Goal: Check status: Check status

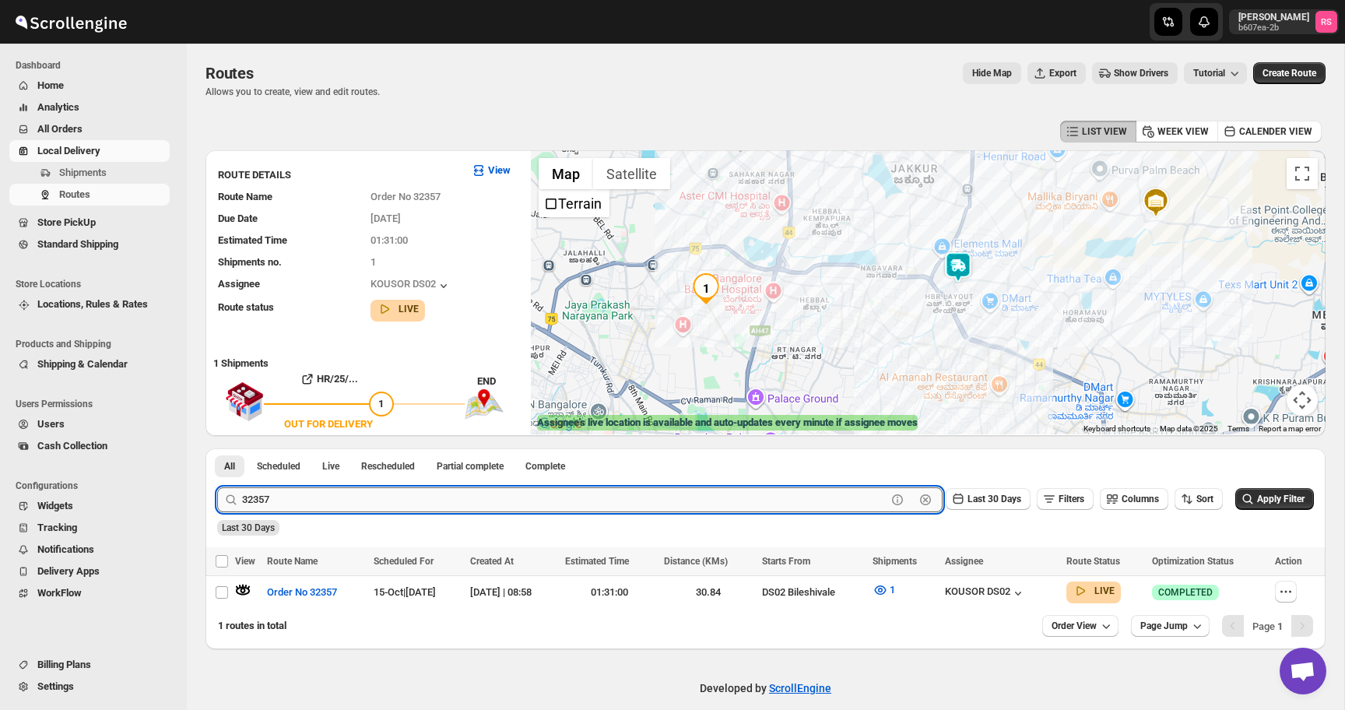
click at [421, 495] on input "32357" at bounding box center [564, 499] width 645 height 25
click at [217, 448] on button "Submit" at bounding box center [239, 456] width 44 height 16
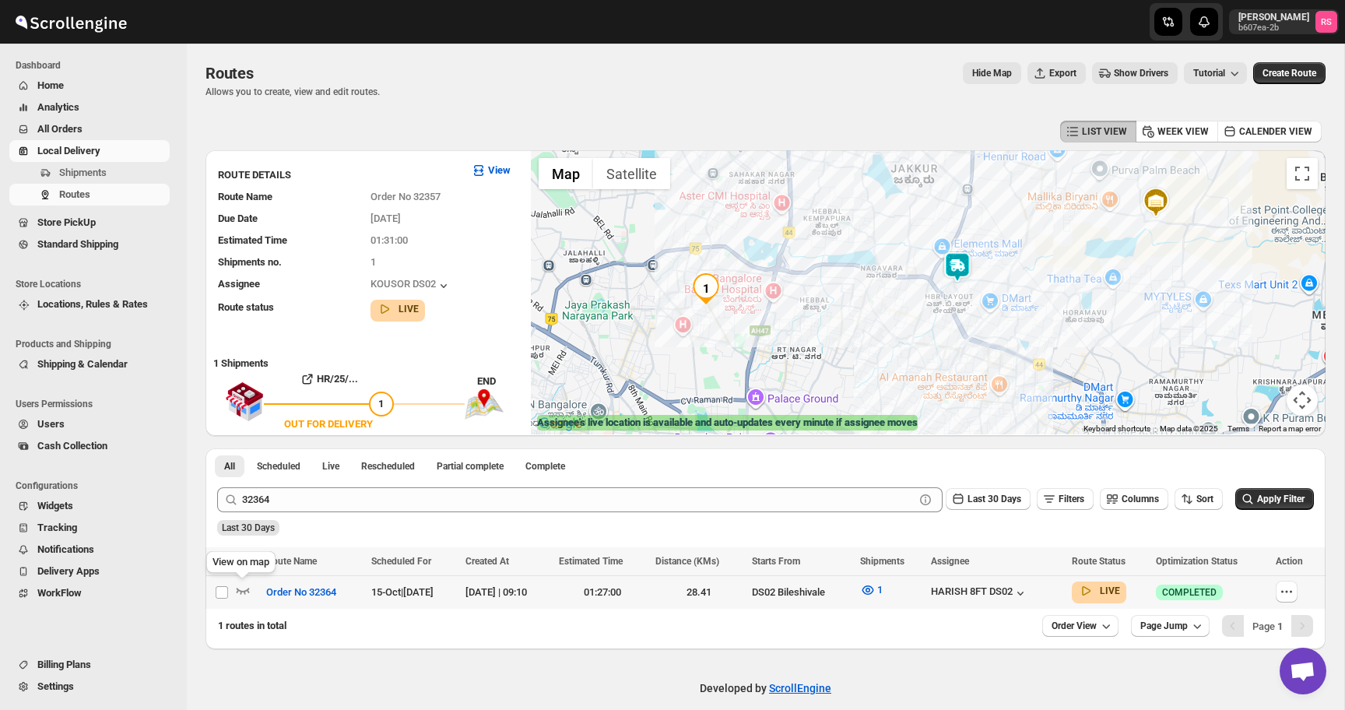
click at [244, 590] on icon "button" at bounding box center [243, 590] width 16 height 16
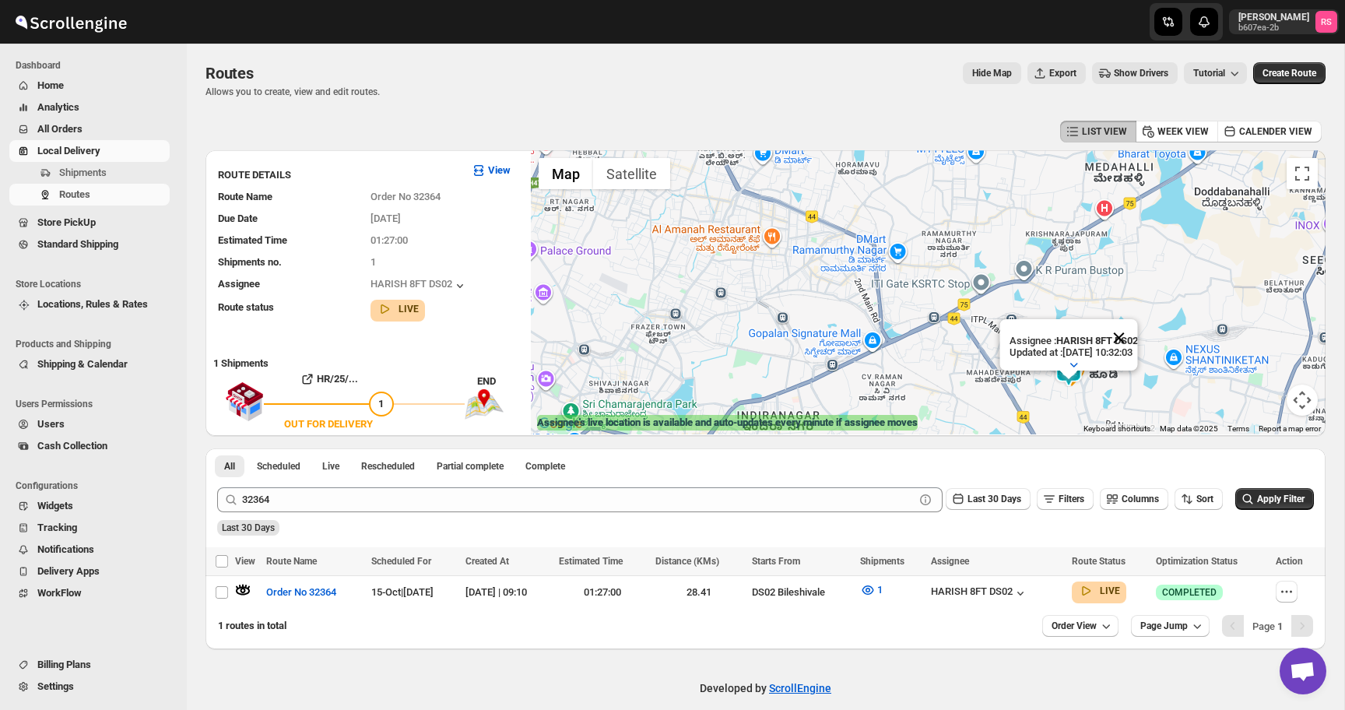
click at [1136, 332] on button "Close" at bounding box center [1118, 337] width 37 height 37
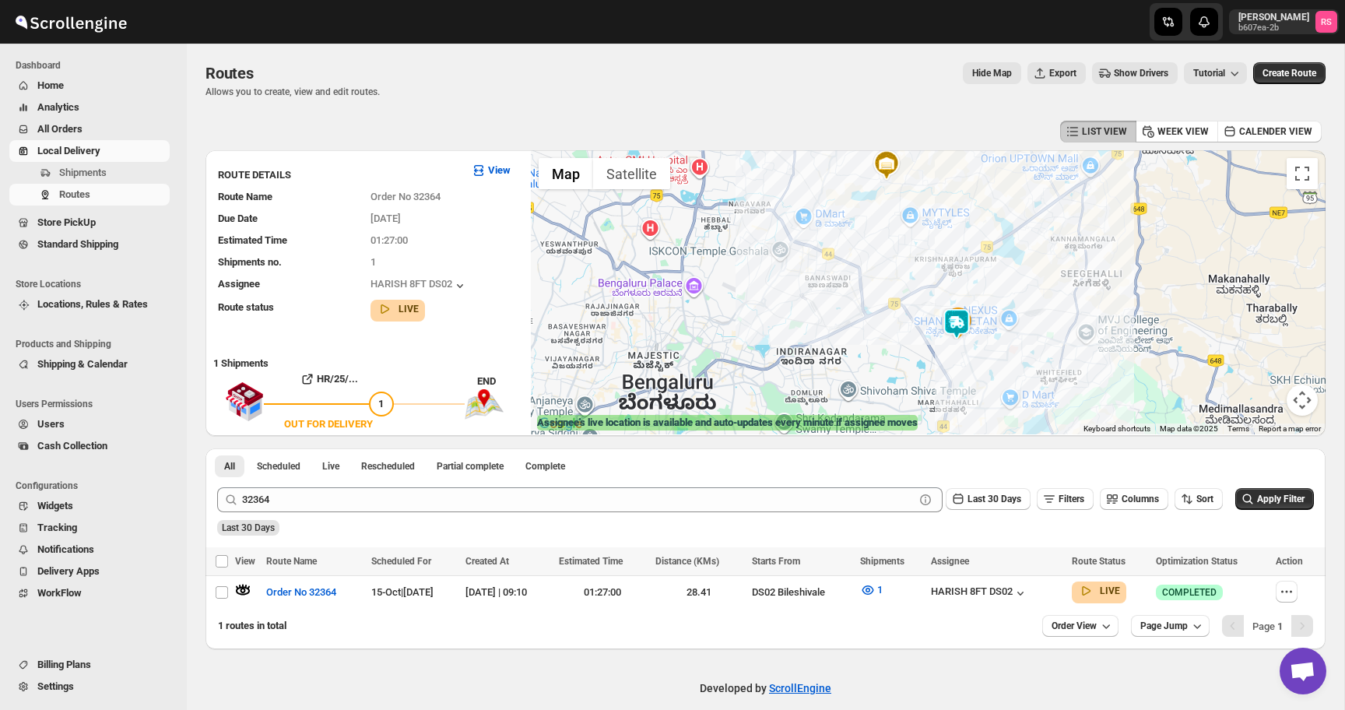
drag, startPoint x: 1087, startPoint y: 350, endPoint x: 1071, endPoint y: 311, distance: 42.9
click at [1071, 311] on div at bounding box center [928, 292] width 795 height 284
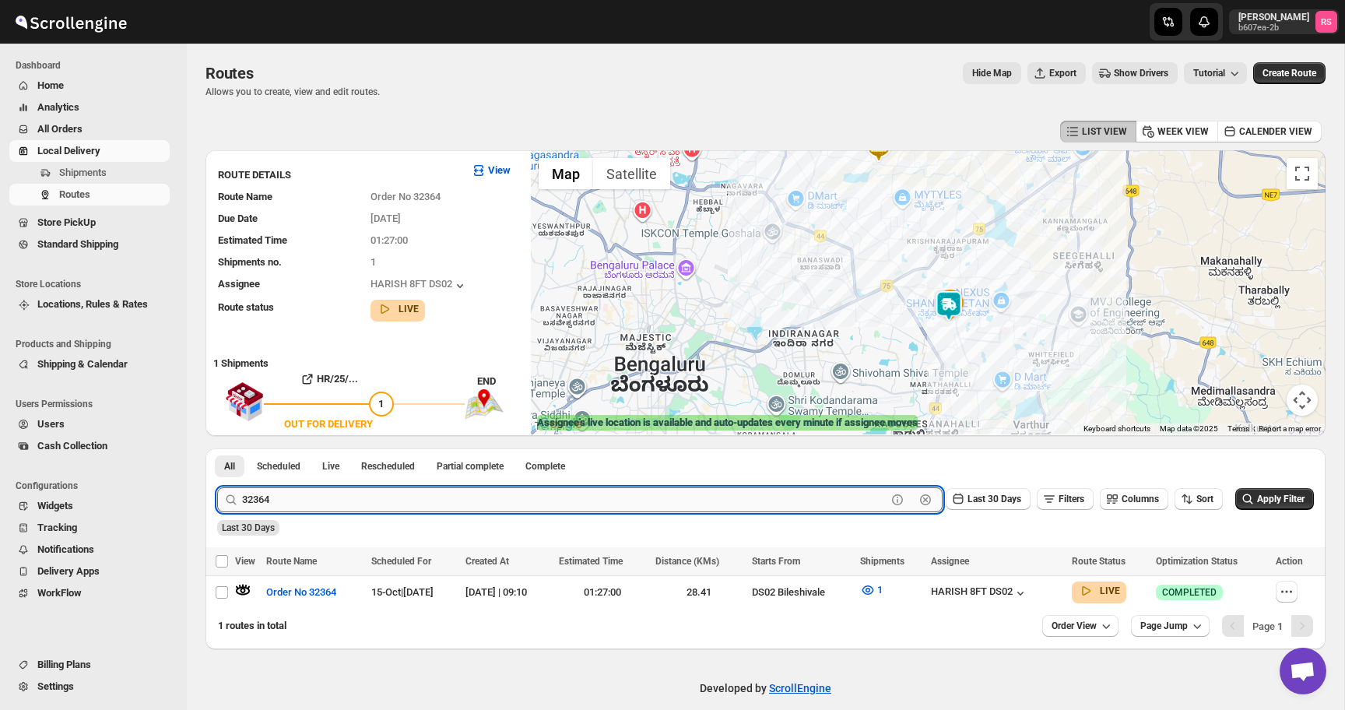
click at [364, 497] on input "32364" at bounding box center [564, 499] width 645 height 25
click at [217, 448] on button "Submit" at bounding box center [239, 456] width 44 height 16
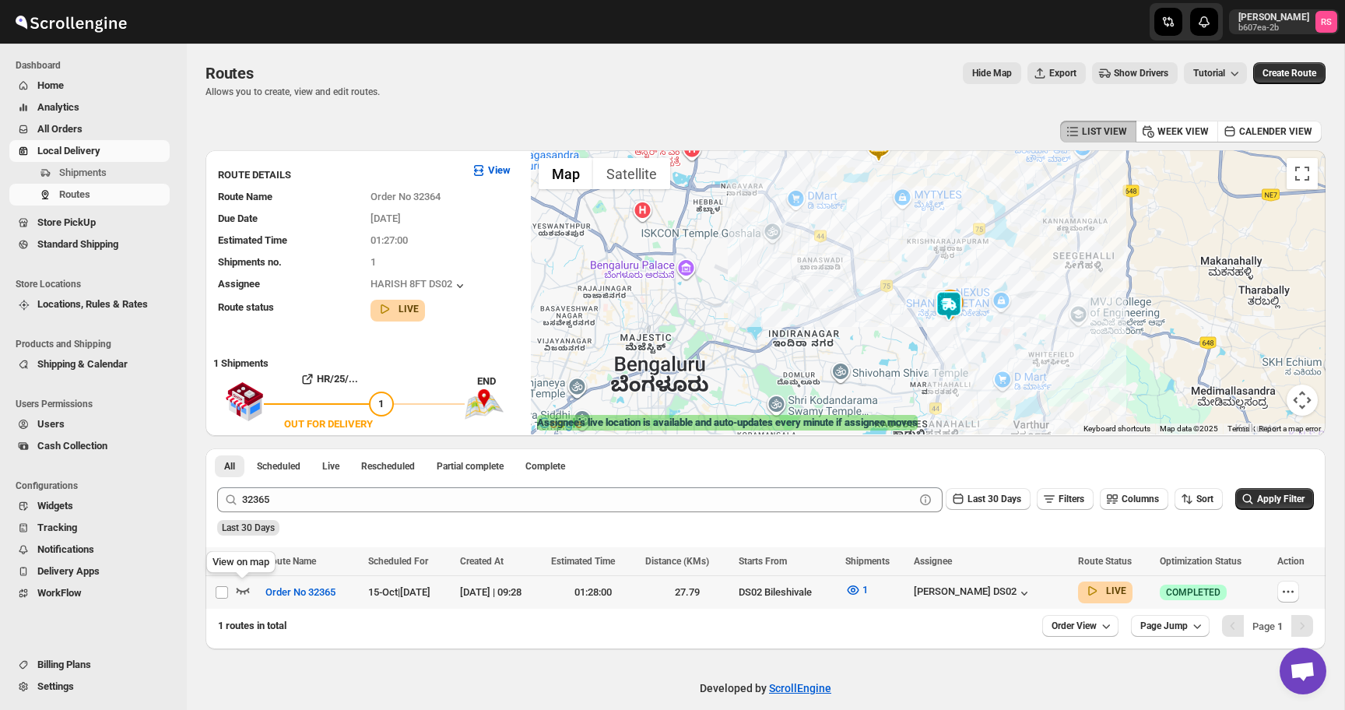
click at [243, 587] on icon "button" at bounding box center [243, 590] width 16 height 16
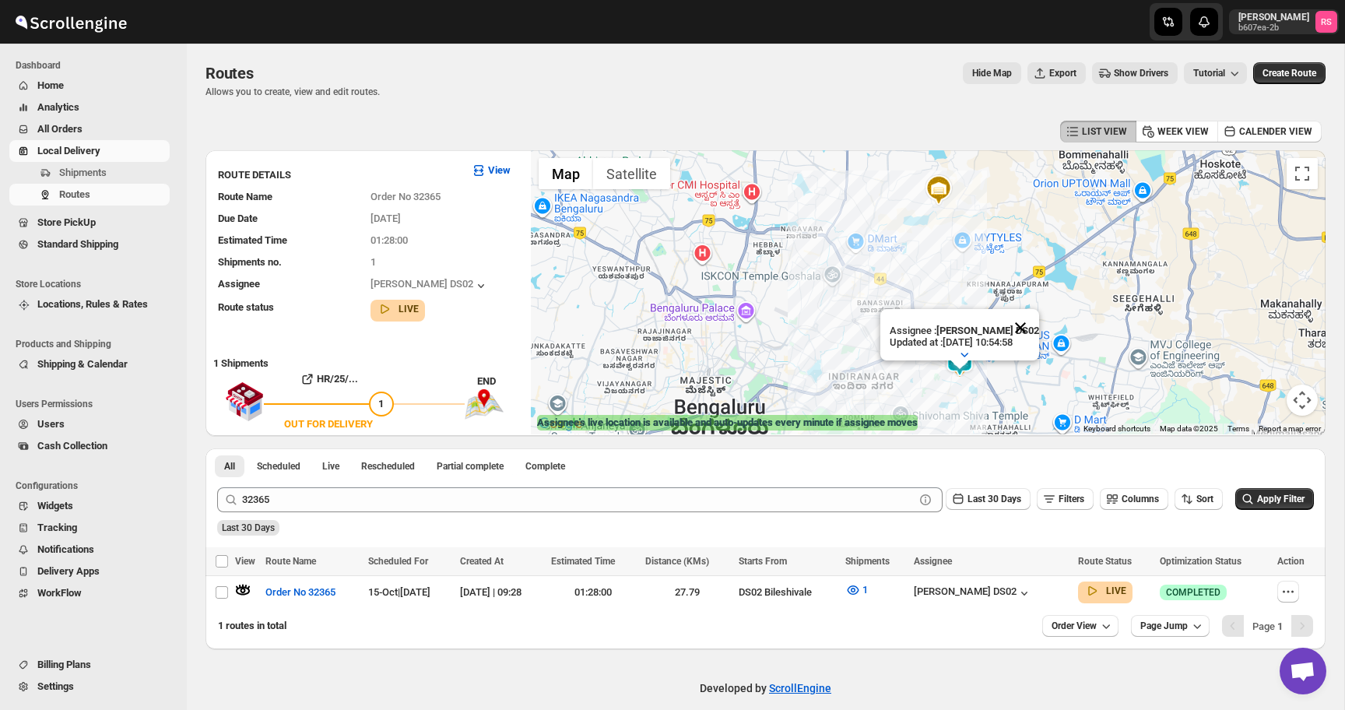
click at [1025, 330] on button "Close" at bounding box center [1020, 327] width 37 height 37
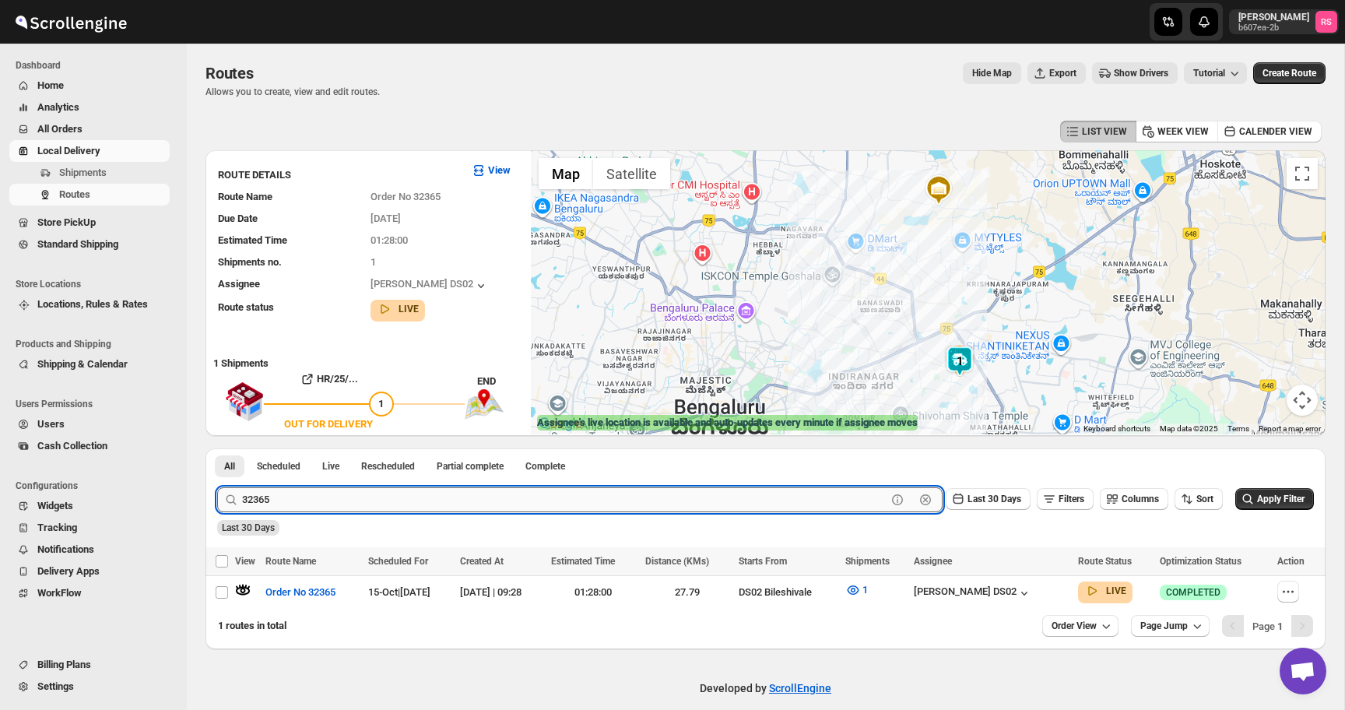
click at [315, 497] on input "32365" at bounding box center [564, 499] width 645 height 25
click at [217, 448] on button "Submit" at bounding box center [239, 456] width 44 height 16
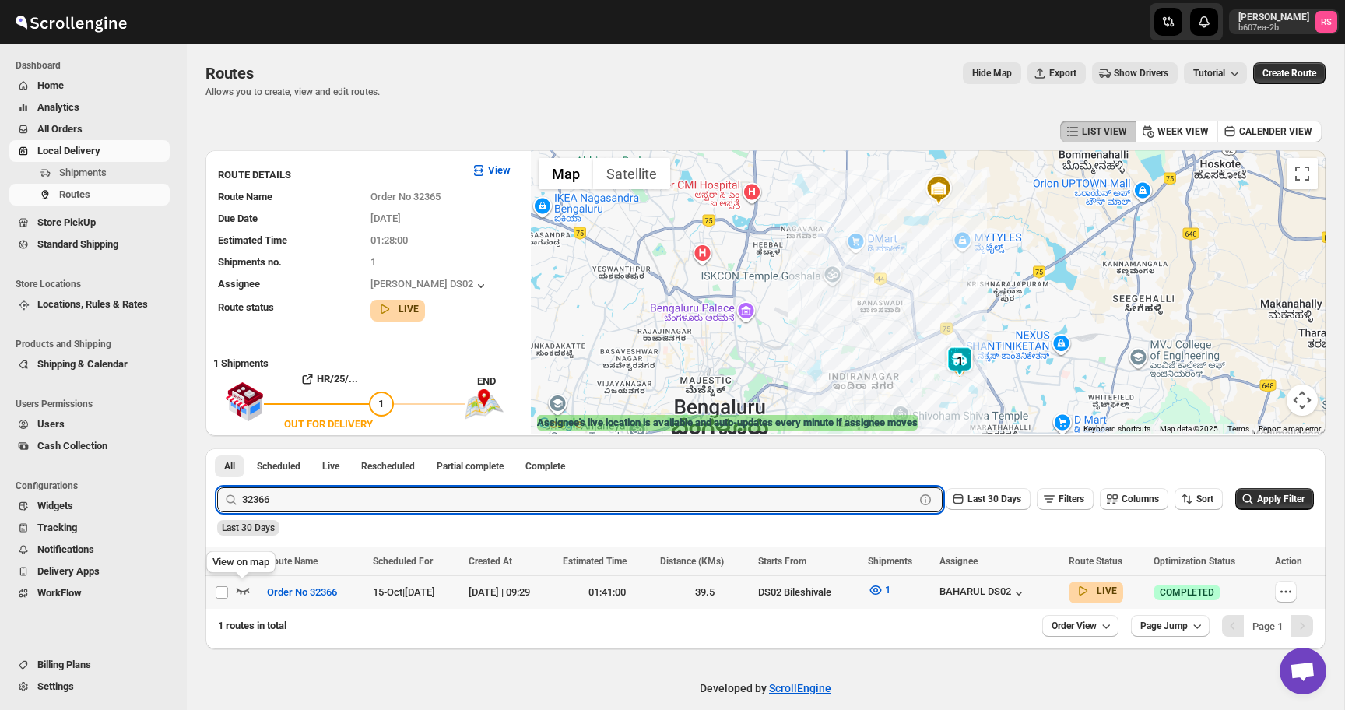
click at [246, 593] on icon "button" at bounding box center [243, 590] width 16 height 16
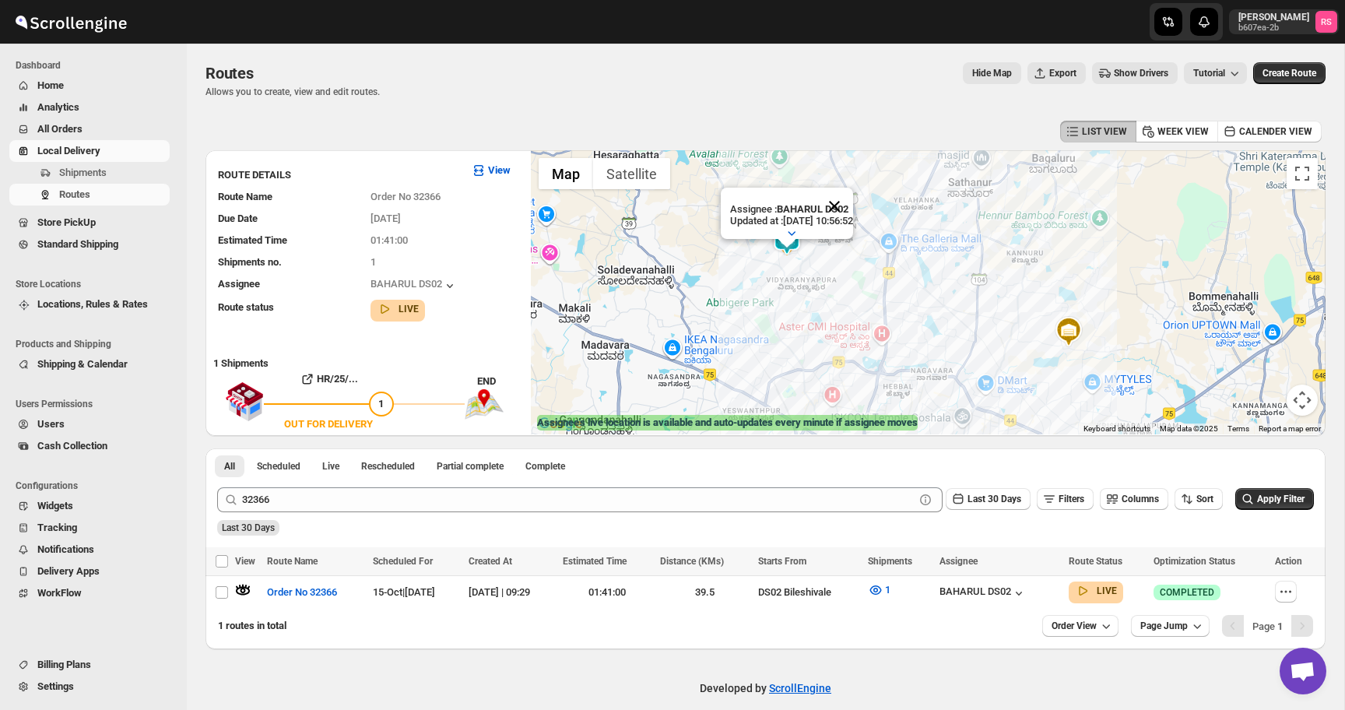
click at [853, 210] on button "Close" at bounding box center [834, 206] width 37 height 37
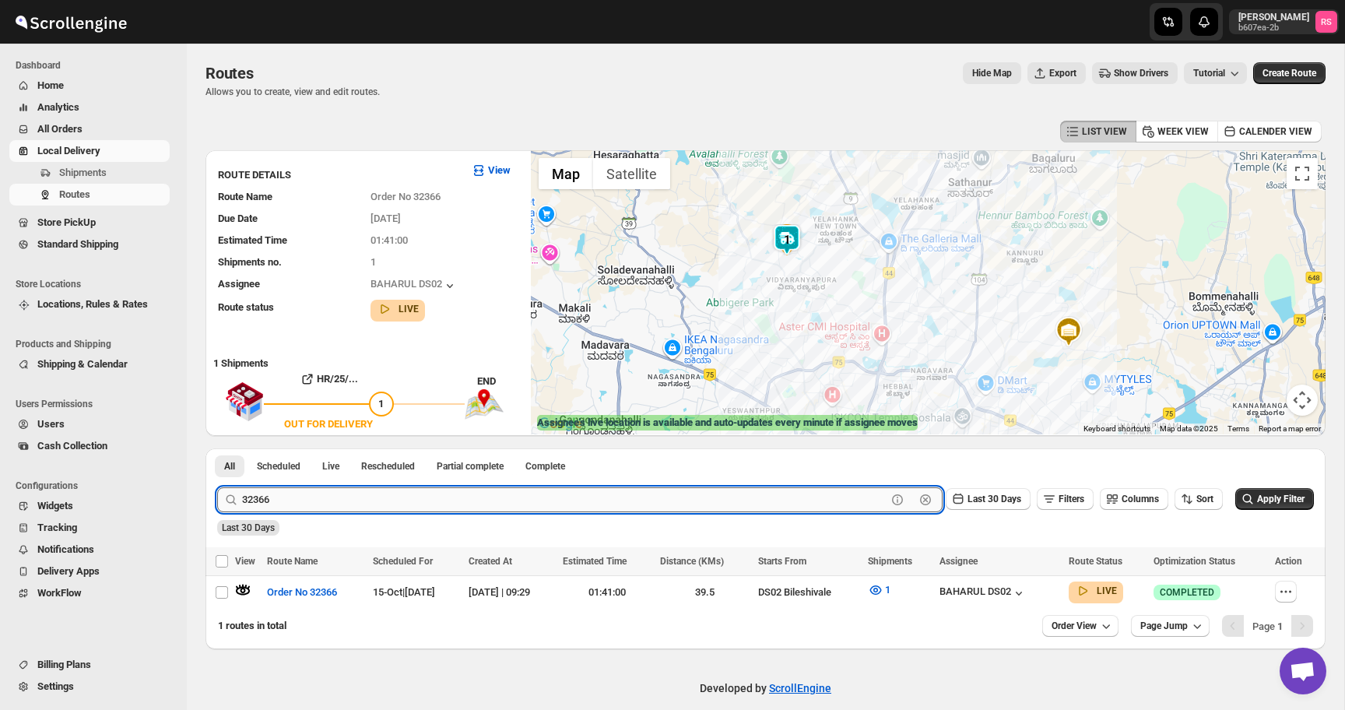
click at [363, 491] on input "32366" at bounding box center [564, 499] width 645 height 25
click at [217, 448] on button "Submit" at bounding box center [239, 456] width 44 height 16
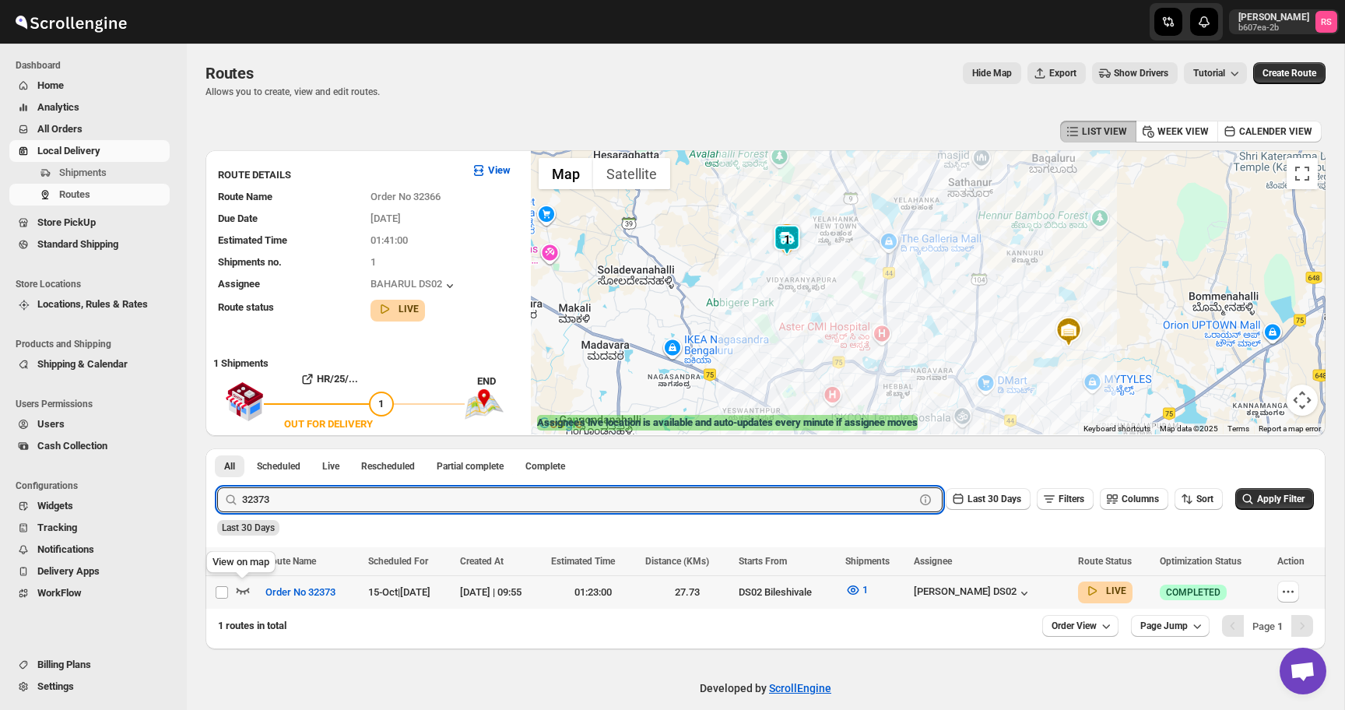
click at [244, 591] on icon "button" at bounding box center [243, 592] width 13 height 6
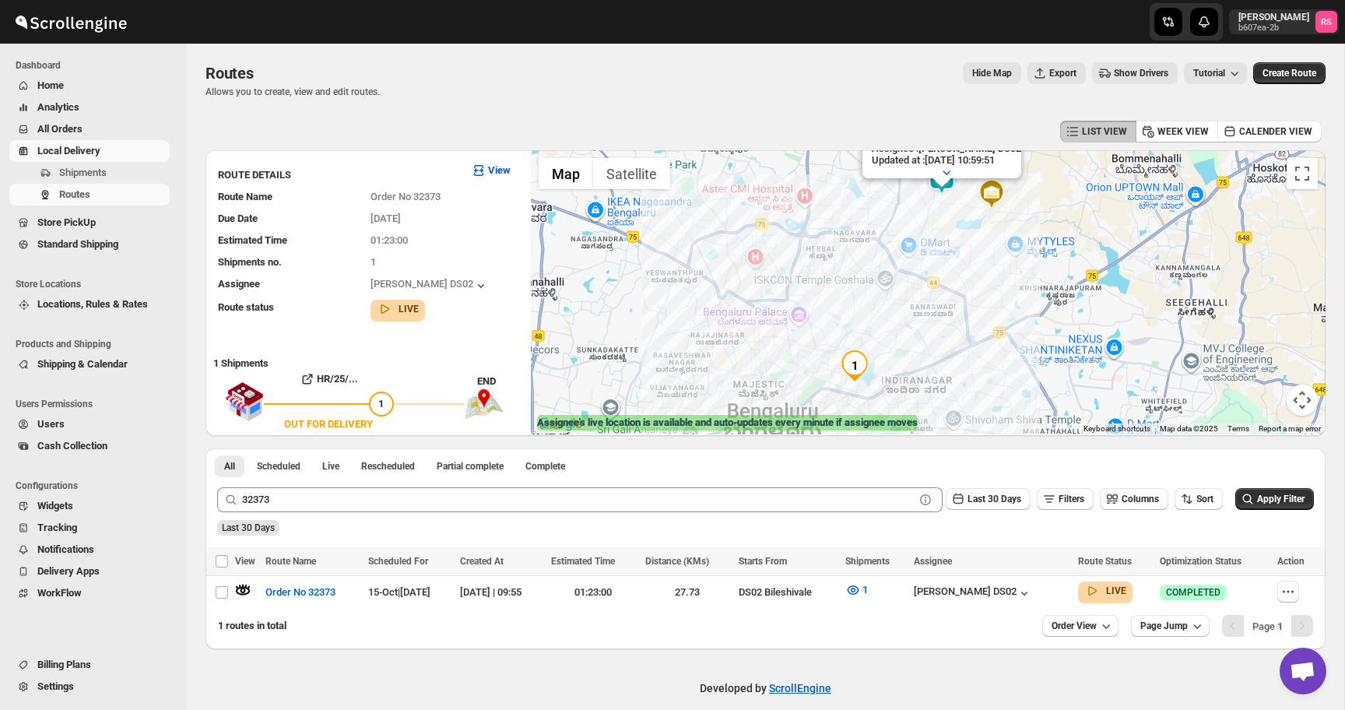
drag, startPoint x: 944, startPoint y: 230, endPoint x: 944, endPoint y: 255, distance: 25.7
click at [944, 253] on div "Assignee : [PERSON_NAME] DS02 Updated at : [DATE] 10:59:51 Duty mode Enabled Ba…" at bounding box center [928, 292] width 795 height 284
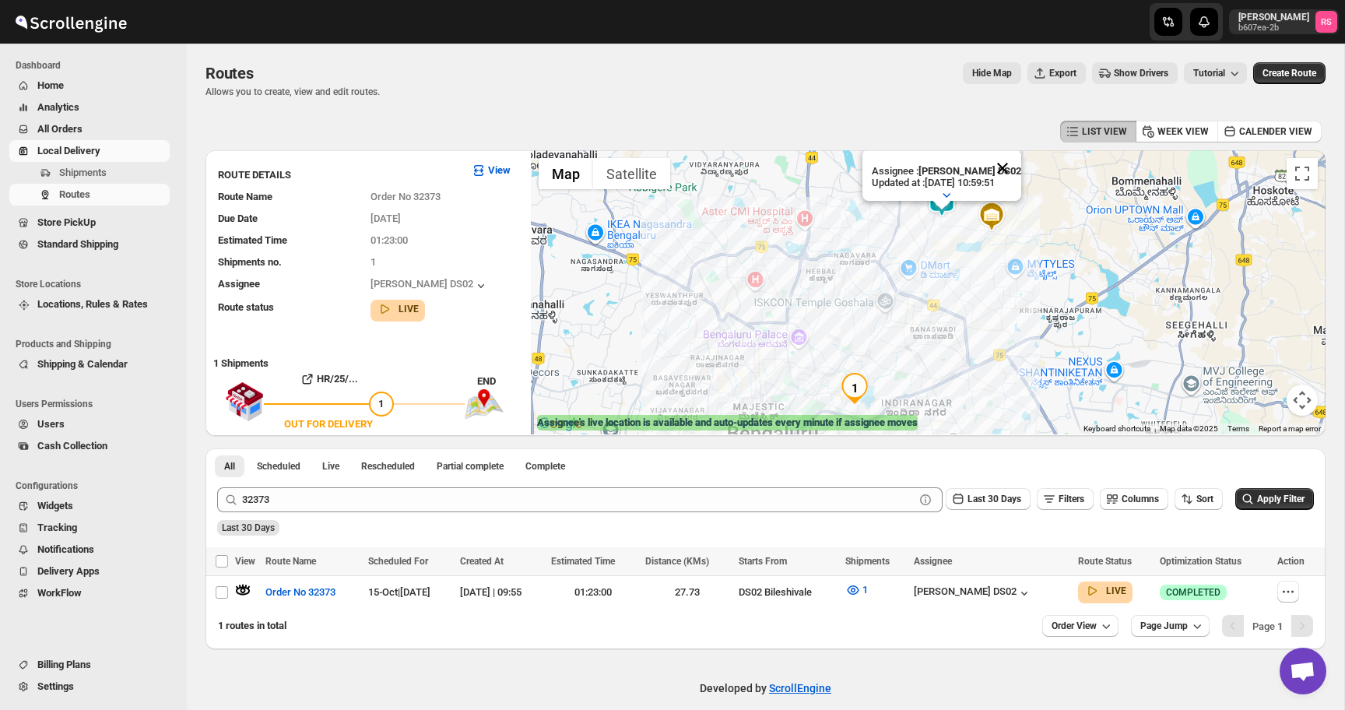
click at [1012, 162] on button "Close" at bounding box center [1002, 167] width 37 height 37
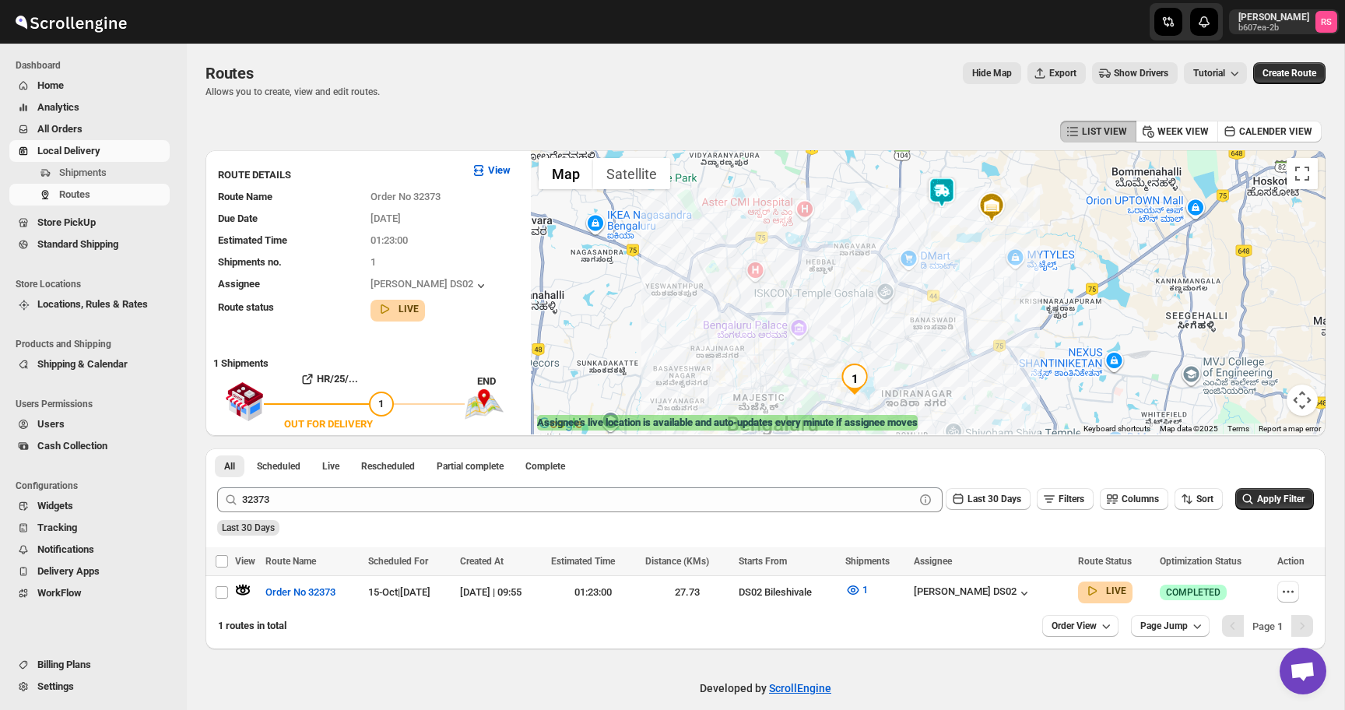
drag, startPoint x: 954, startPoint y: 222, endPoint x: 954, endPoint y: 211, distance: 10.9
click at [954, 211] on div at bounding box center [928, 292] width 795 height 284
click at [944, 185] on img at bounding box center [942, 192] width 31 height 31
click at [934, 211] on div "To navigate, press the arrow keys." at bounding box center [928, 292] width 795 height 284
click at [939, 197] on img at bounding box center [942, 192] width 31 height 31
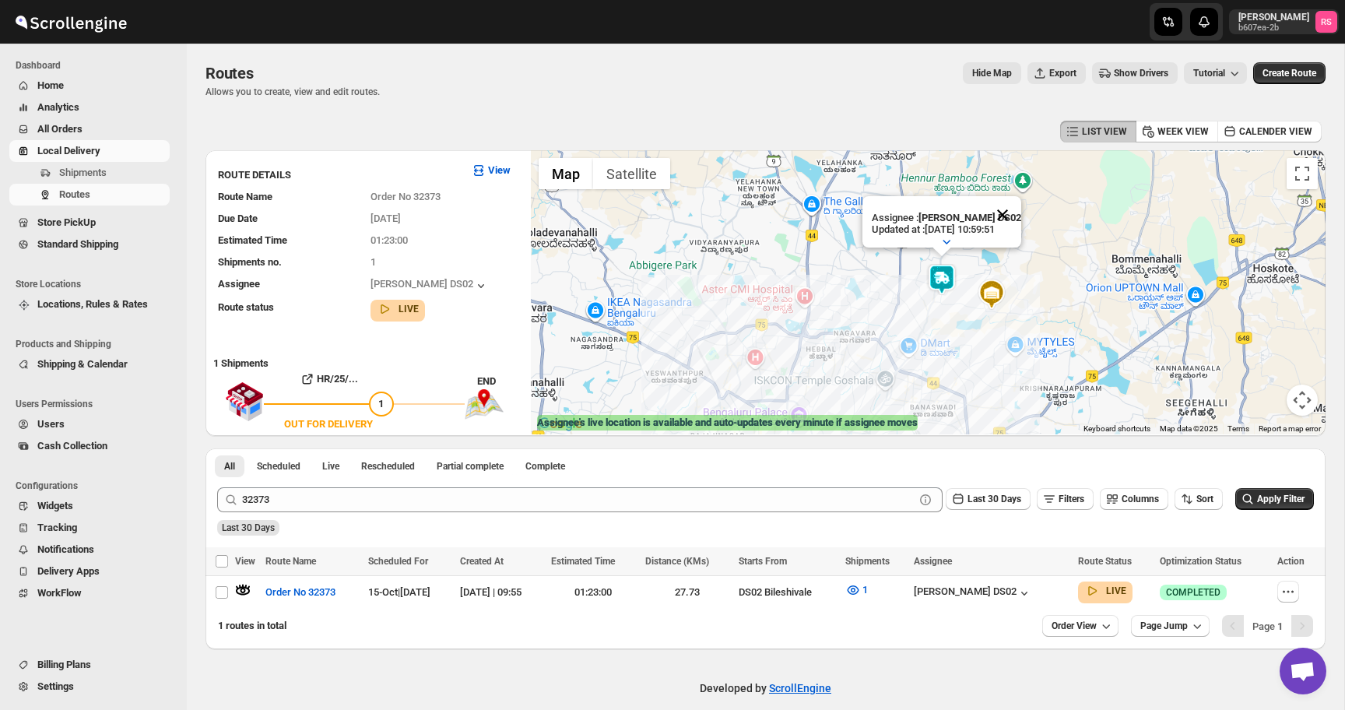
click at [1009, 214] on button "Close" at bounding box center [1002, 214] width 37 height 37
click at [942, 290] on img at bounding box center [942, 279] width 31 height 31
click at [942, 287] on img at bounding box center [942, 279] width 31 height 31
click at [1032, 280] on div "Assignee : [PERSON_NAME] DS02 Updated at : [DATE] 11:00:33 Duty mode Enabled Ba…" at bounding box center [928, 292] width 795 height 284
click at [1032, 589] on icon "button" at bounding box center [1025, 594] width 16 height 16
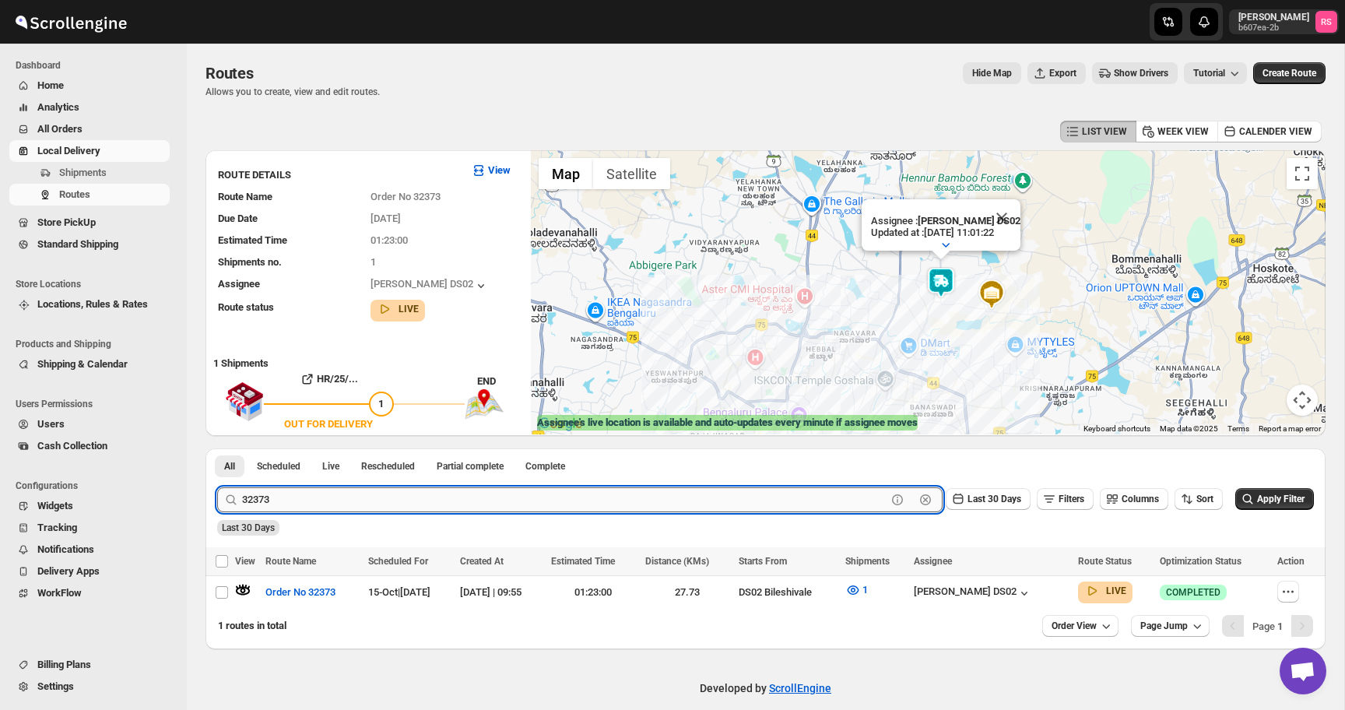
click at [391, 490] on input "32373" at bounding box center [564, 499] width 645 height 25
type input "2"
type input "32372"
click at [217, 448] on button "Submit" at bounding box center [239, 456] width 44 height 16
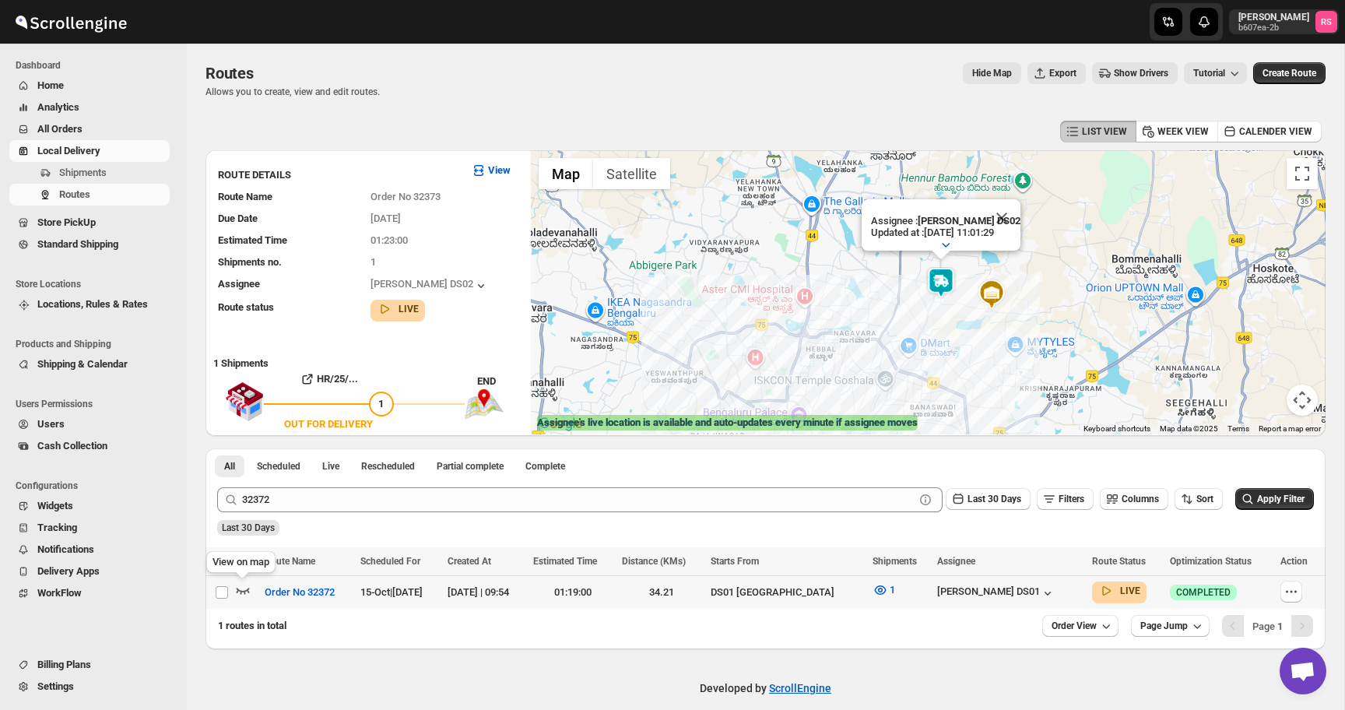
click at [246, 588] on icon "button" at bounding box center [243, 590] width 16 height 16
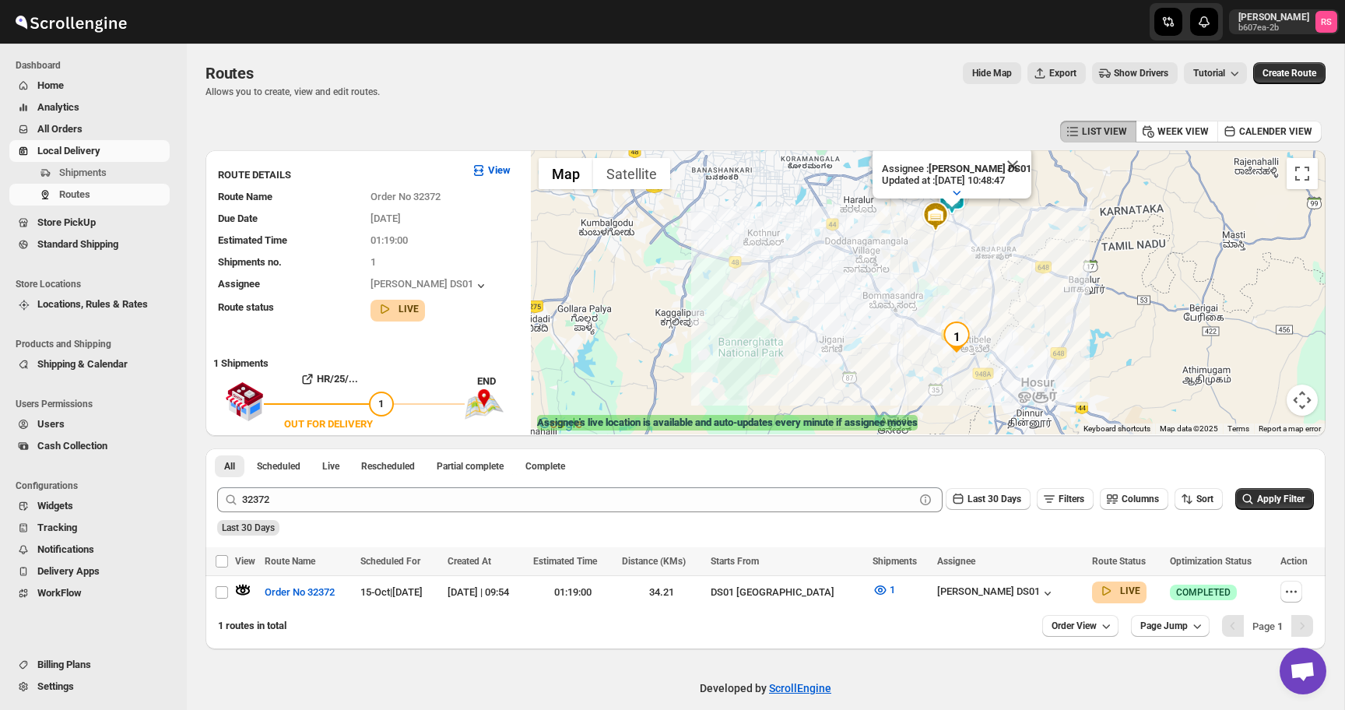
drag, startPoint x: 953, startPoint y: 232, endPoint x: 939, endPoint y: 268, distance: 38.5
click at [939, 268] on div "Assignee : [PERSON_NAME] DS01 Updated at : [DATE] 10:48:47 Duty mode Enabled Ba…" at bounding box center [928, 292] width 795 height 284
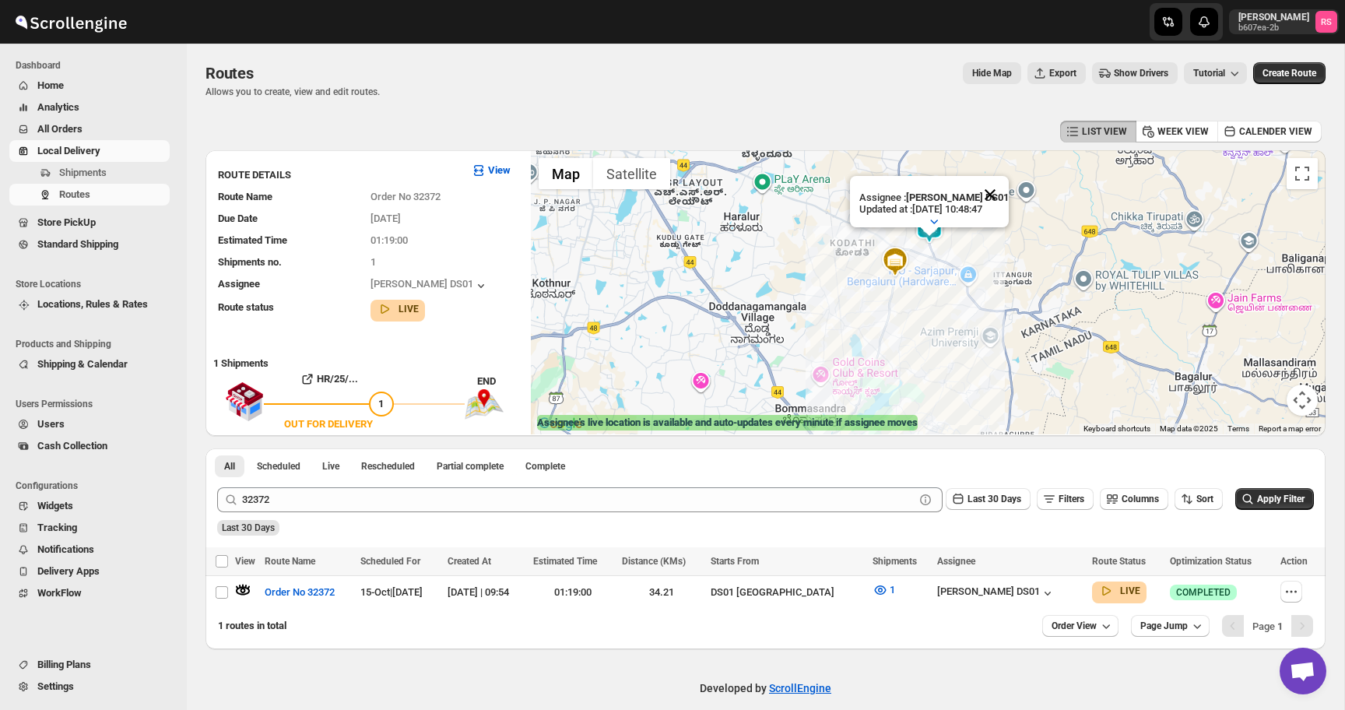
click at [1005, 189] on button "Close" at bounding box center [990, 194] width 37 height 37
drag, startPoint x: 926, startPoint y: 273, endPoint x: 930, endPoint y: 223, distance: 49.3
click at [930, 223] on div at bounding box center [928, 292] width 795 height 284
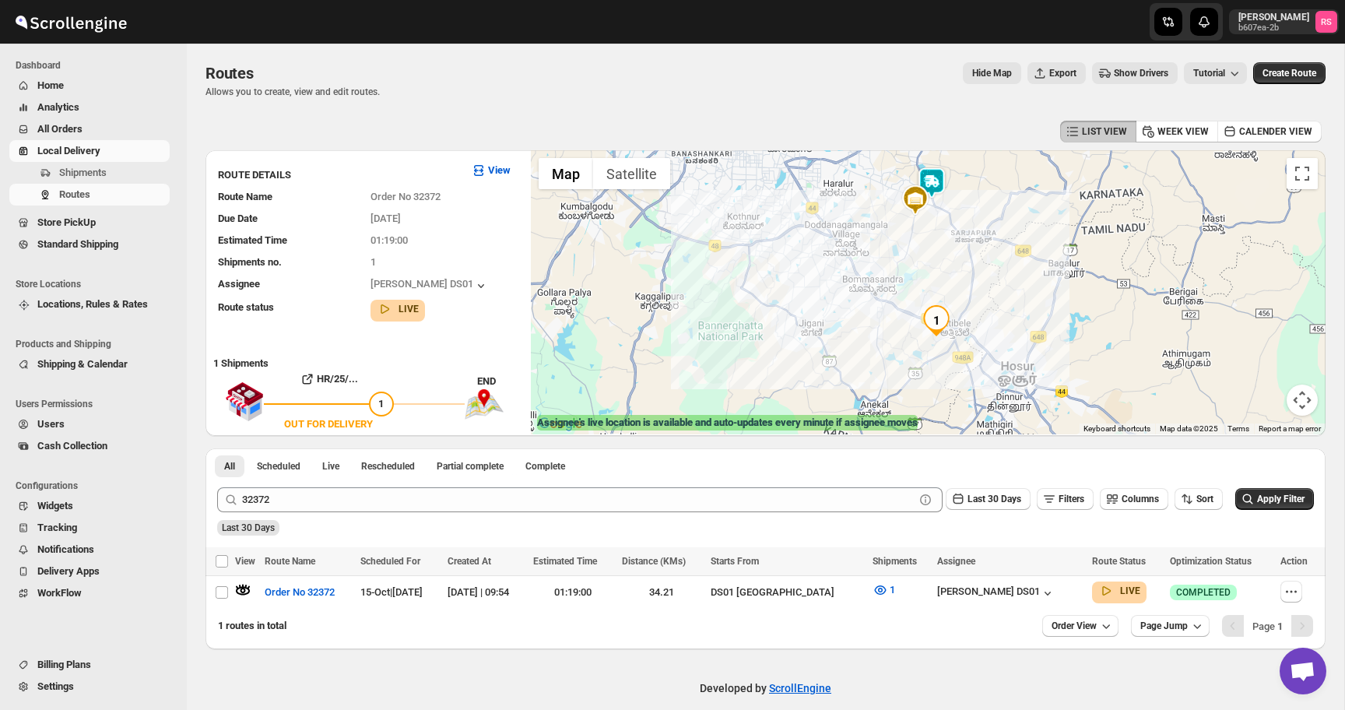
click at [950, 237] on div at bounding box center [928, 292] width 795 height 284
click at [1286, 597] on icon "button" at bounding box center [1292, 592] width 16 height 16
checkbox input "true"
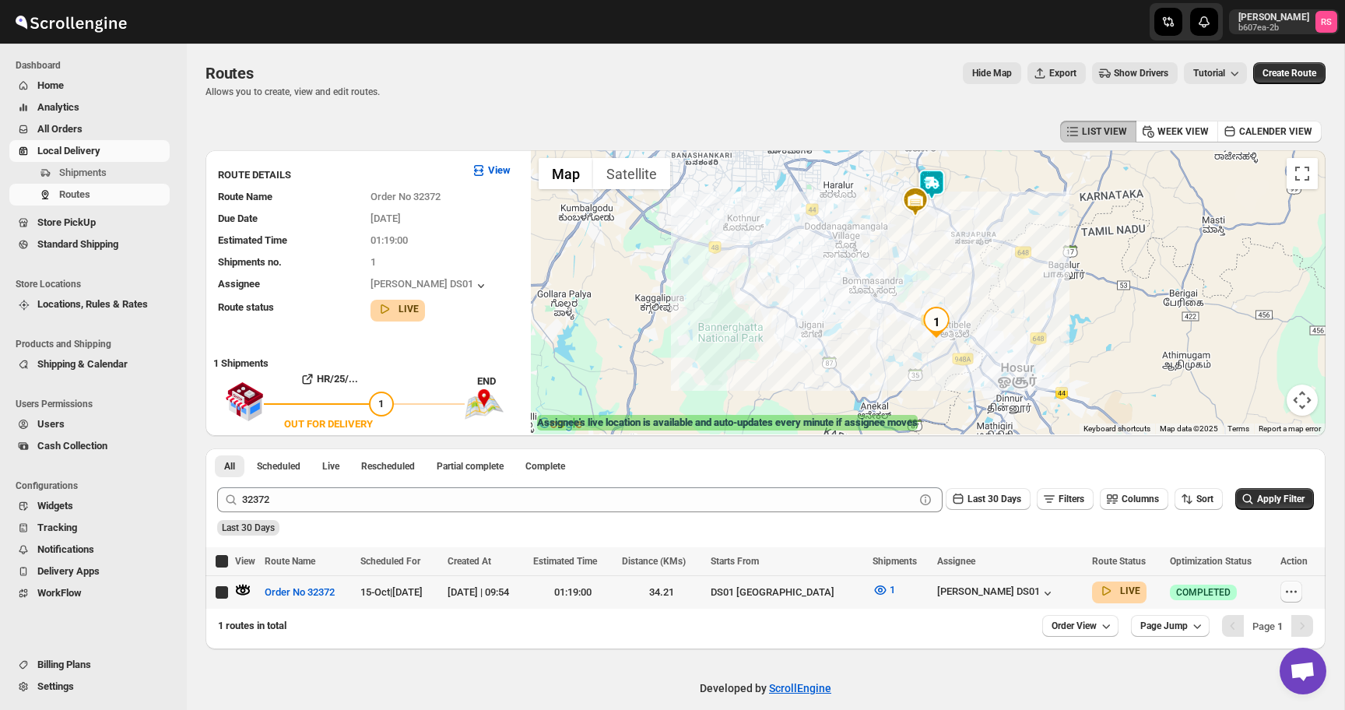
checkbox input "true"
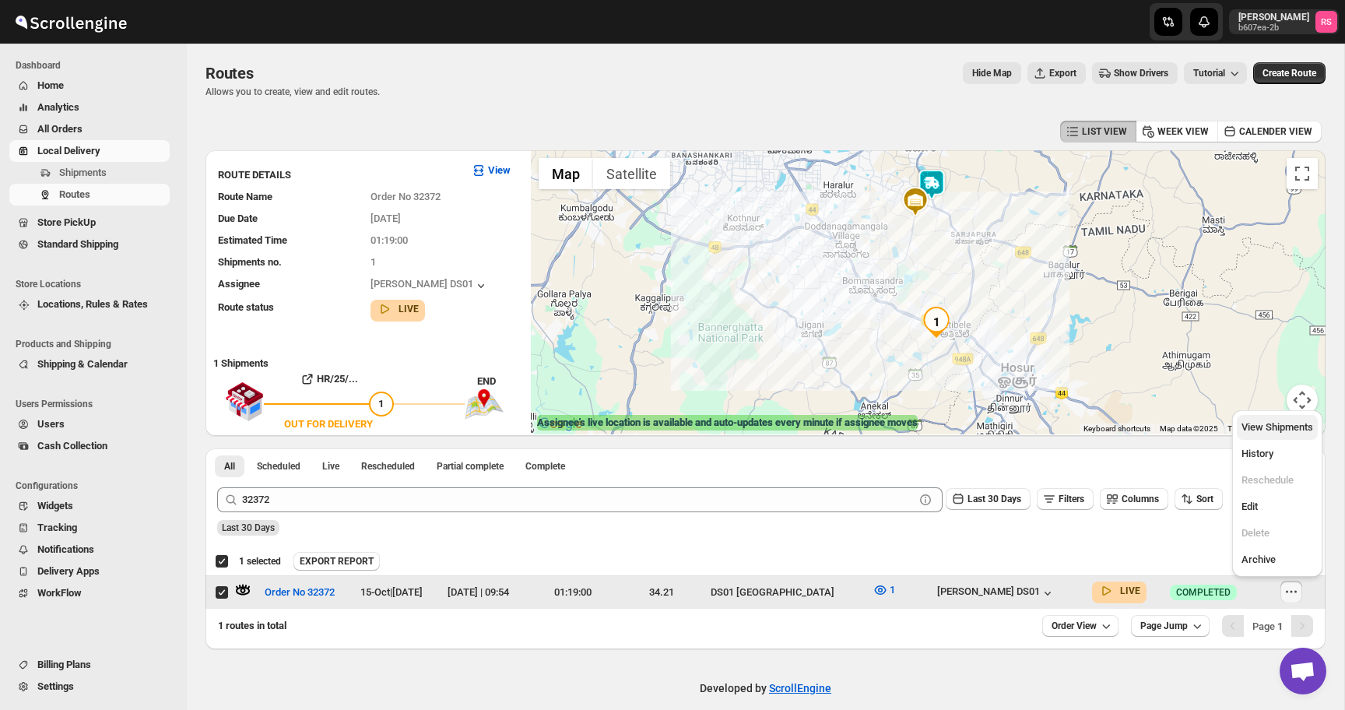
click at [1274, 433] on span "View Shipments" at bounding box center [1278, 427] width 72 height 12
checkbox input "false"
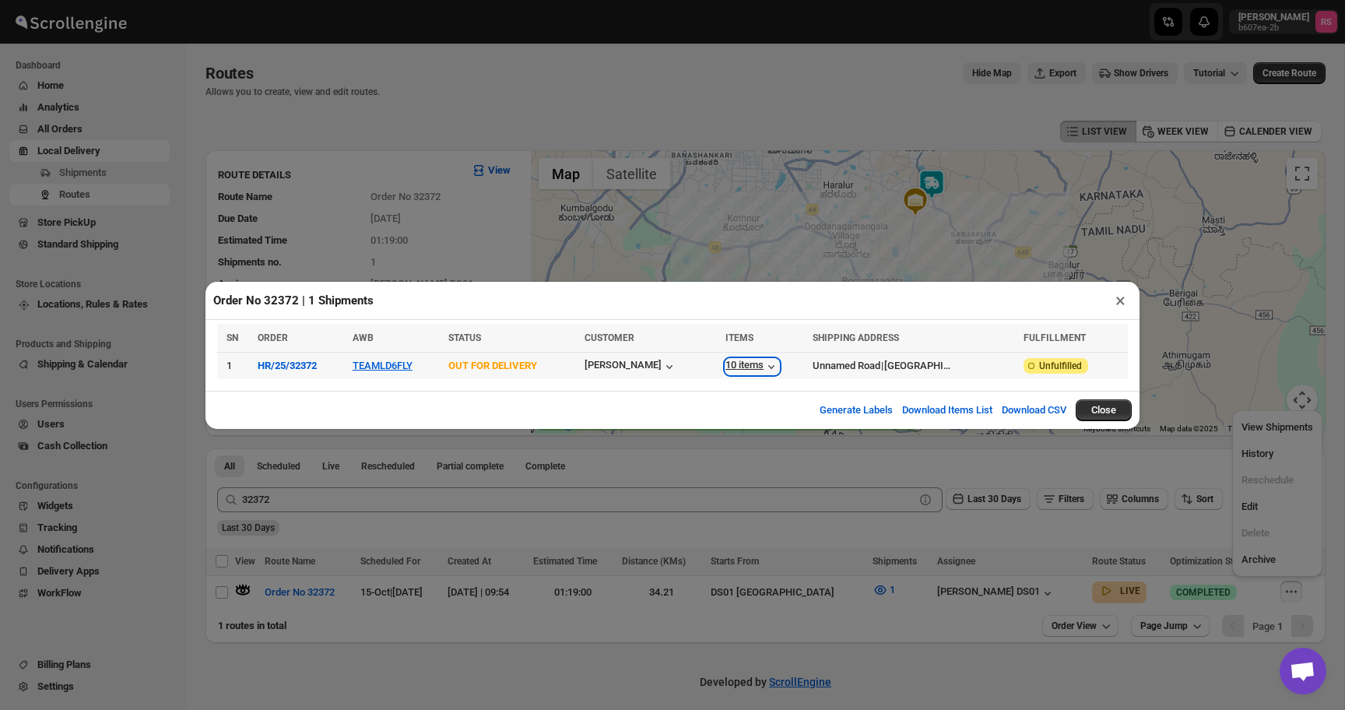
click at [779, 363] on icon "button" at bounding box center [772, 367] width 16 height 16
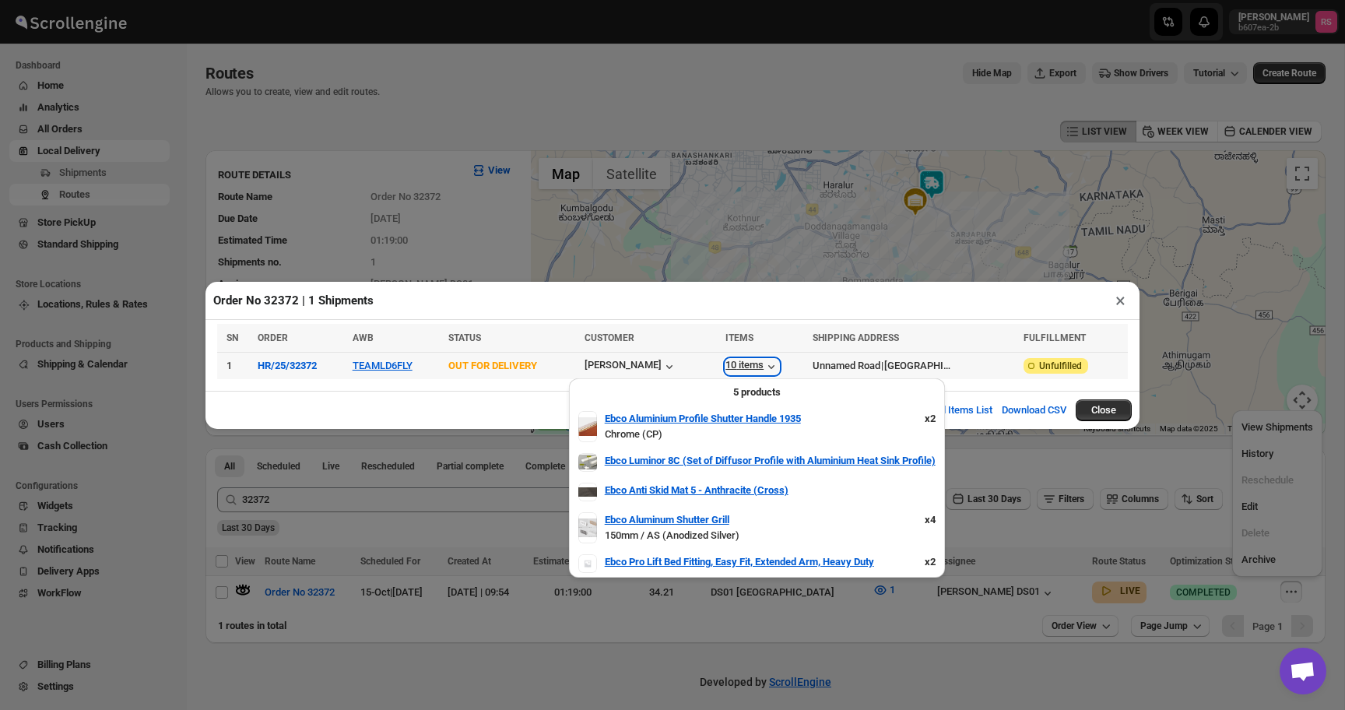
click at [779, 363] on icon "button" at bounding box center [772, 367] width 16 height 16
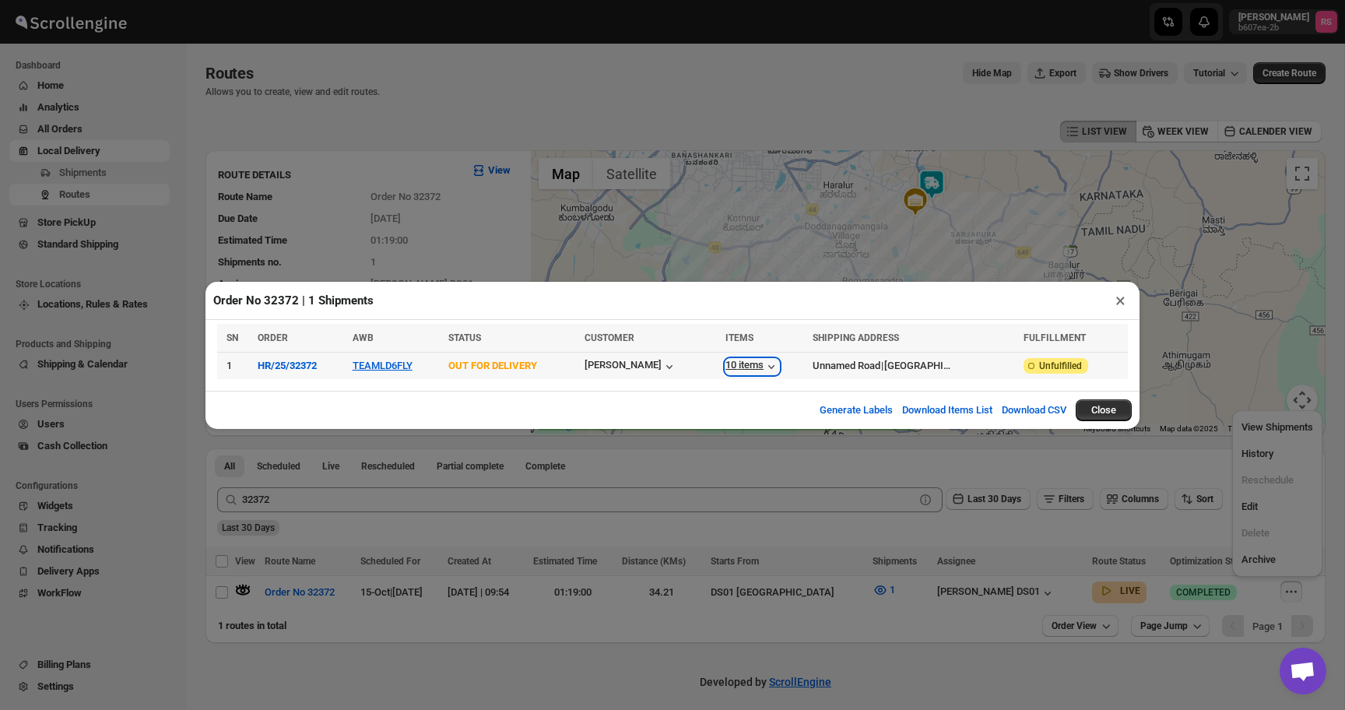
click at [779, 363] on icon "button" at bounding box center [772, 367] width 16 height 16
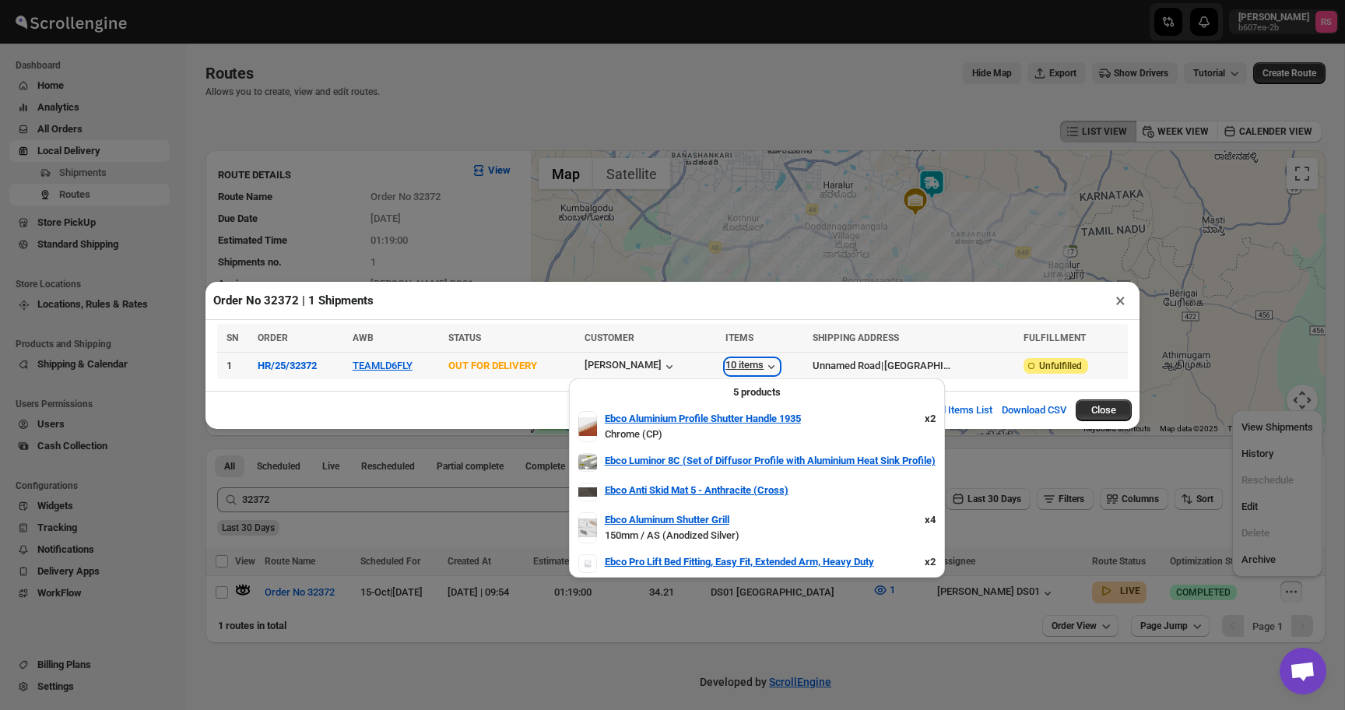
click at [779, 363] on icon "button" at bounding box center [772, 367] width 16 height 16
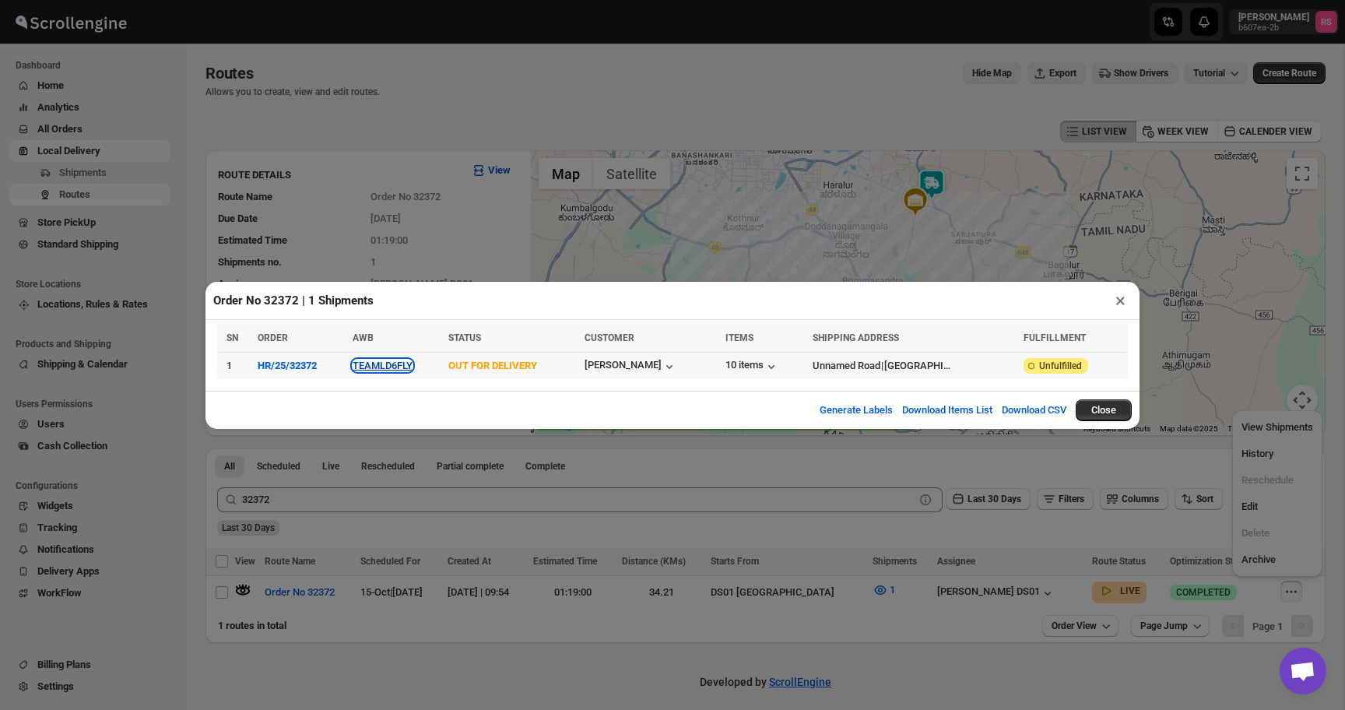
click at [392, 364] on button "TEAMLD6FLY" at bounding box center [383, 366] width 60 height 12
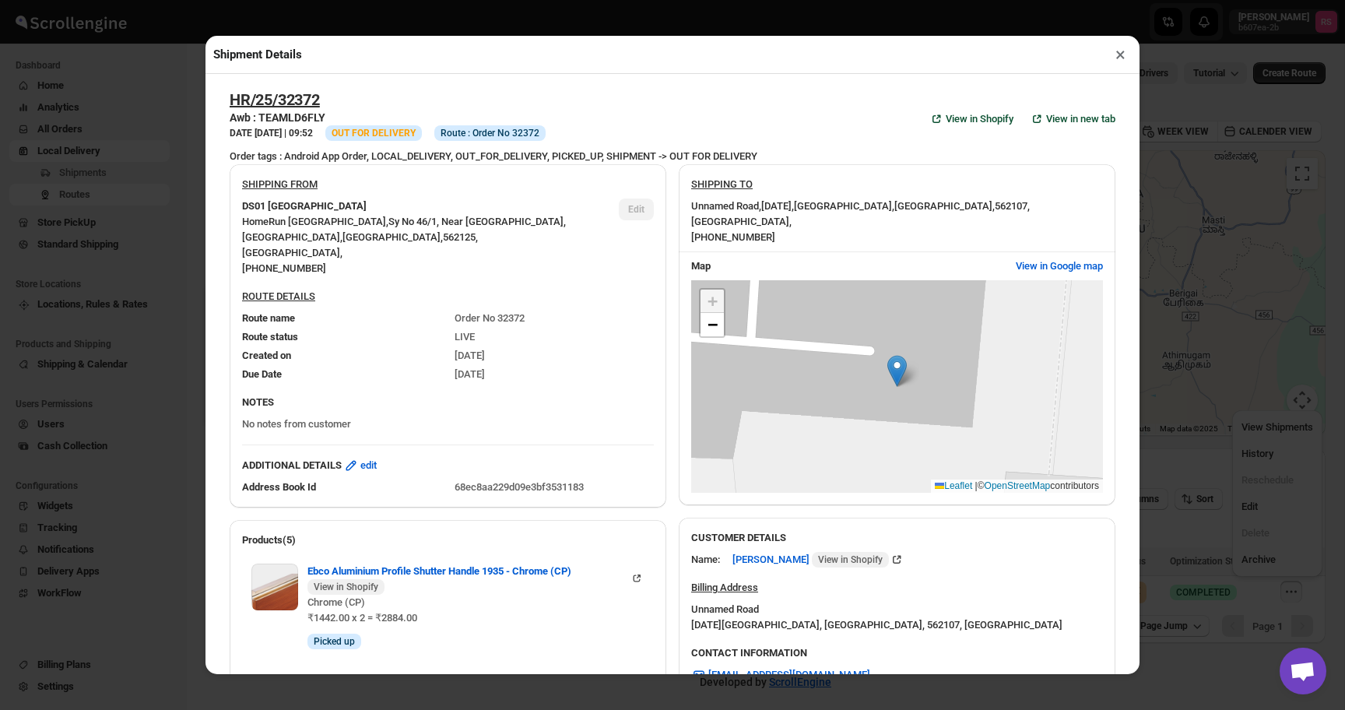
click at [1113, 52] on button "×" at bounding box center [1121, 55] width 23 height 22
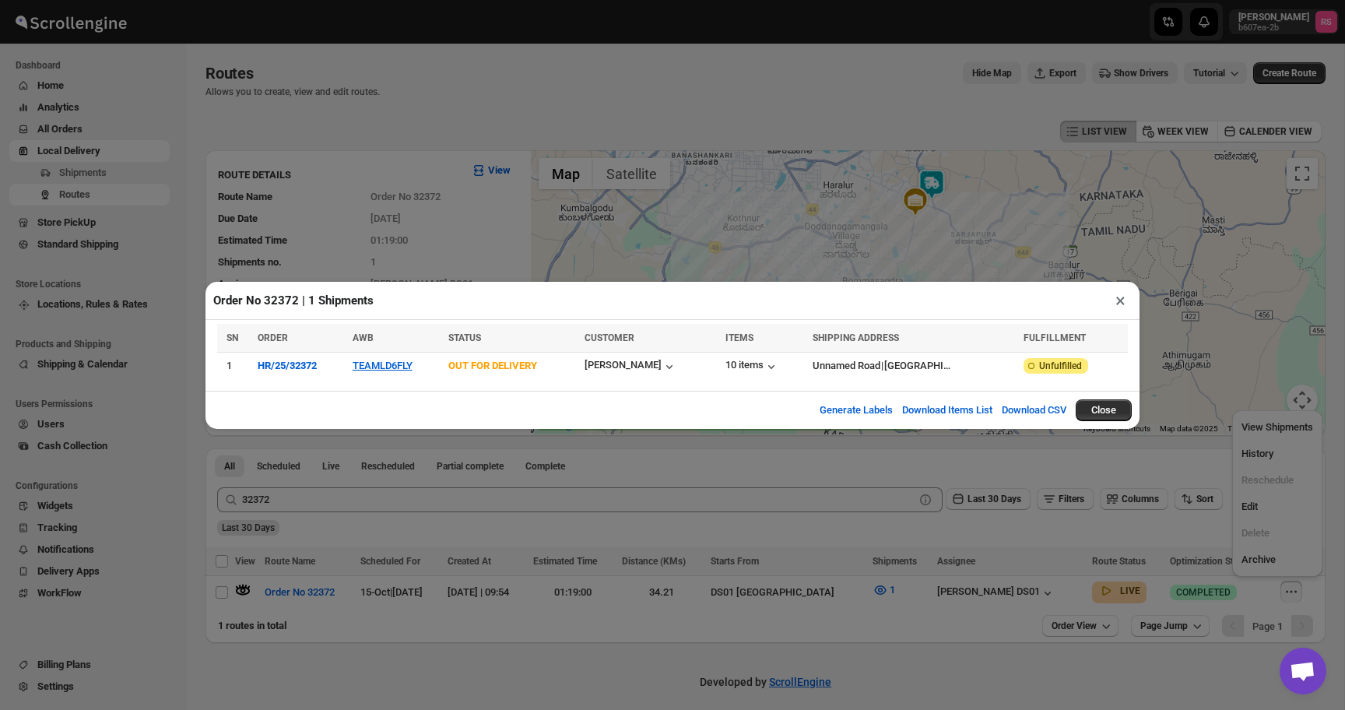
click at [1126, 301] on button "×" at bounding box center [1121, 301] width 23 height 22
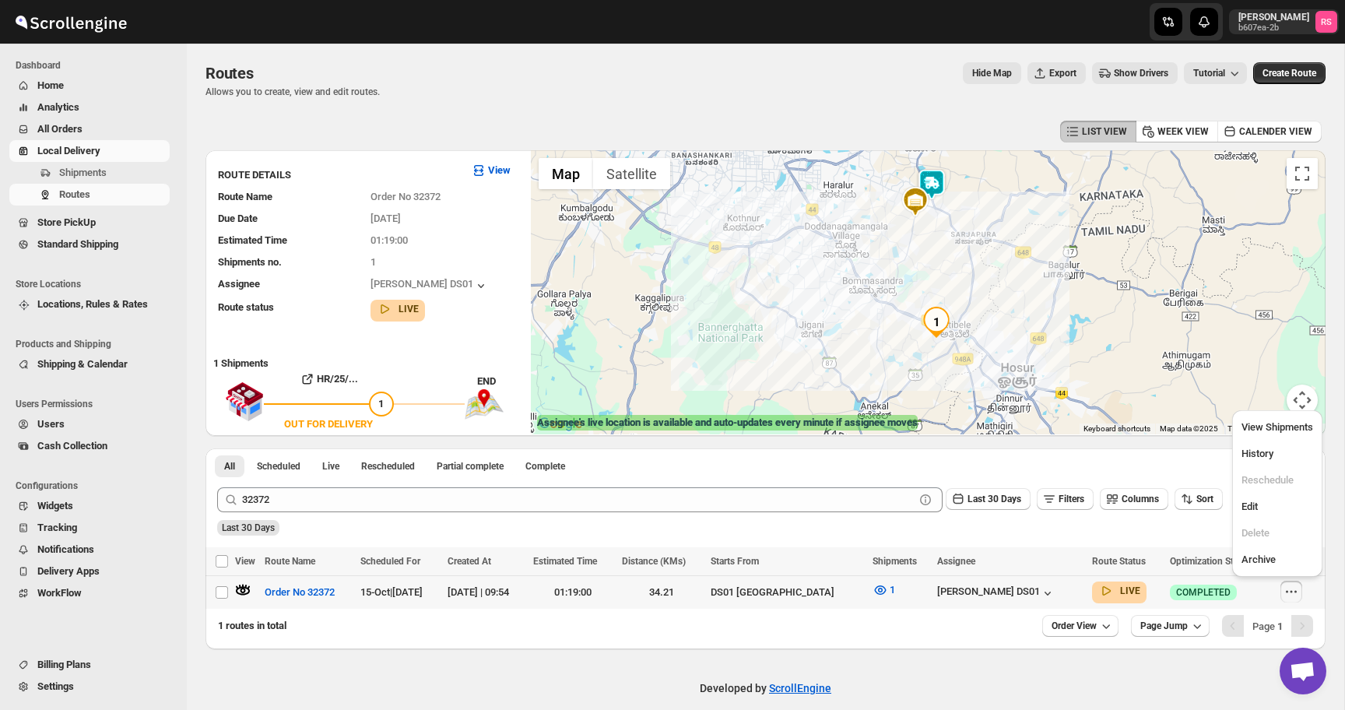
click at [1024, 584] on div "[PERSON_NAME] DS01" at bounding box center [1010, 592] width 146 height 17
click at [1040, 596] on icon "button" at bounding box center [1048, 594] width 16 height 16
click at [730, 638] on div "1 routes in total Order View Page Jump Page 1" at bounding box center [766, 629] width 1120 height 40
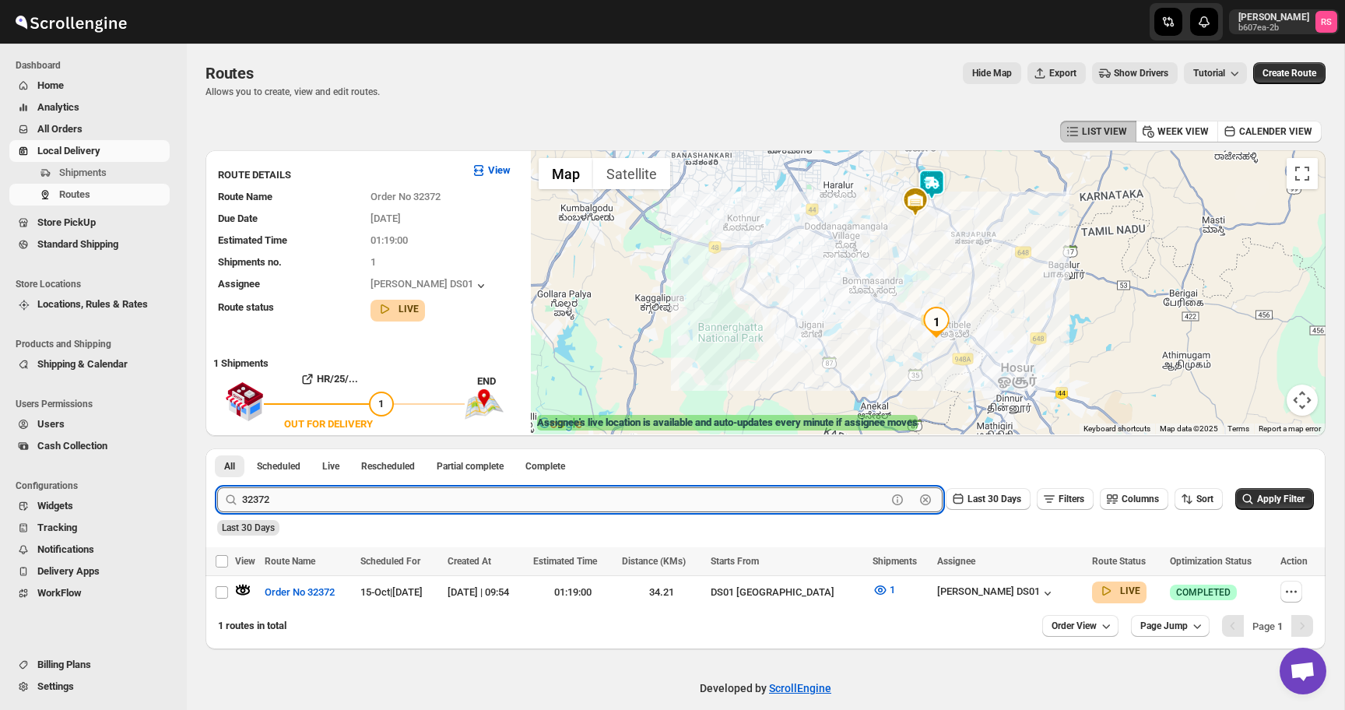
click at [434, 498] on input "32372" at bounding box center [564, 499] width 645 height 25
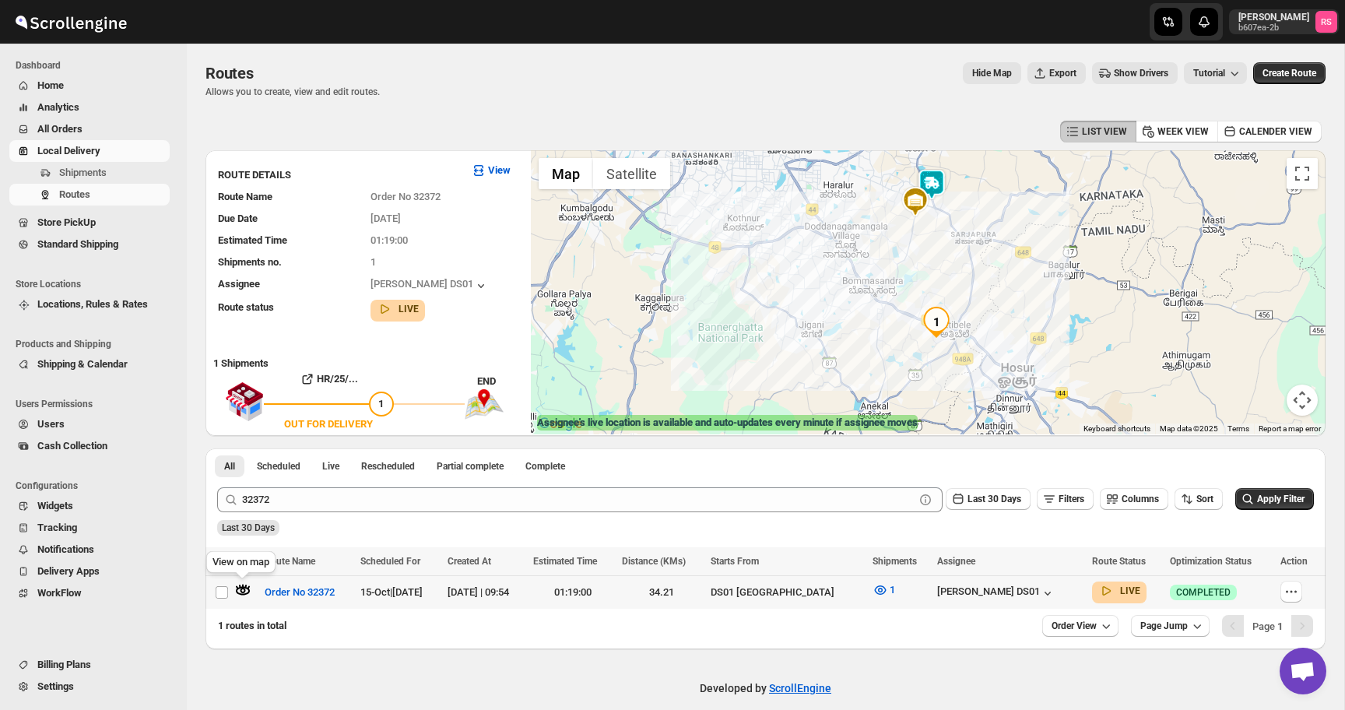
click at [244, 589] on icon "button" at bounding box center [243, 590] width 5 height 5
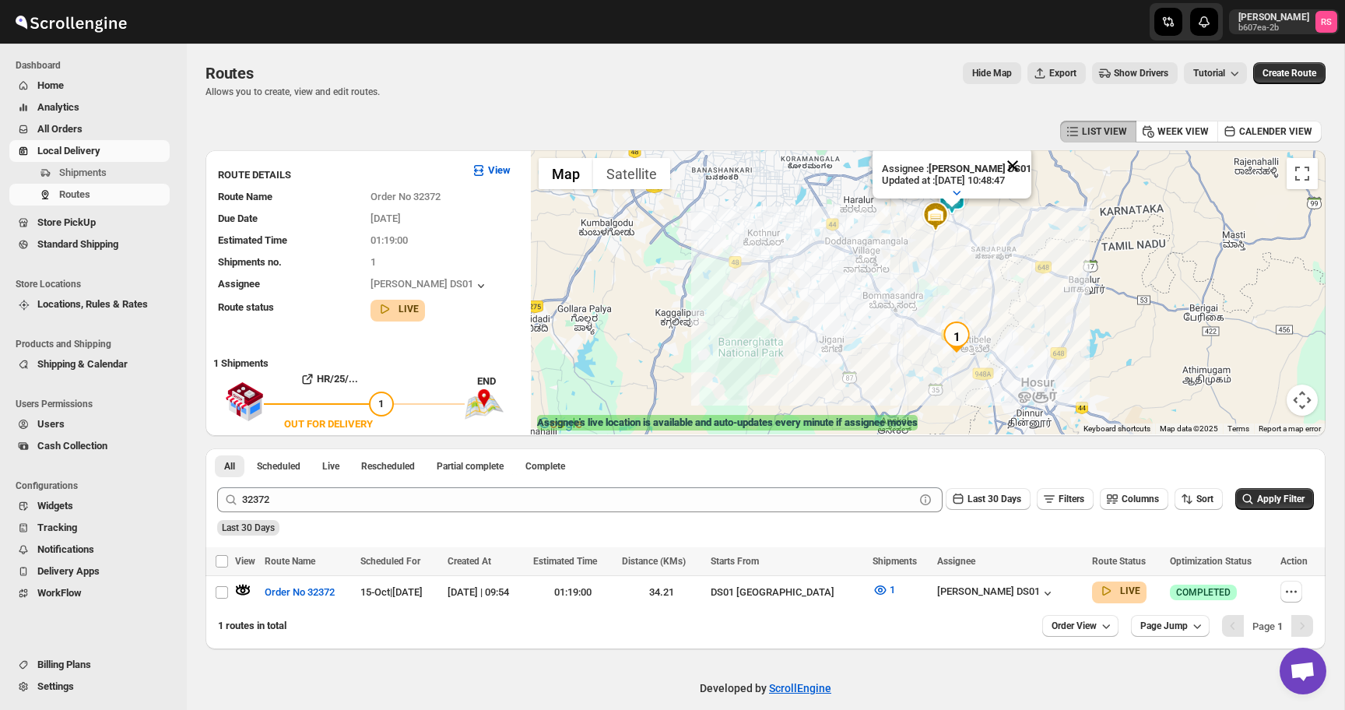
click at [1023, 167] on button "Close" at bounding box center [1012, 165] width 37 height 37
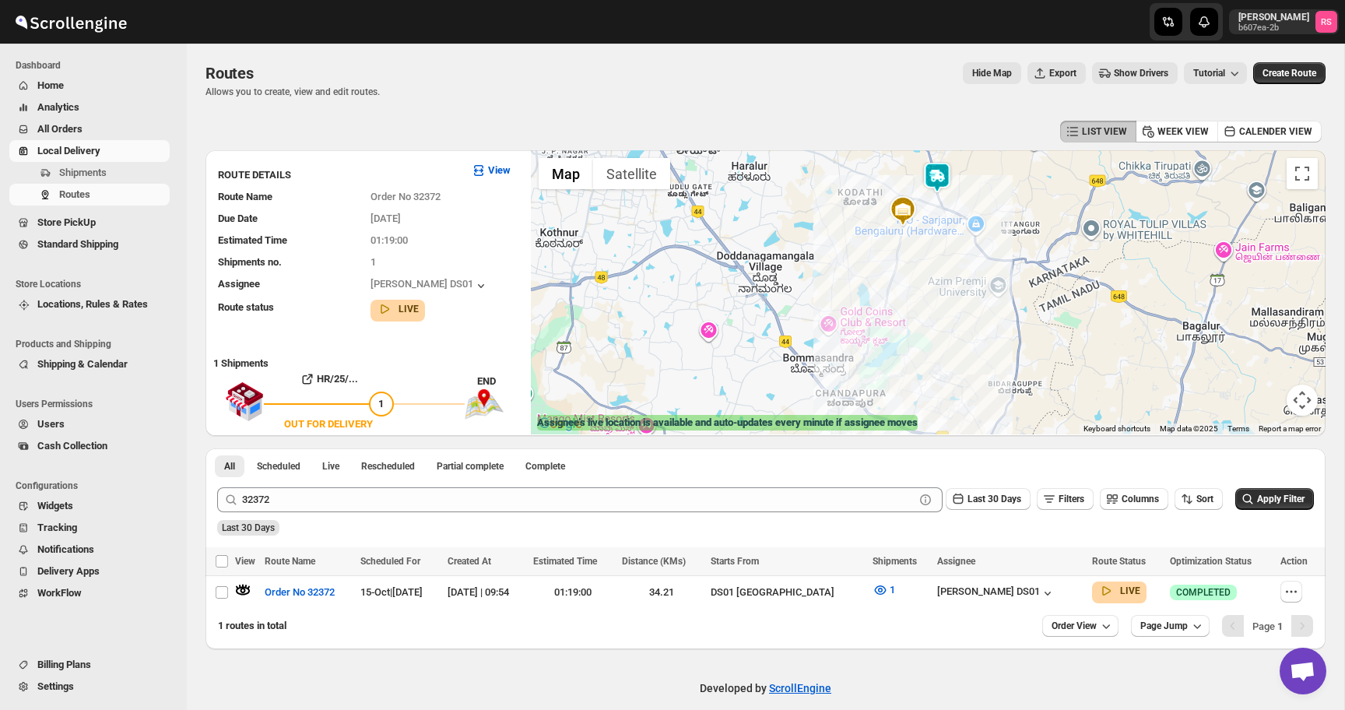
drag, startPoint x: 967, startPoint y: 238, endPoint x: 981, endPoint y: 273, distance: 37.7
click at [981, 273] on div at bounding box center [928, 292] width 795 height 284
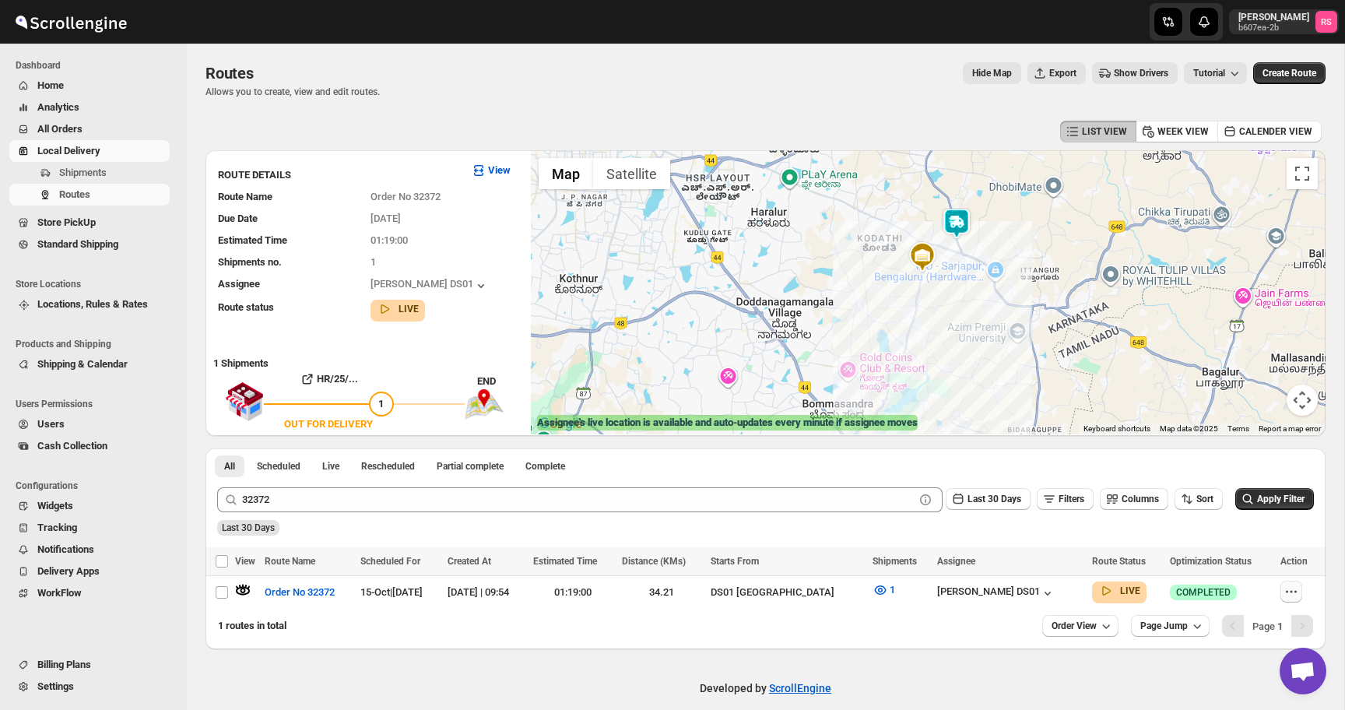
click at [1287, 599] on icon "button" at bounding box center [1292, 592] width 16 height 16
checkbox input "true"
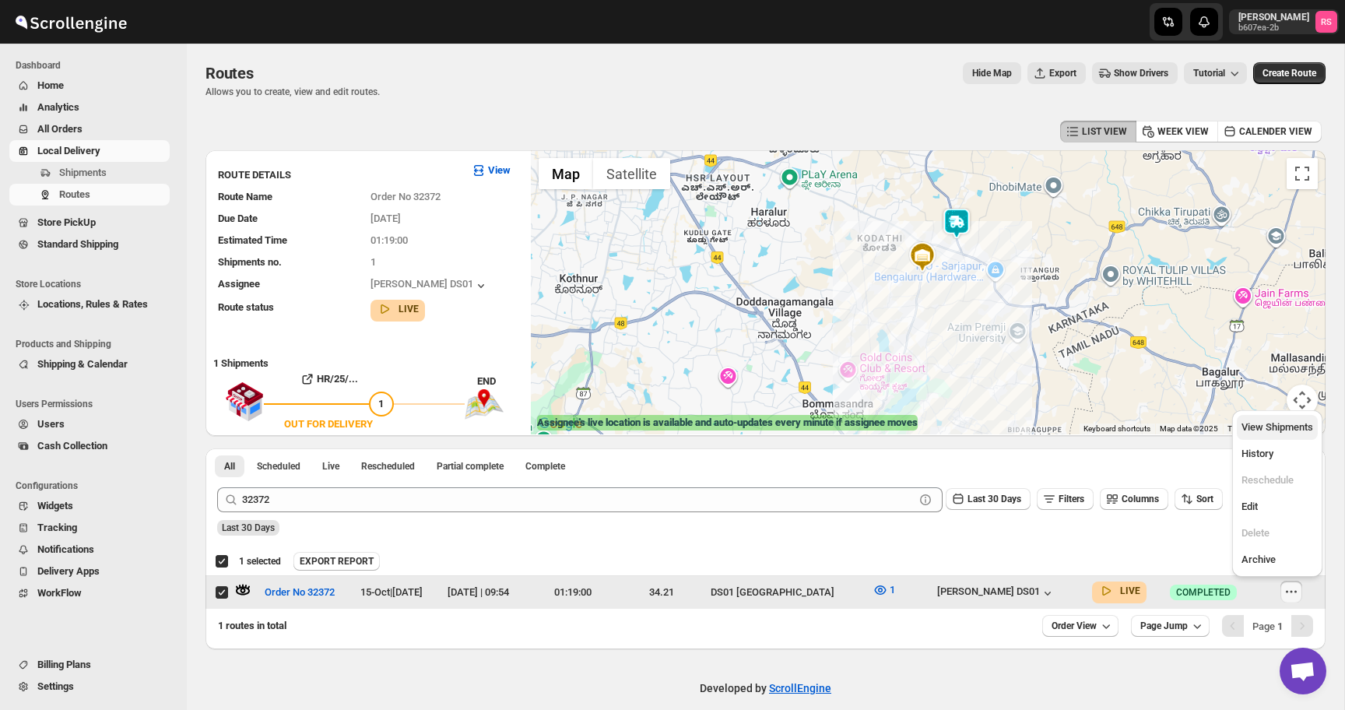
click at [1260, 427] on span "View Shipments" at bounding box center [1278, 427] width 72 height 12
checkbox input "false"
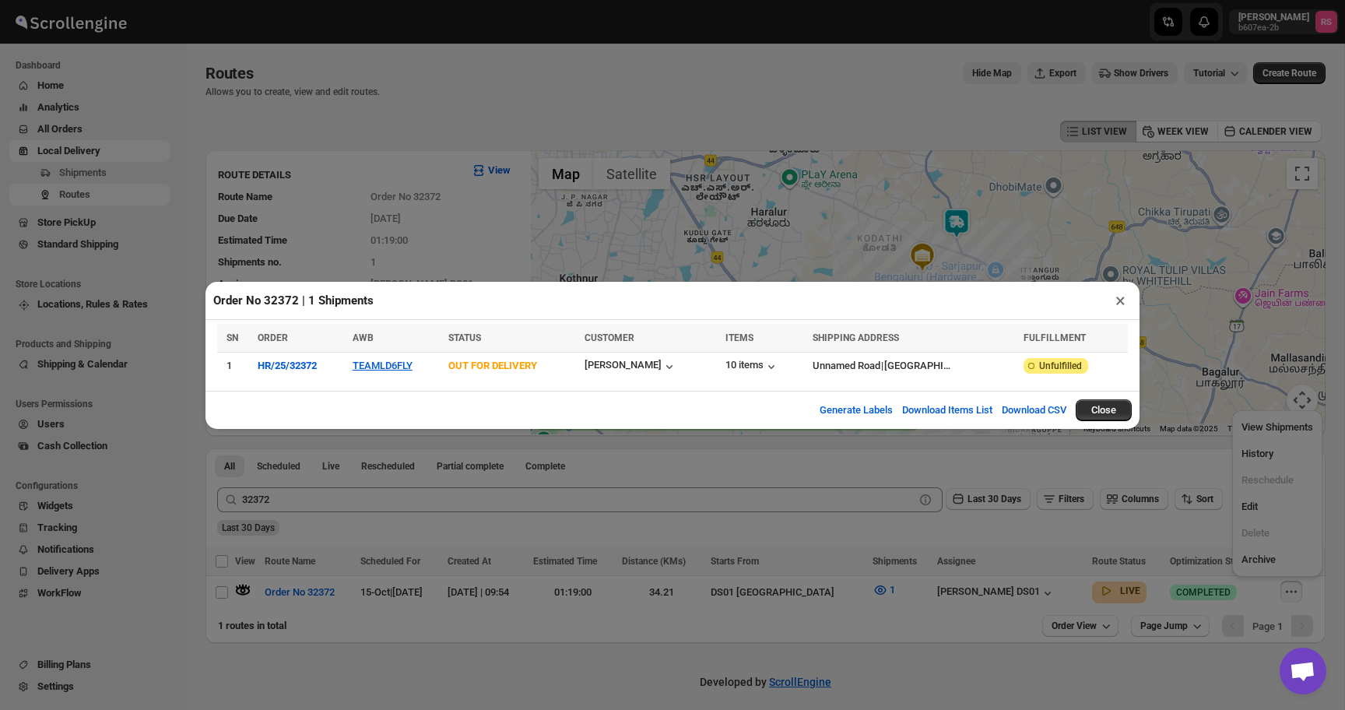
click at [1122, 295] on button "×" at bounding box center [1121, 301] width 23 height 22
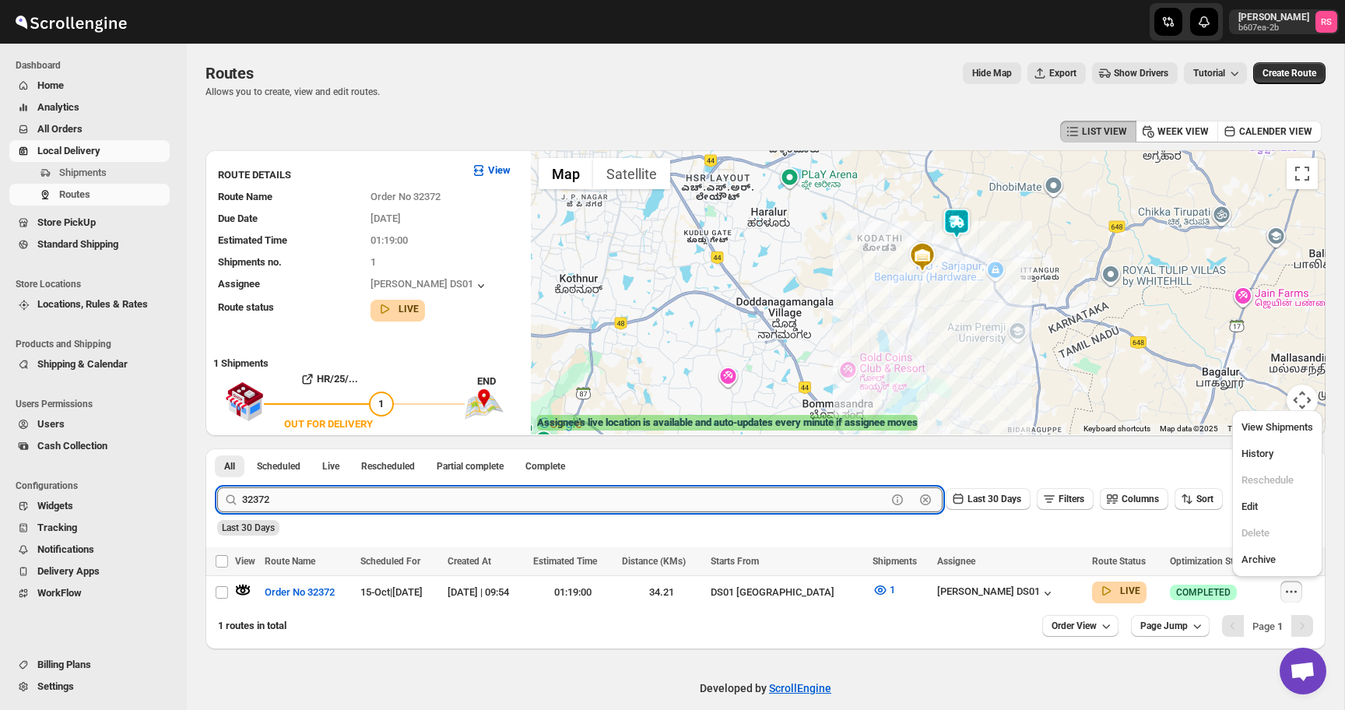
click at [344, 499] on input "32372" at bounding box center [564, 499] width 645 height 25
click at [438, 515] on div "Last 30 Days" at bounding box center [764, 522] width 1100 height 26
click at [442, 501] on input "32372" at bounding box center [564, 499] width 645 height 25
click at [496, 500] on input "32372" at bounding box center [564, 499] width 645 height 25
click at [217, 448] on button "Submit" at bounding box center [239, 456] width 44 height 16
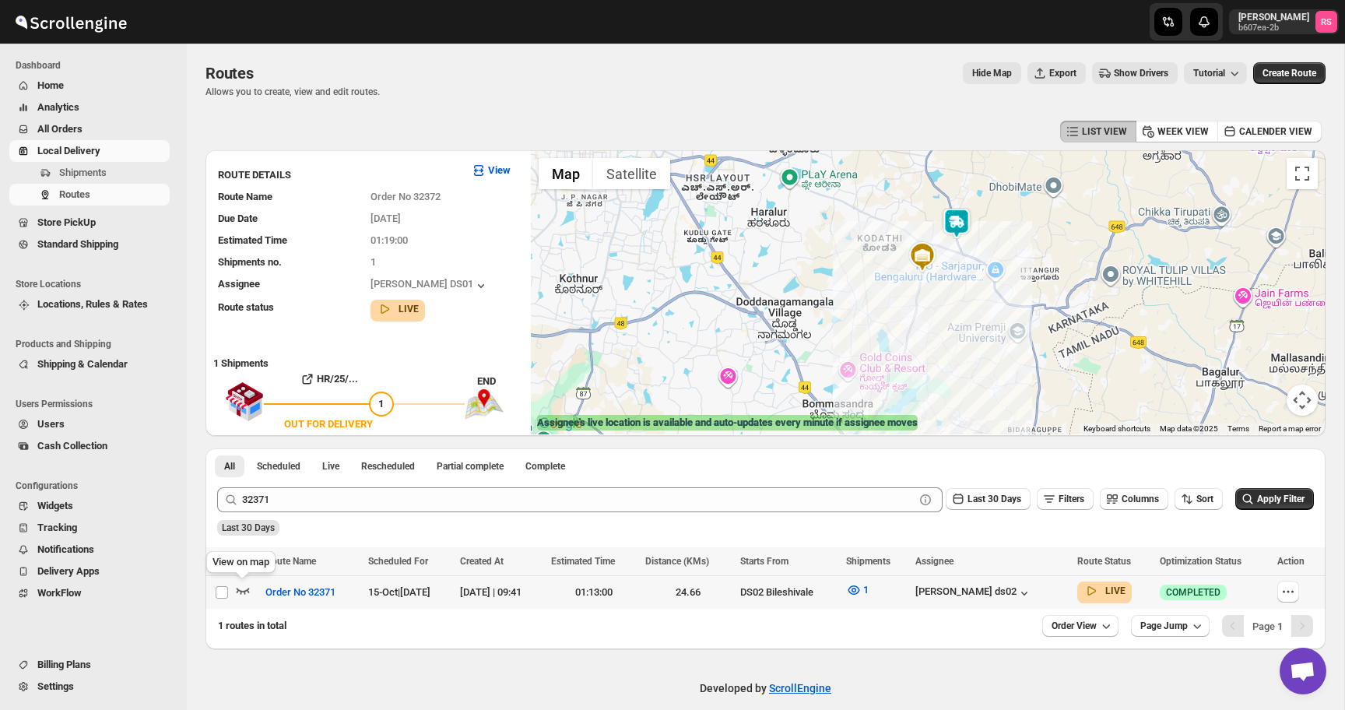
click at [247, 590] on icon "button" at bounding box center [243, 592] width 13 height 6
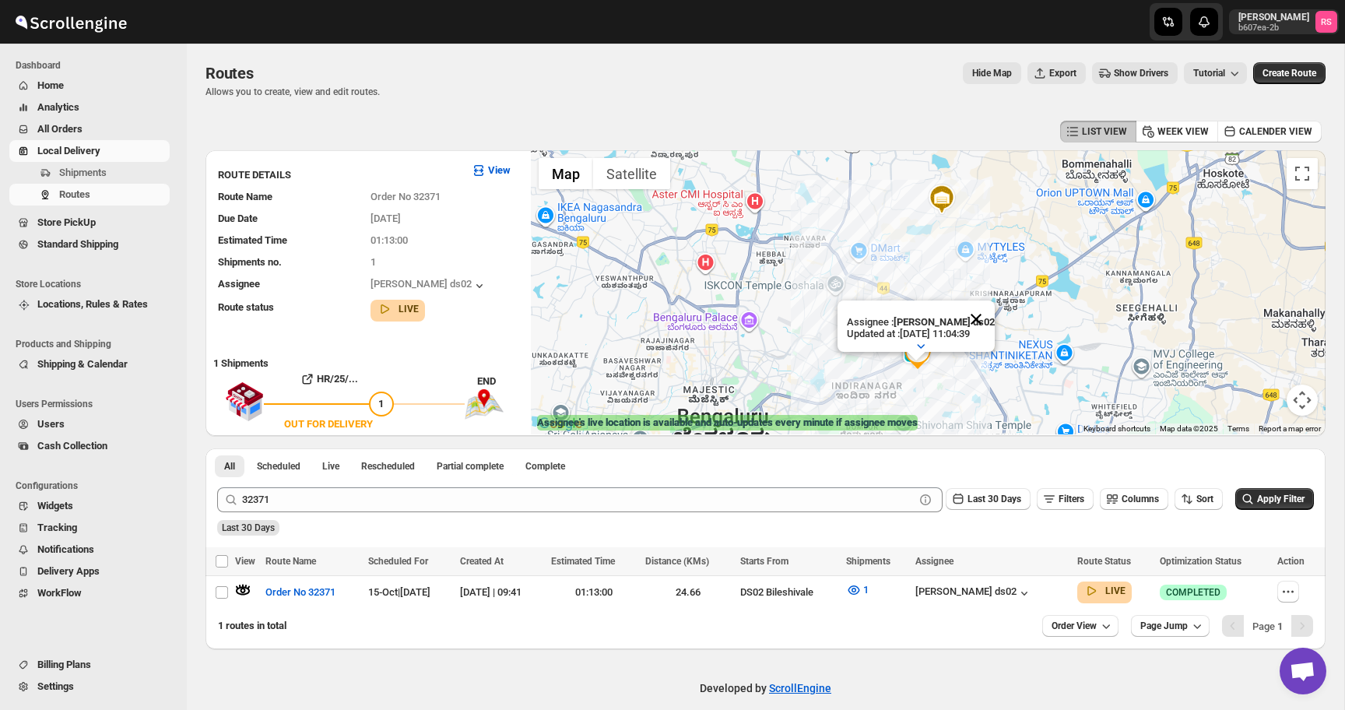
click at [987, 316] on button "Close" at bounding box center [976, 319] width 37 height 37
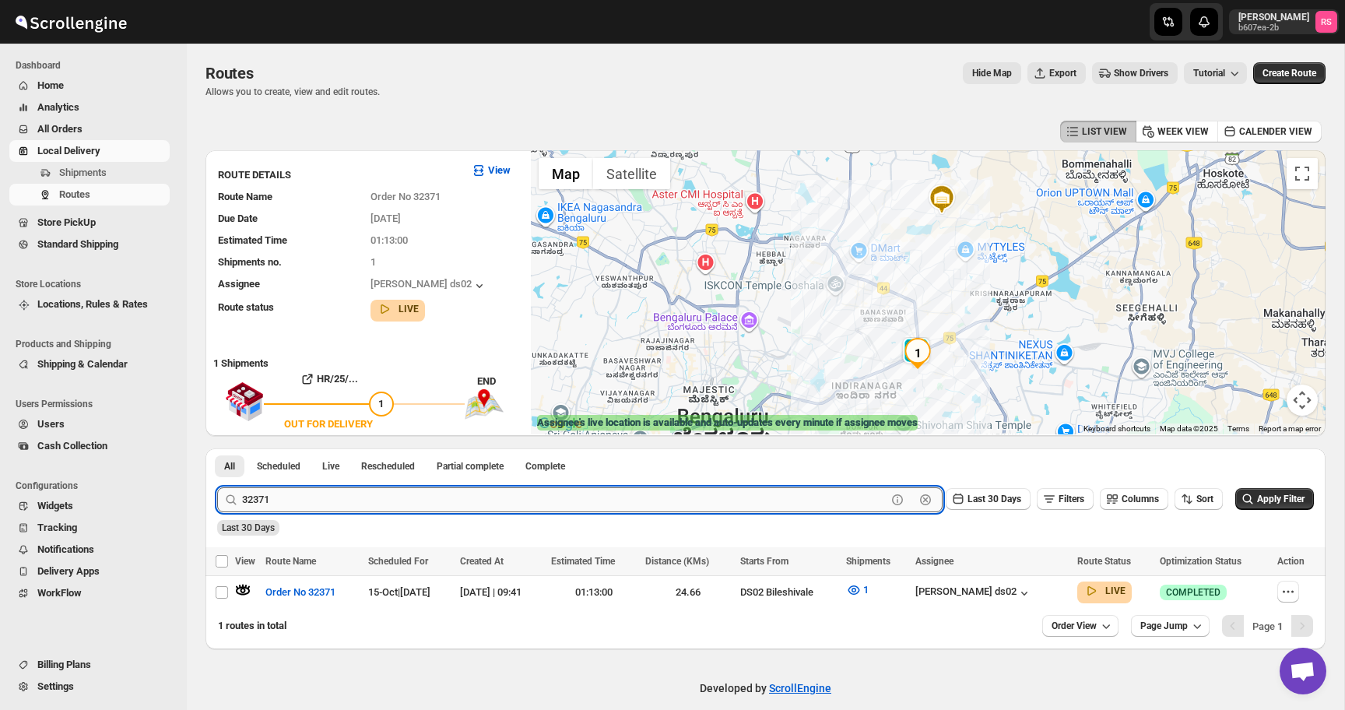
click at [349, 501] on input "32371" at bounding box center [564, 499] width 645 height 25
click at [434, 504] on input "32371" at bounding box center [564, 499] width 645 height 25
click at [217, 448] on button "Submit" at bounding box center [239, 456] width 44 height 16
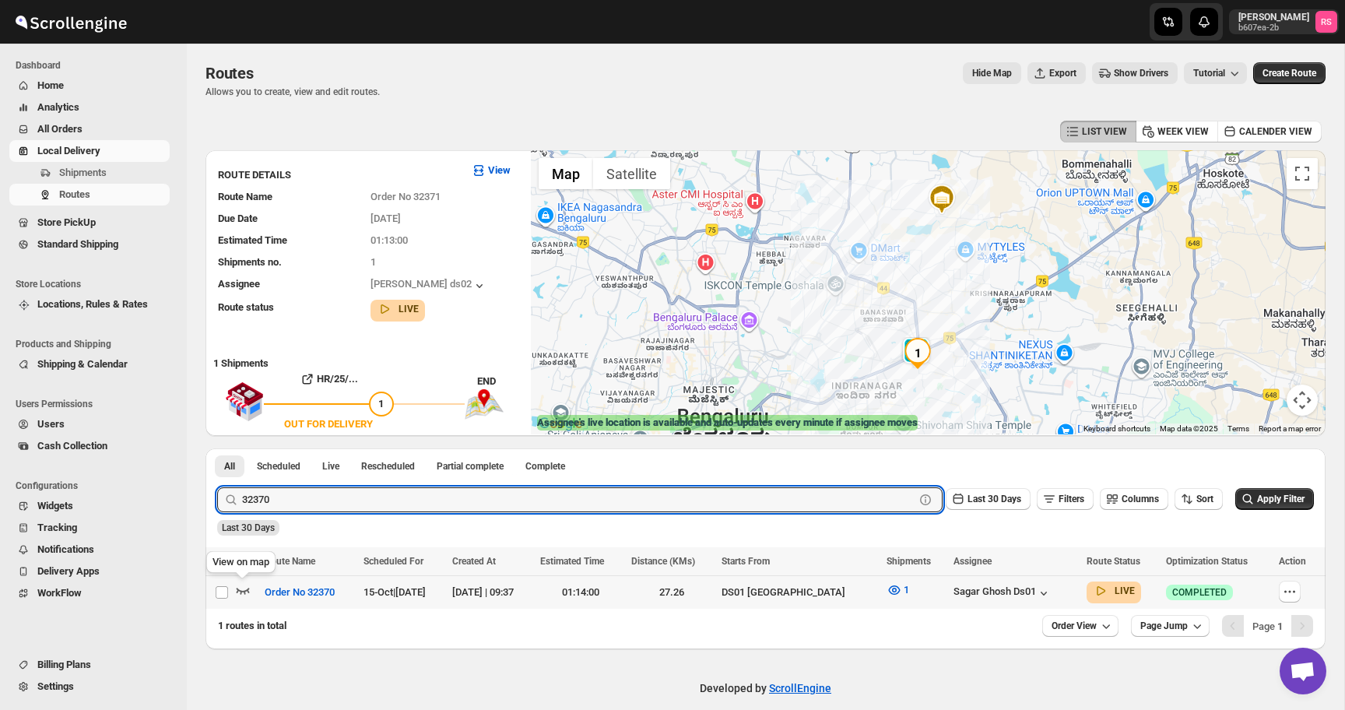
click at [242, 588] on icon "button" at bounding box center [243, 590] width 16 height 16
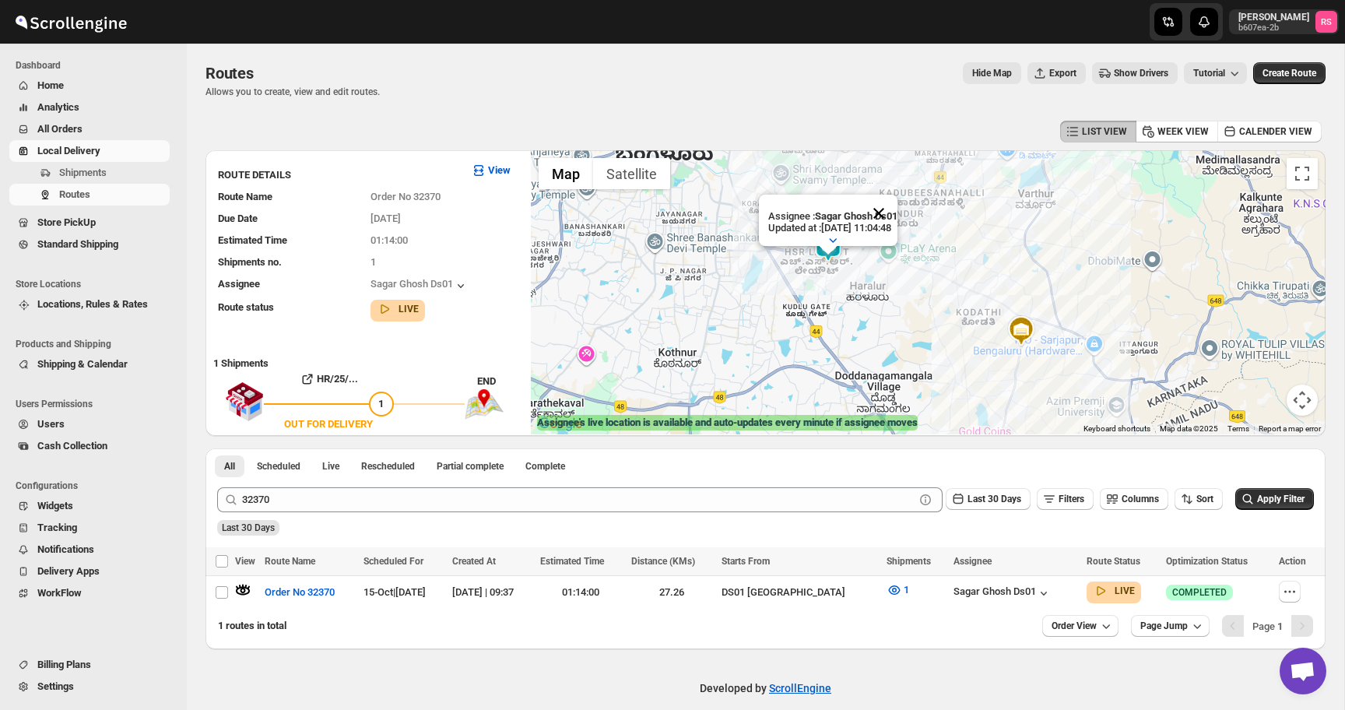
click at [894, 214] on button "Close" at bounding box center [878, 213] width 37 height 37
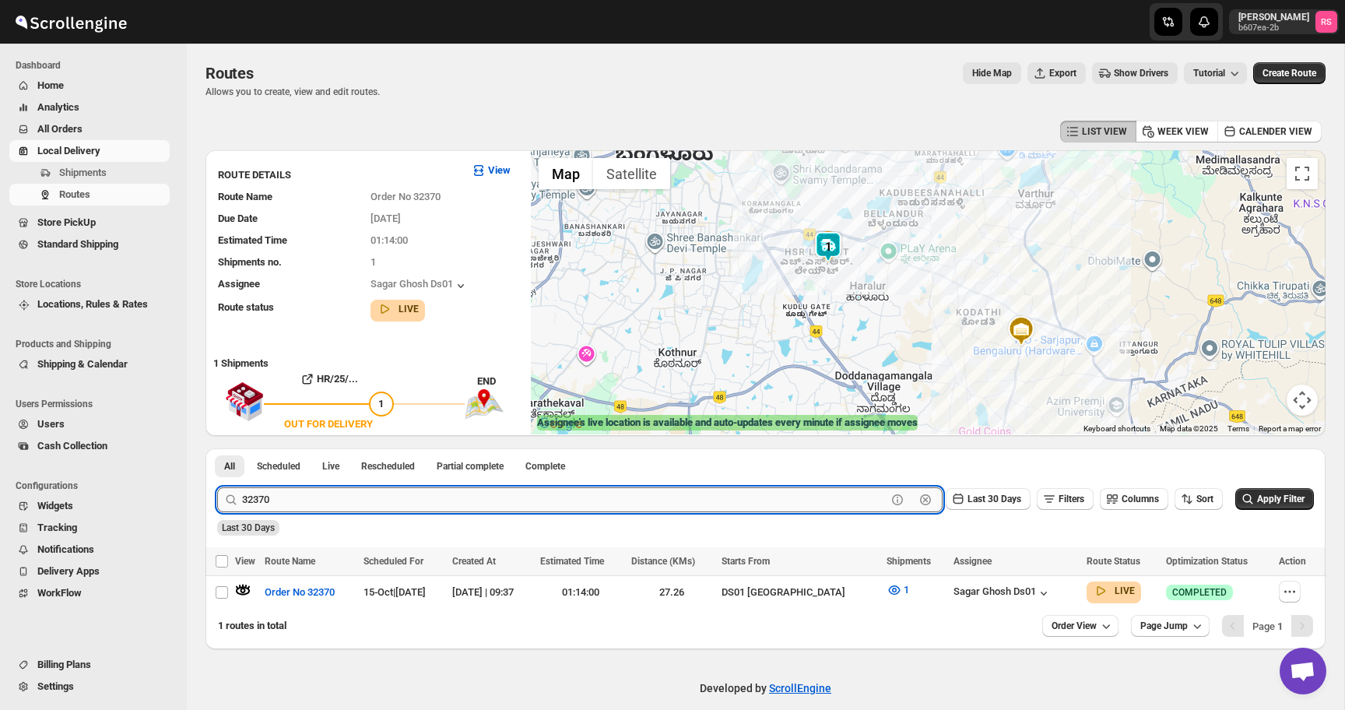
click at [334, 507] on input "32370" at bounding box center [564, 499] width 645 height 25
click at [388, 509] on input "32370" at bounding box center [564, 499] width 645 height 25
click at [217, 448] on button "Submit" at bounding box center [239, 456] width 44 height 16
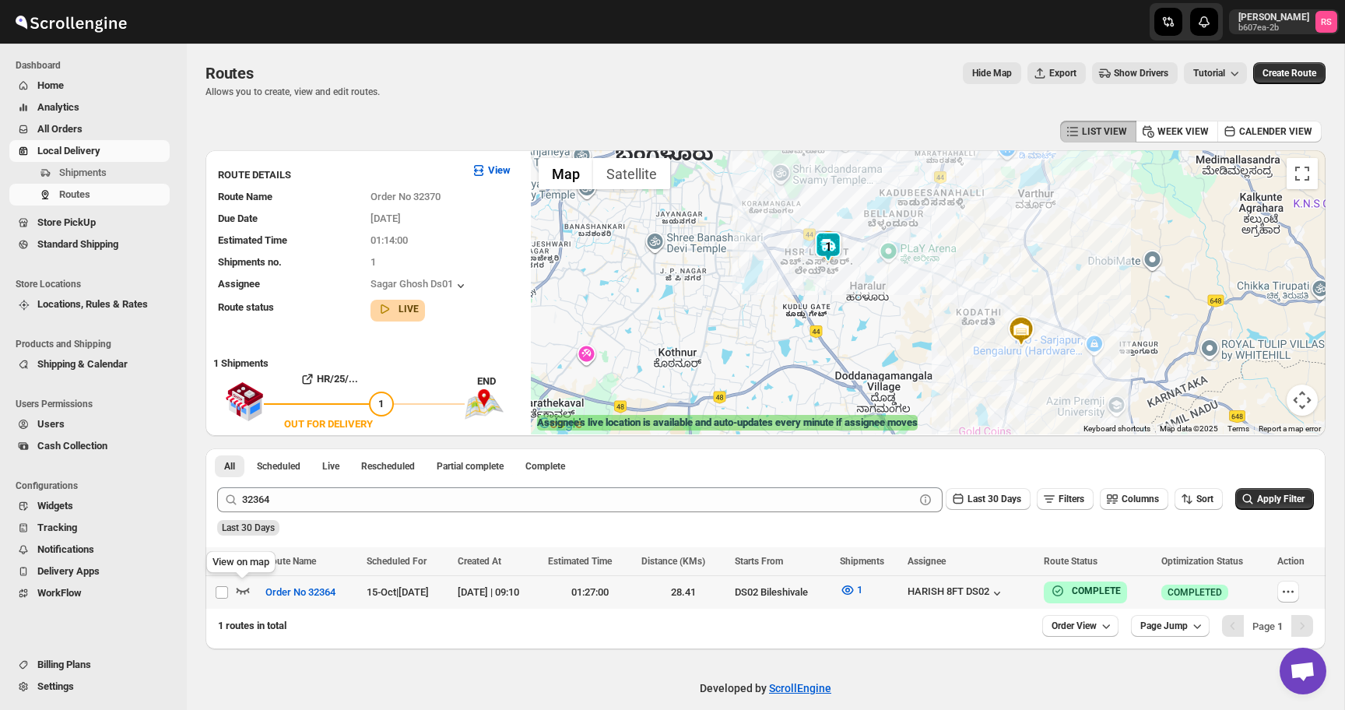
click at [241, 589] on icon "button" at bounding box center [243, 590] width 16 height 16
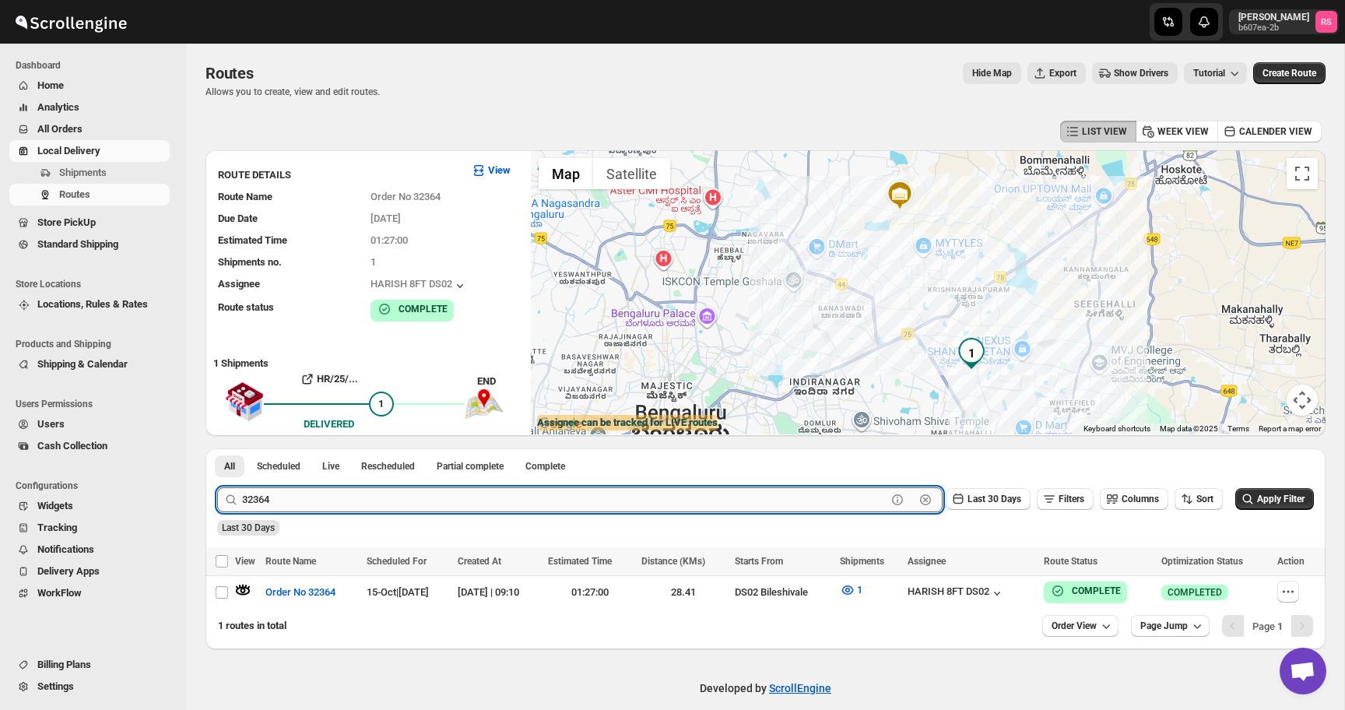
click at [448, 488] on input "32364" at bounding box center [564, 499] width 645 height 25
click at [217, 448] on button "Submit" at bounding box center [239, 456] width 44 height 16
click at [242, 585] on icon "button" at bounding box center [243, 590] width 16 height 16
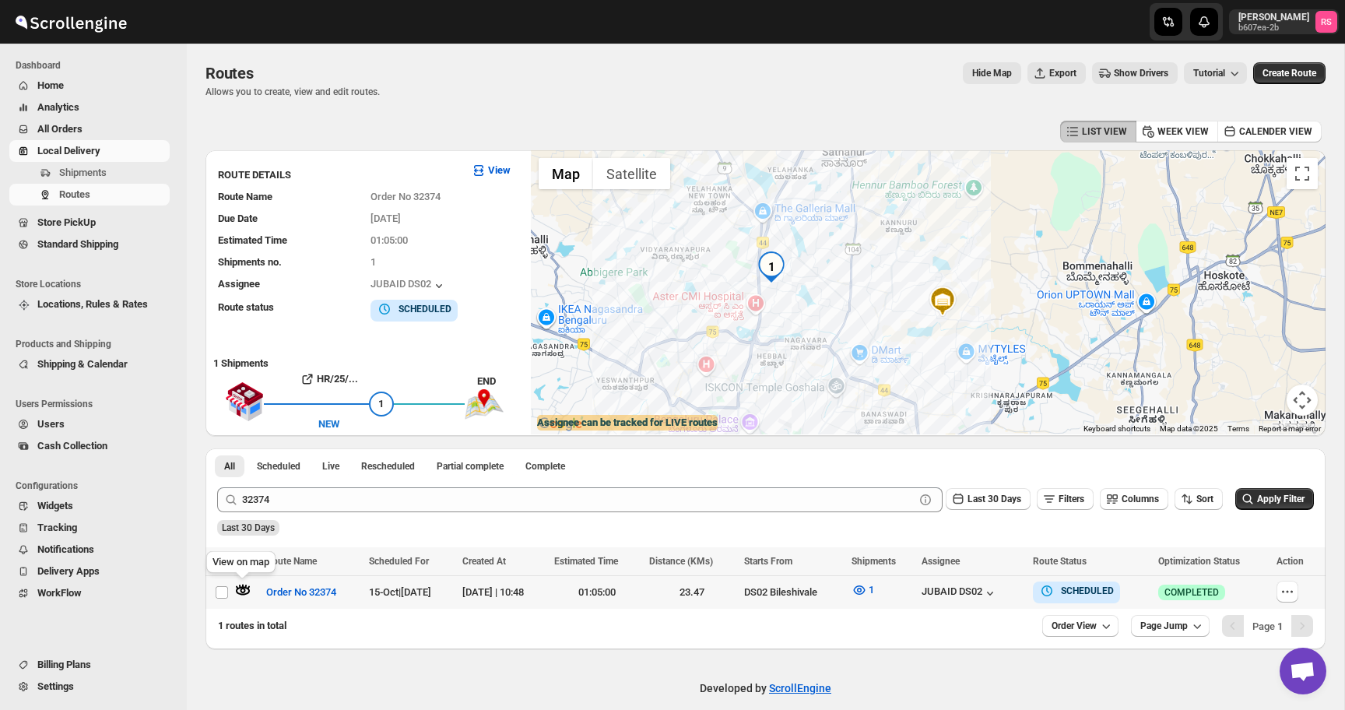
click at [245, 586] on icon "button" at bounding box center [245, 587] width 2 height 4
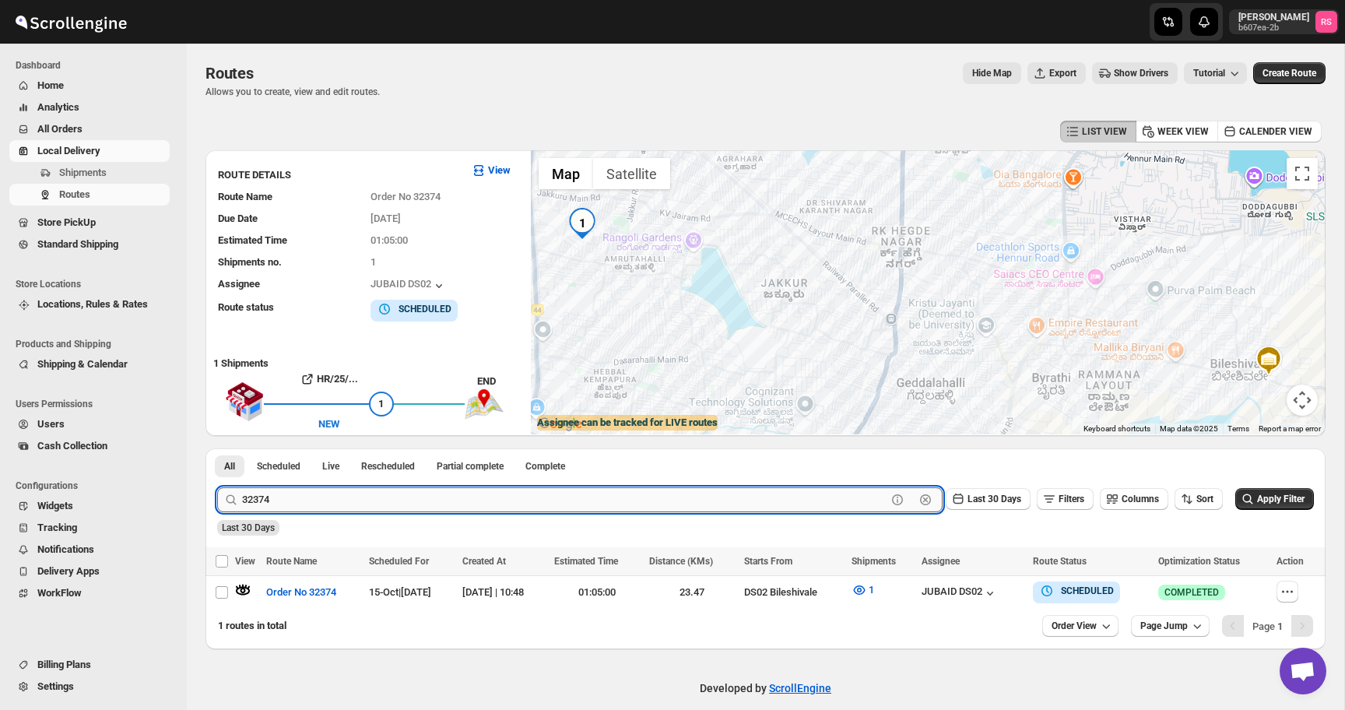
click at [351, 506] on input "32374" at bounding box center [564, 499] width 645 height 25
click at [385, 505] on input "32374" at bounding box center [564, 499] width 645 height 25
click at [217, 448] on button "Submit" at bounding box center [239, 456] width 44 height 16
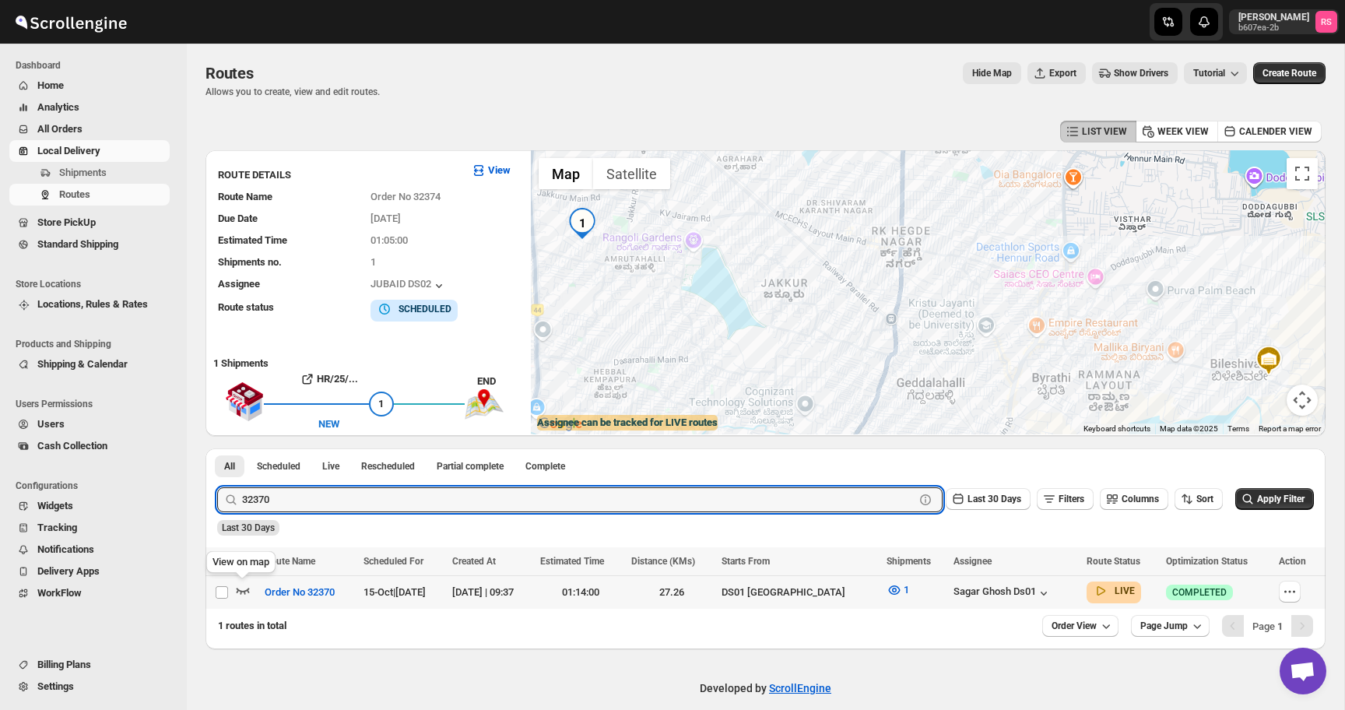
click at [244, 585] on icon "button" at bounding box center [243, 590] width 16 height 16
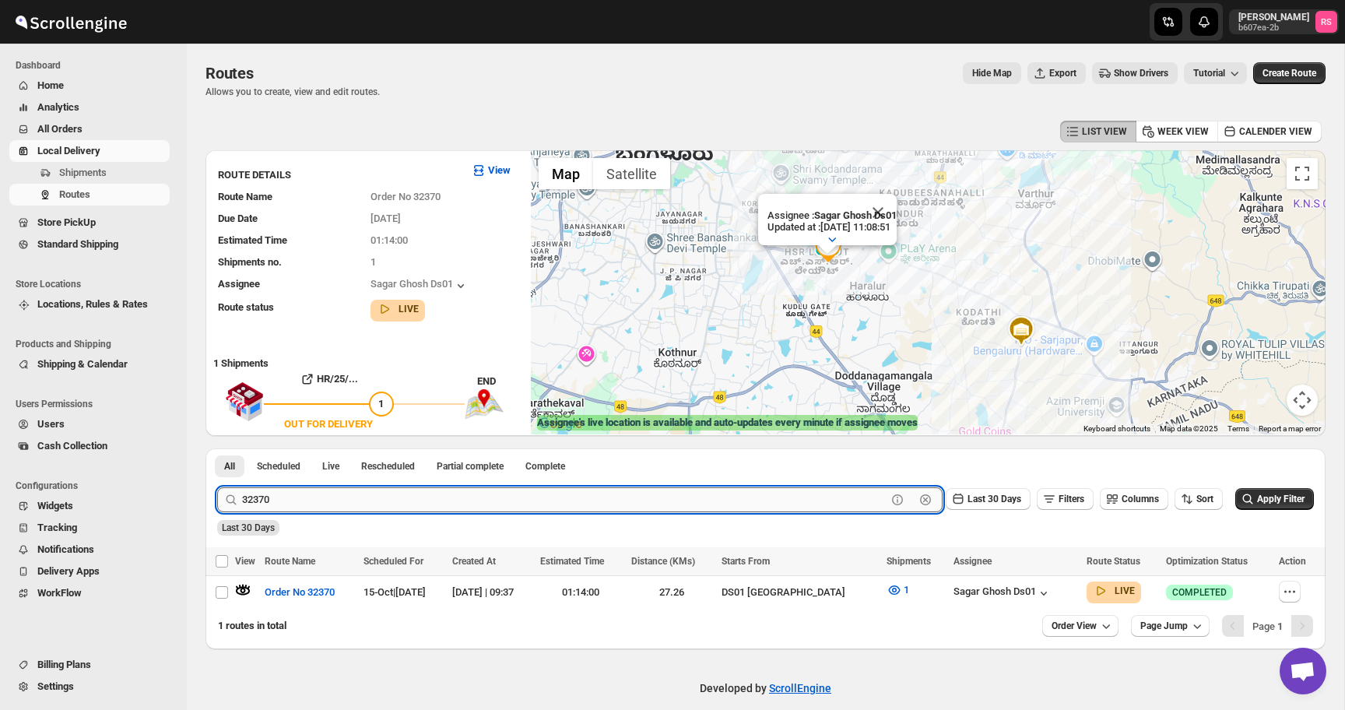
click at [339, 499] on input "32370" at bounding box center [564, 499] width 645 height 25
click at [396, 514] on div "Last 30 Days" at bounding box center [764, 522] width 1100 height 26
click at [400, 501] on input "32370" at bounding box center [564, 499] width 645 height 25
click at [434, 499] on input "32370" at bounding box center [564, 499] width 645 height 25
click at [217, 448] on button "Submit" at bounding box center [239, 456] width 44 height 16
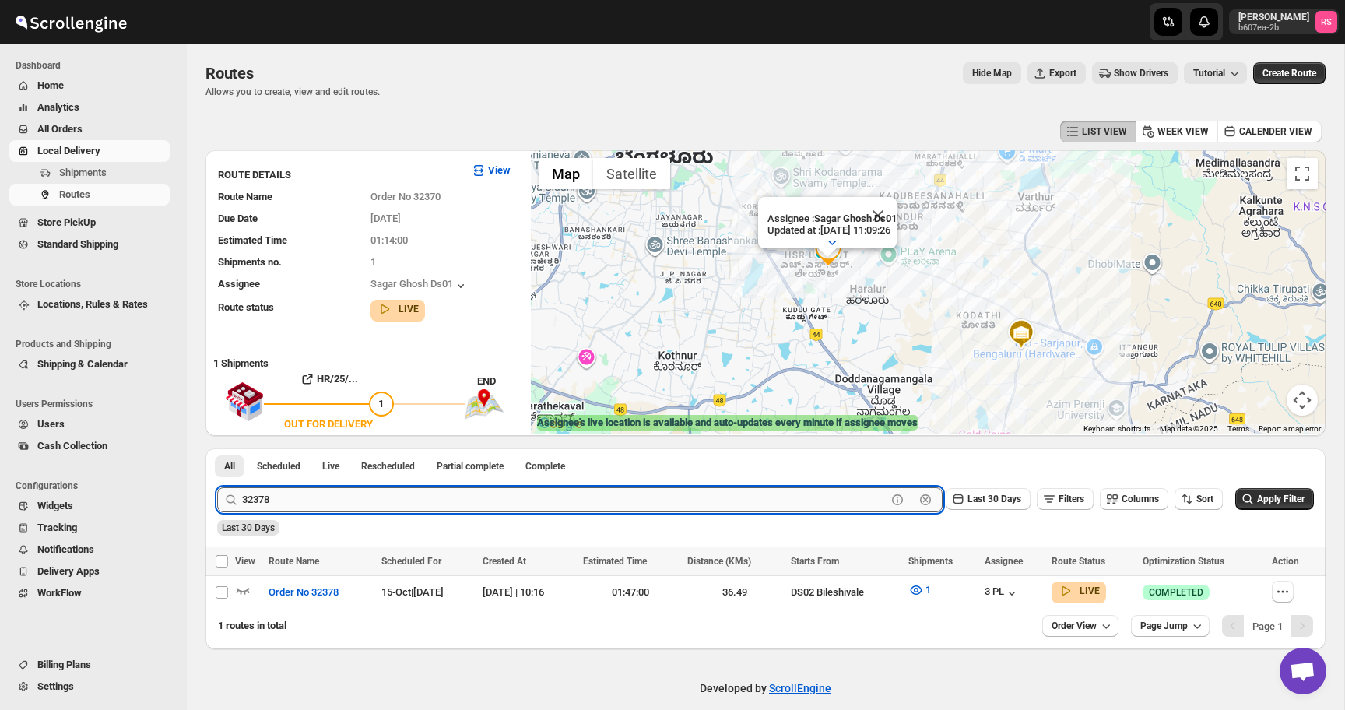
click at [379, 496] on input "32378" at bounding box center [564, 499] width 645 height 25
click at [217, 448] on button "Submit" at bounding box center [239, 456] width 44 height 16
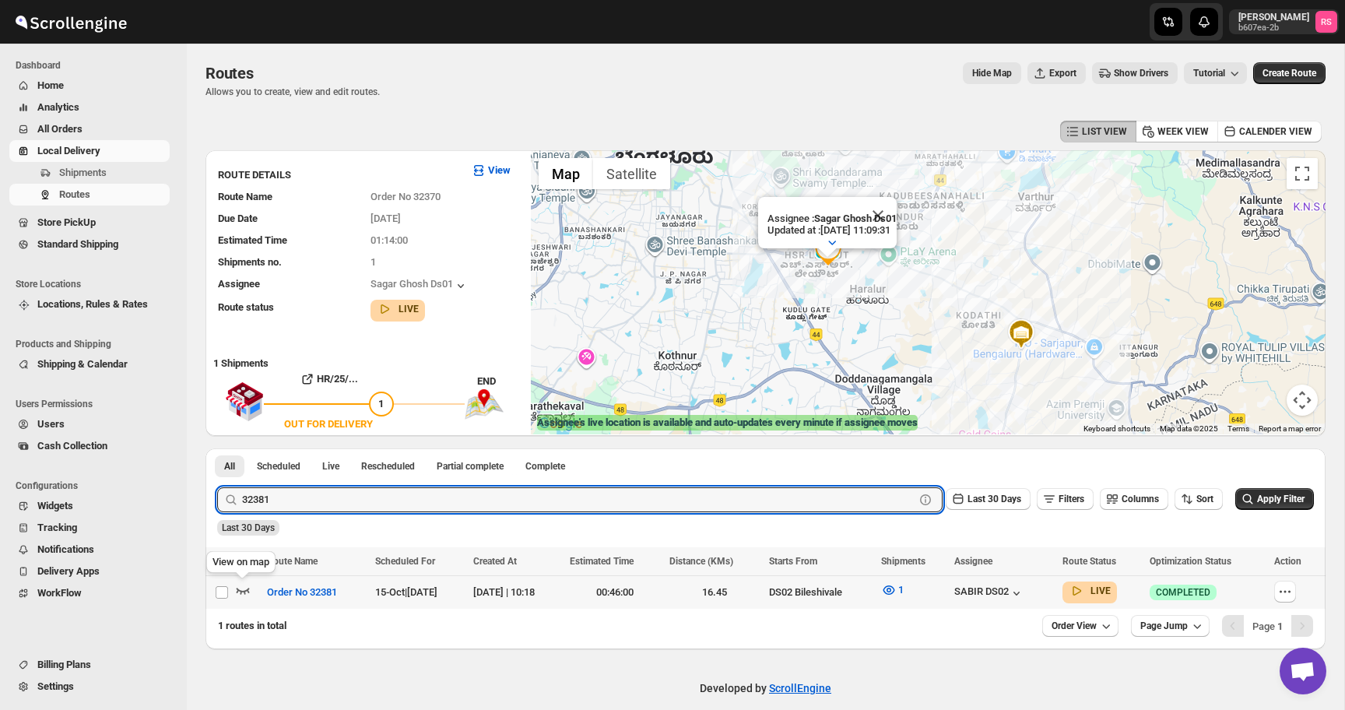
click at [241, 589] on icon "button" at bounding box center [243, 590] width 16 height 16
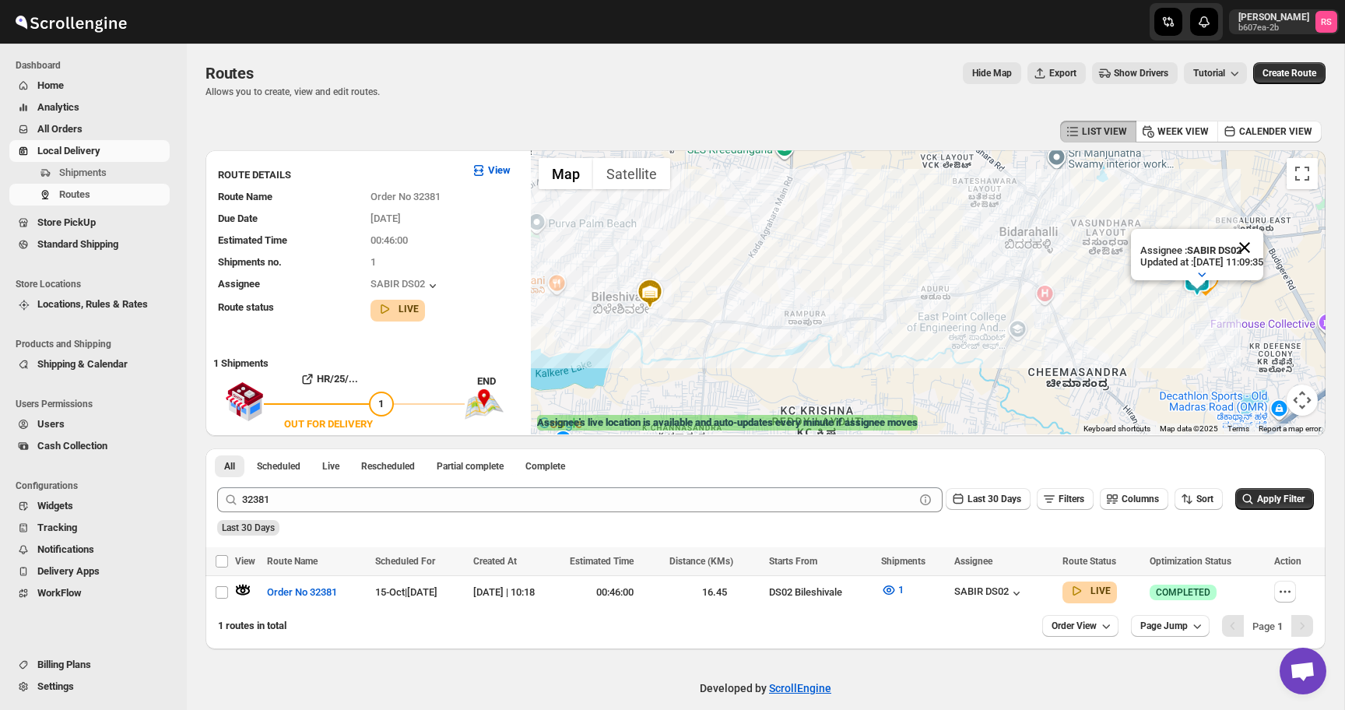
click at [1264, 241] on button "Close" at bounding box center [1244, 247] width 37 height 37
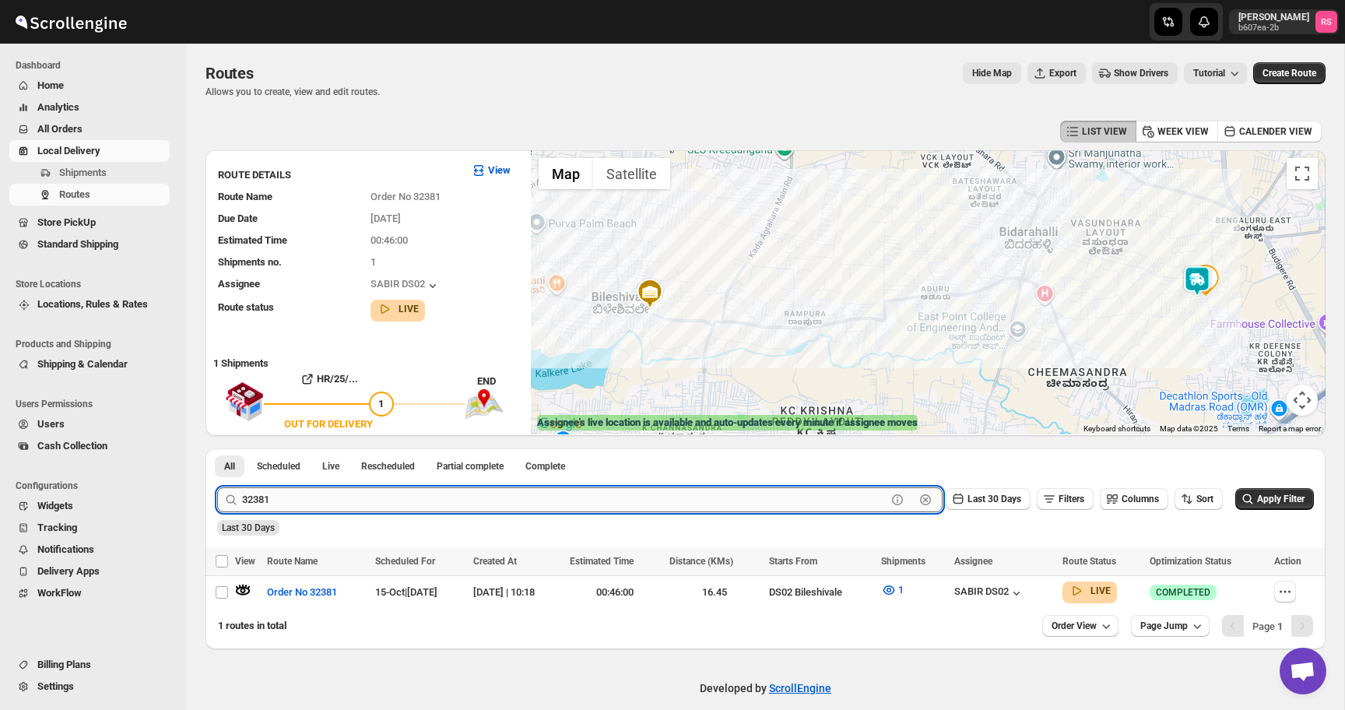
click at [349, 494] on input "32381" at bounding box center [564, 499] width 645 height 25
click at [396, 500] on input "32381" at bounding box center [564, 499] width 645 height 25
click at [217, 448] on button "Submit" at bounding box center [239, 456] width 44 height 16
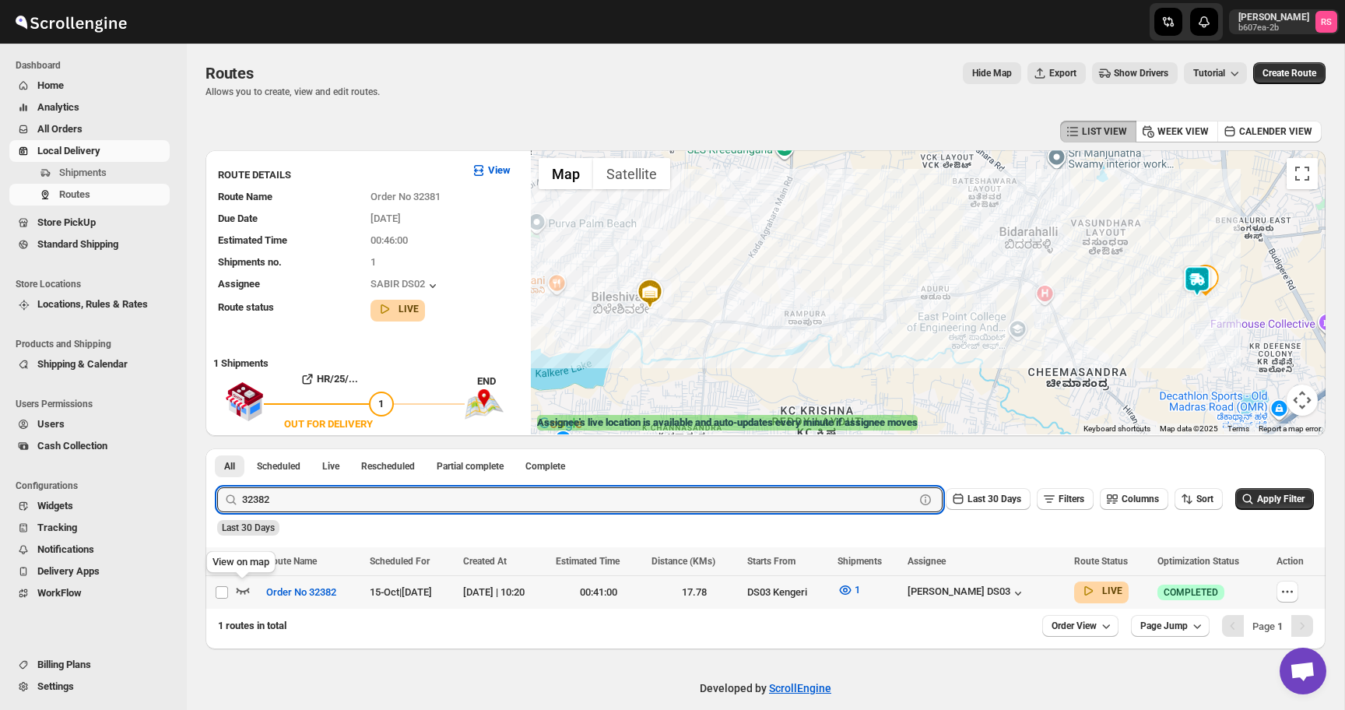
click at [240, 590] on icon "button" at bounding box center [243, 592] width 13 height 6
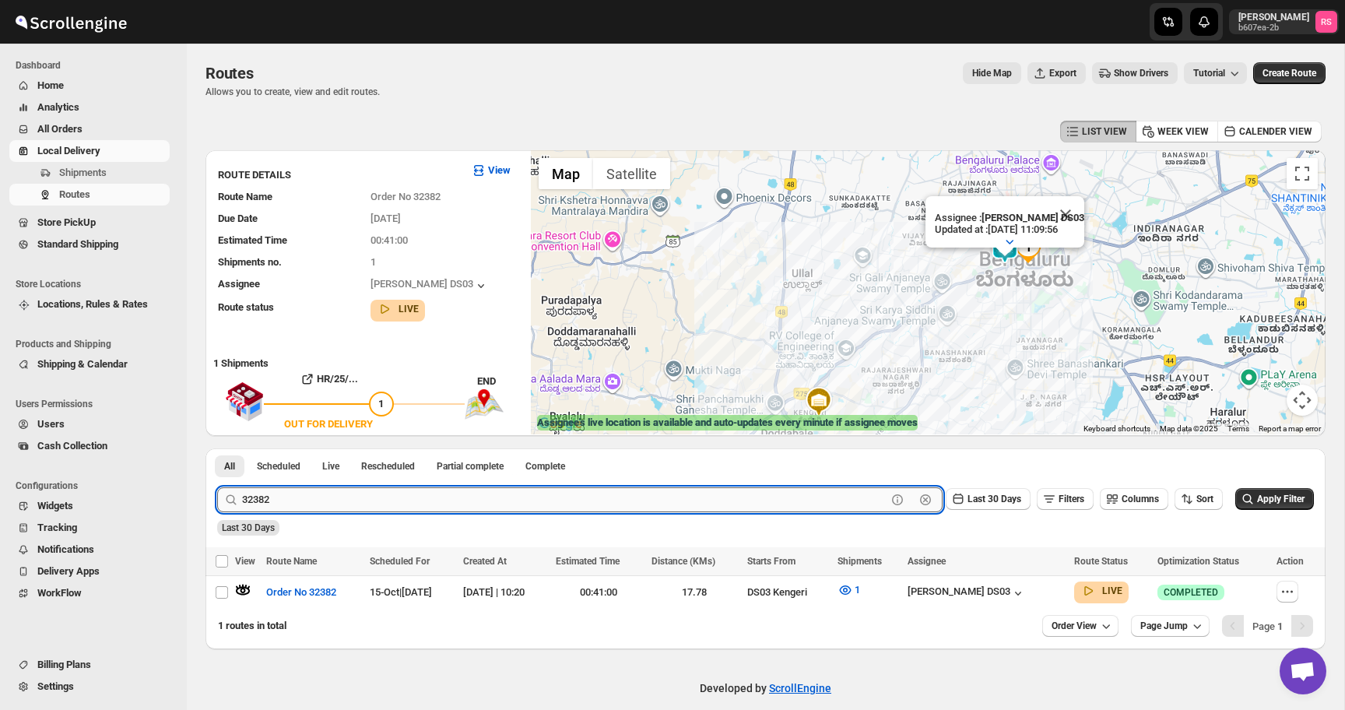
click at [410, 509] on input "32382" at bounding box center [564, 499] width 645 height 25
click at [437, 510] on input "32382" at bounding box center [564, 499] width 645 height 25
click at [217, 448] on button "Submit" at bounding box center [239, 456] width 44 height 16
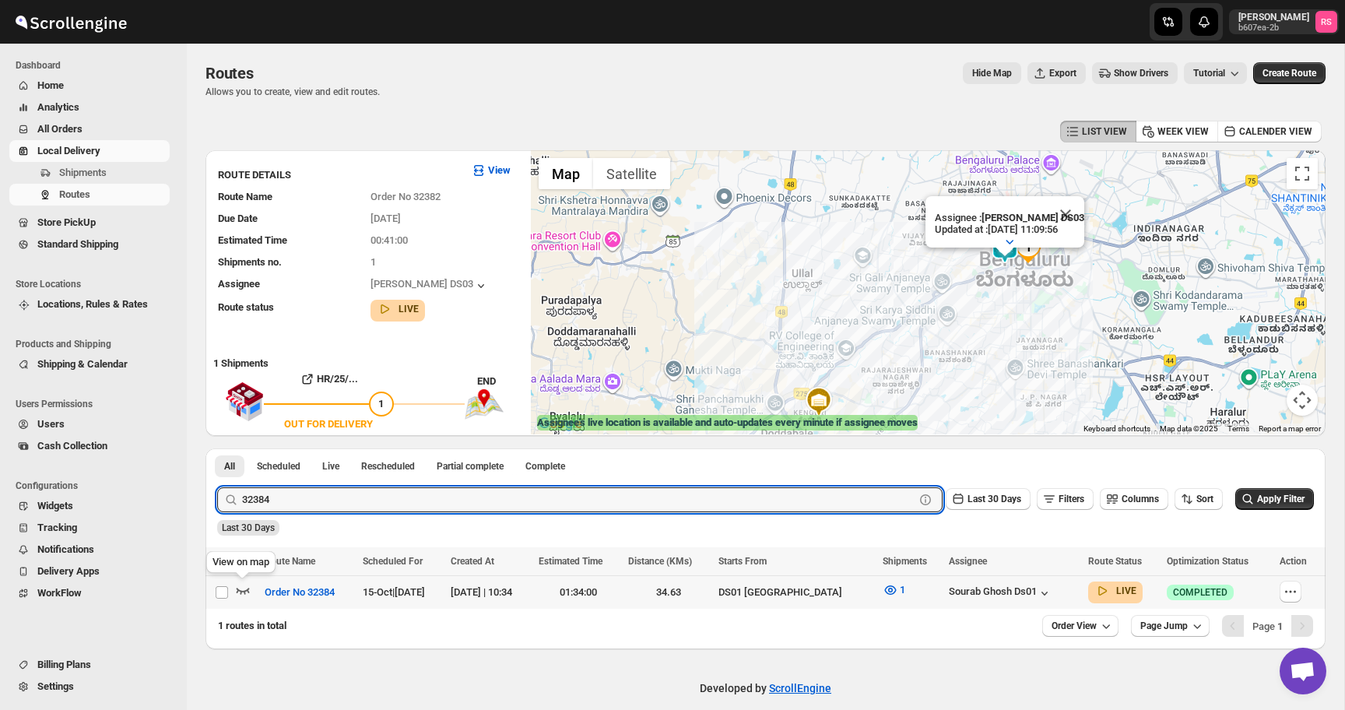
click at [241, 592] on icon "button" at bounding box center [243, 592] width 13 height 6
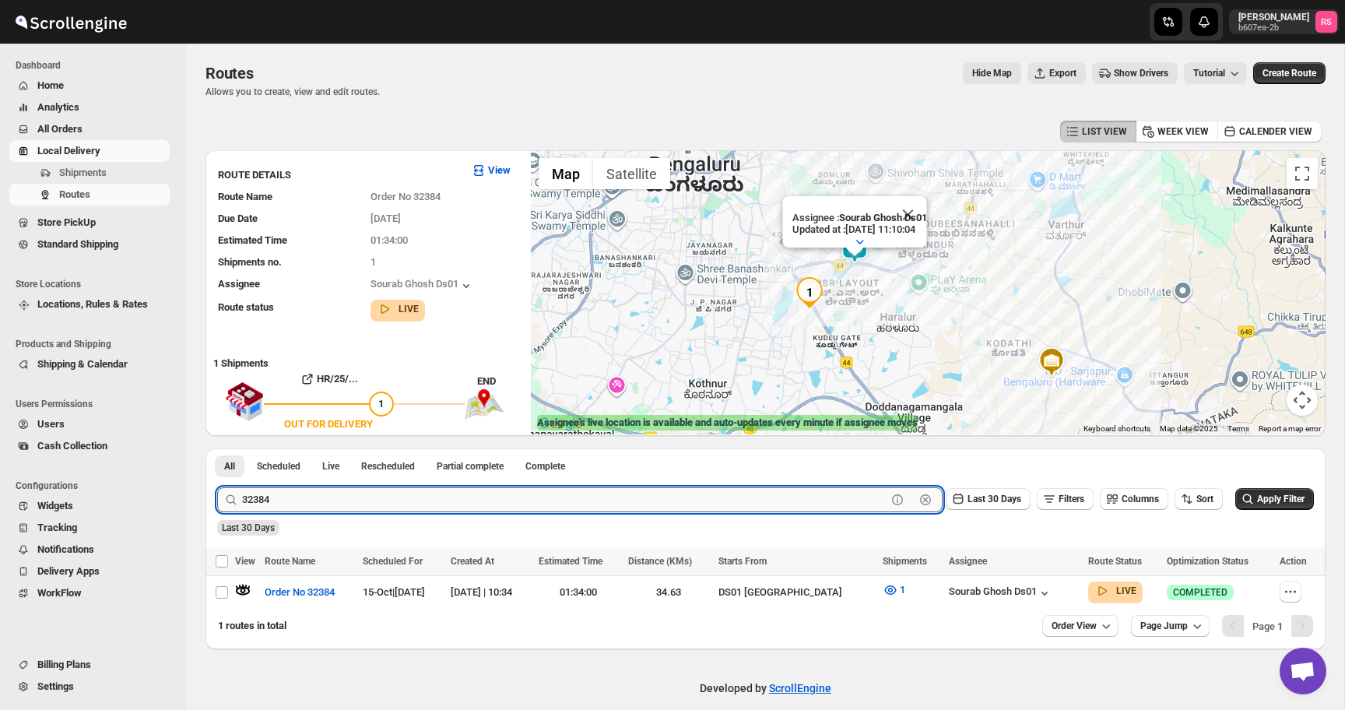
click at [366, 508] on input "32384" at bounding box center [564, 499] width 645 height 25
click at [403, 508] on input "32384" at bounding box center [564, 499] width 645 height 25
click at [217, 448] on button "Submit" at bounding box center [239, 456] width 44 height 16
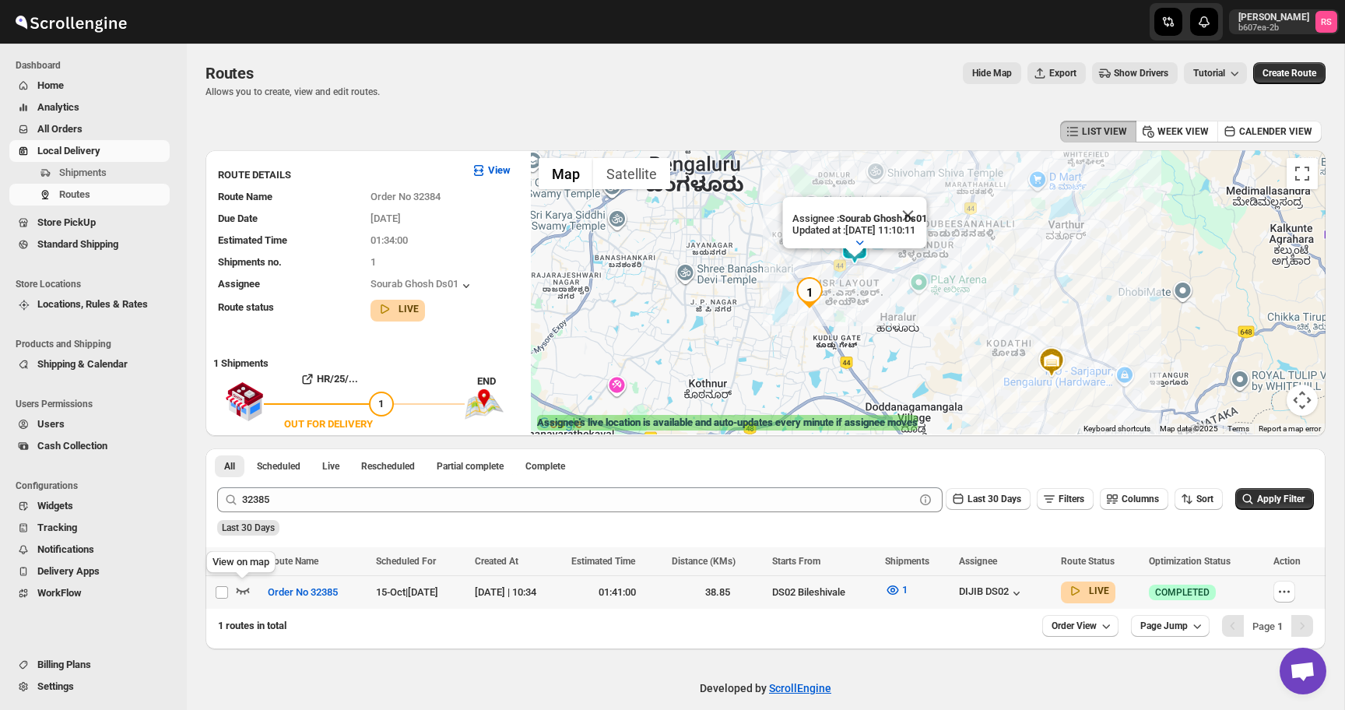
click at [245, 589] on icon "button" at bounding box center [243, 590] width 16 height 16
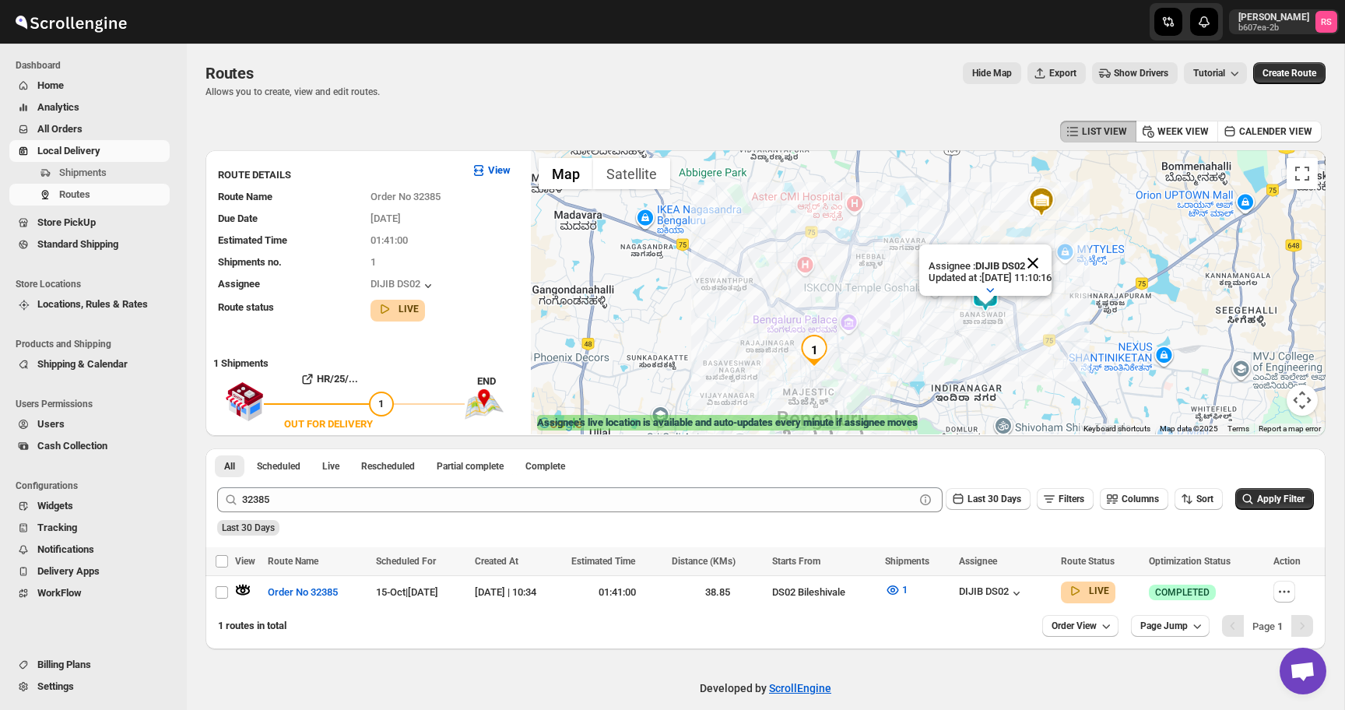
click at [1047, 258] on button "Close" at bounding box center [1033, 262] width 37 height 37
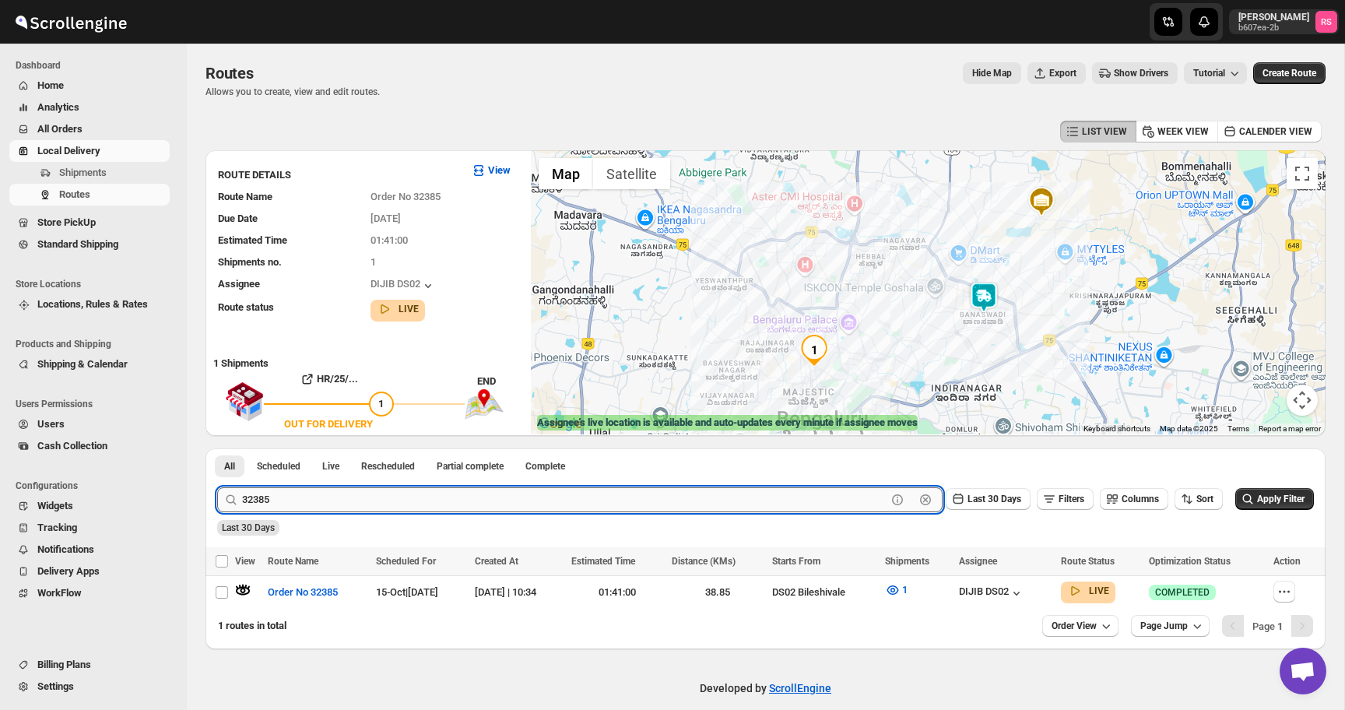
click at [356, 498] on input "32385" at bounding box center [564, 499] width 645 height 25
click at [419, 508] on input "32385" at bounding box center [564, 499] width 645 height 25
type input "32387"
click at [217, 448] on button "Submit" at bounding box center [239, 456] width 44 height 16
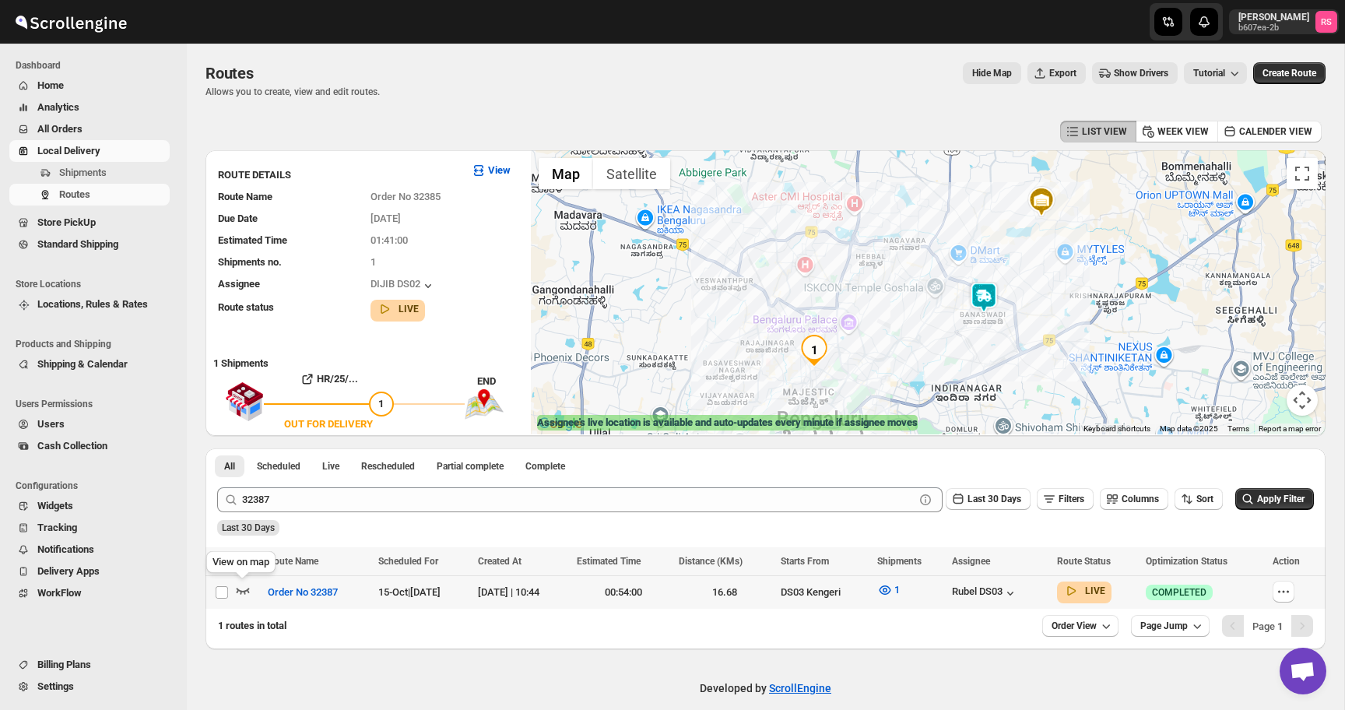
click at [237, 589] on icon "button" at bounding box center [243, 592] width 13 height 6
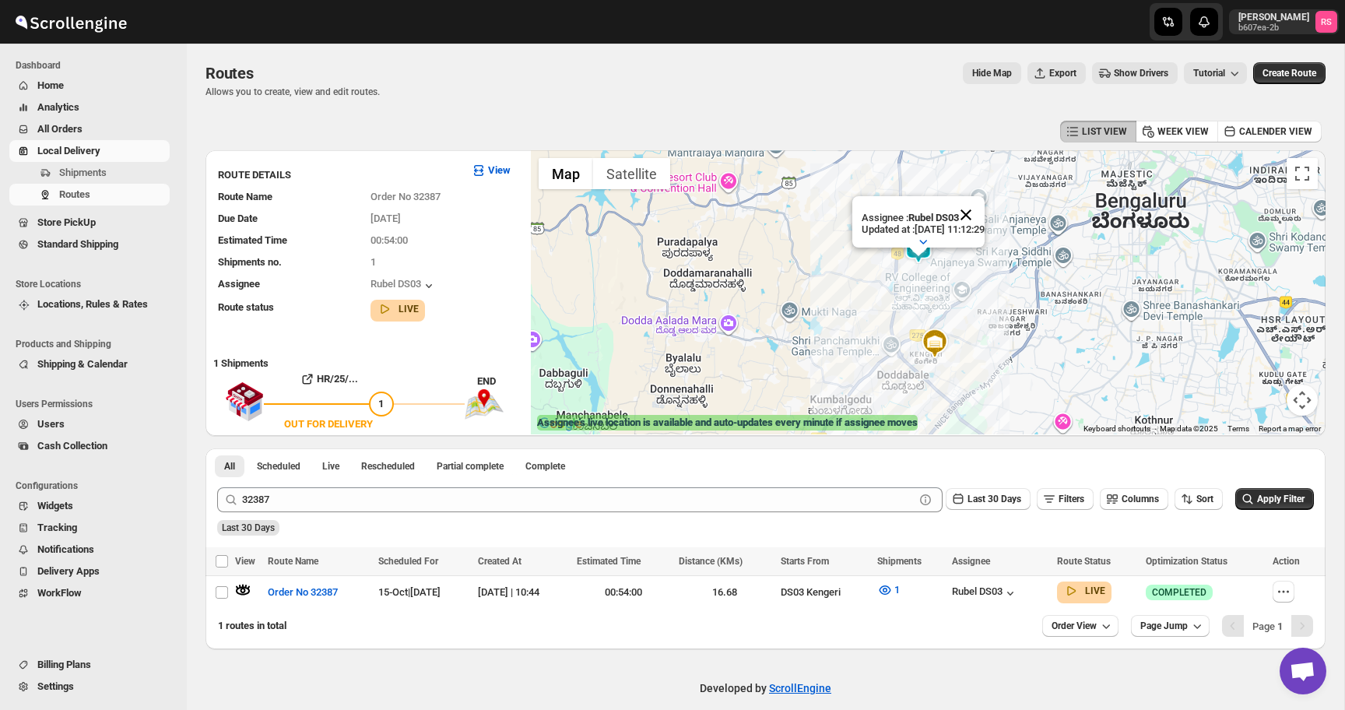
click at [985, 213] on button "Close" at bounding box center [966, 214] width 37 height 37
click at [123, 130] on span "All Orders" at bounding box center [101, 129] width 129 height 16
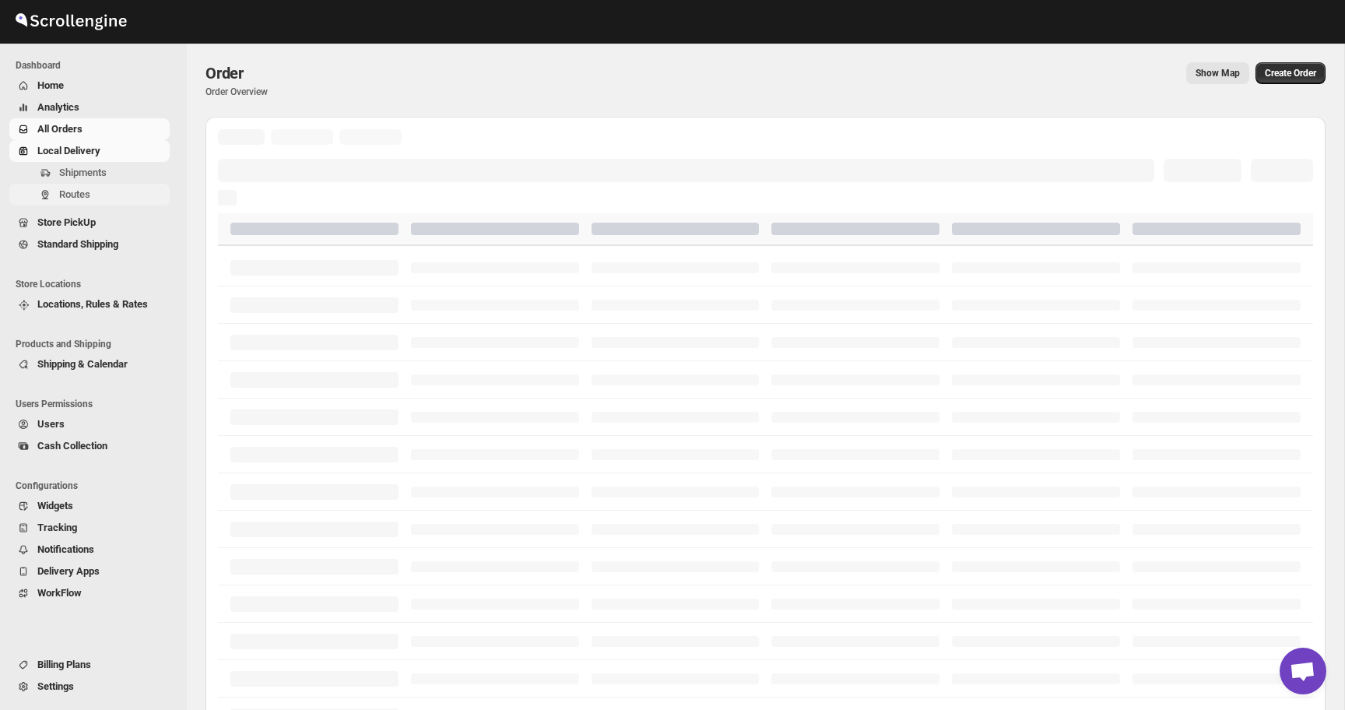
click at [117, 192] on span "Routes" at bounding box center [112, 195] width 107 height 16
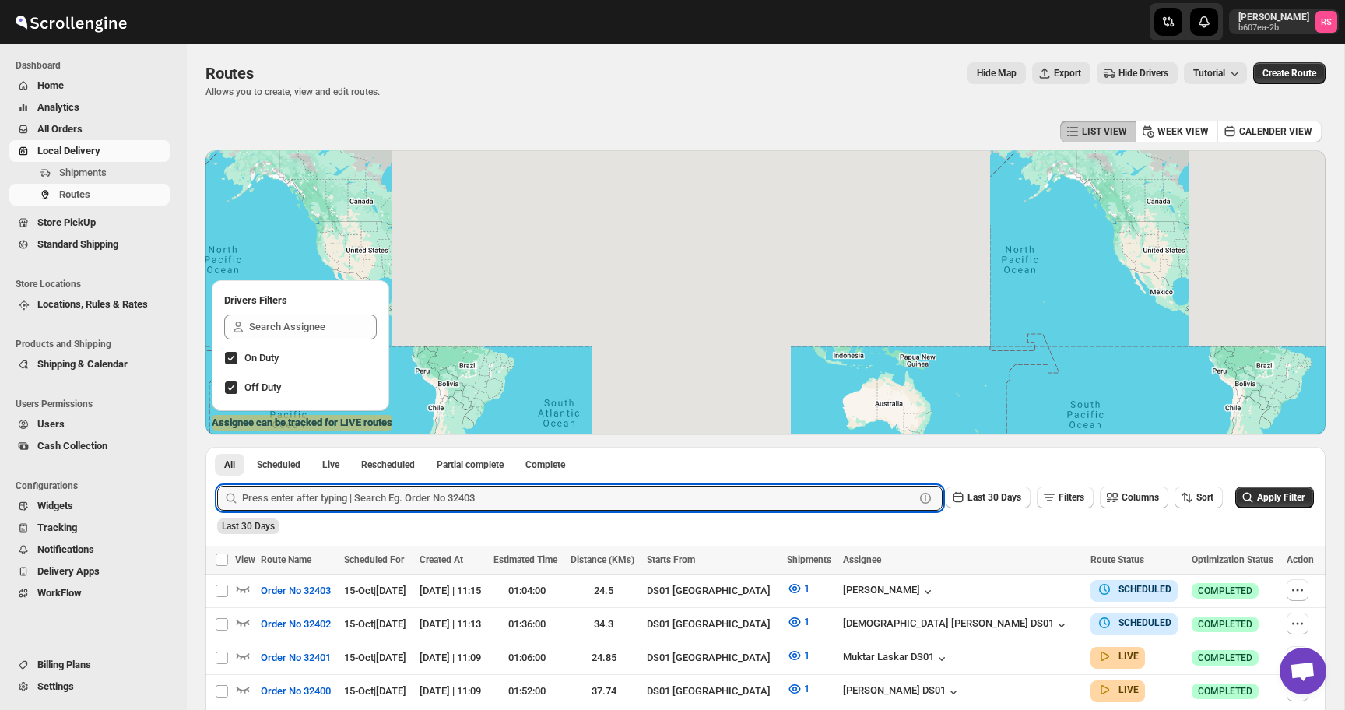
click at [399, 489] on input "text" at bounding box center [578, 498] width 673 height 25
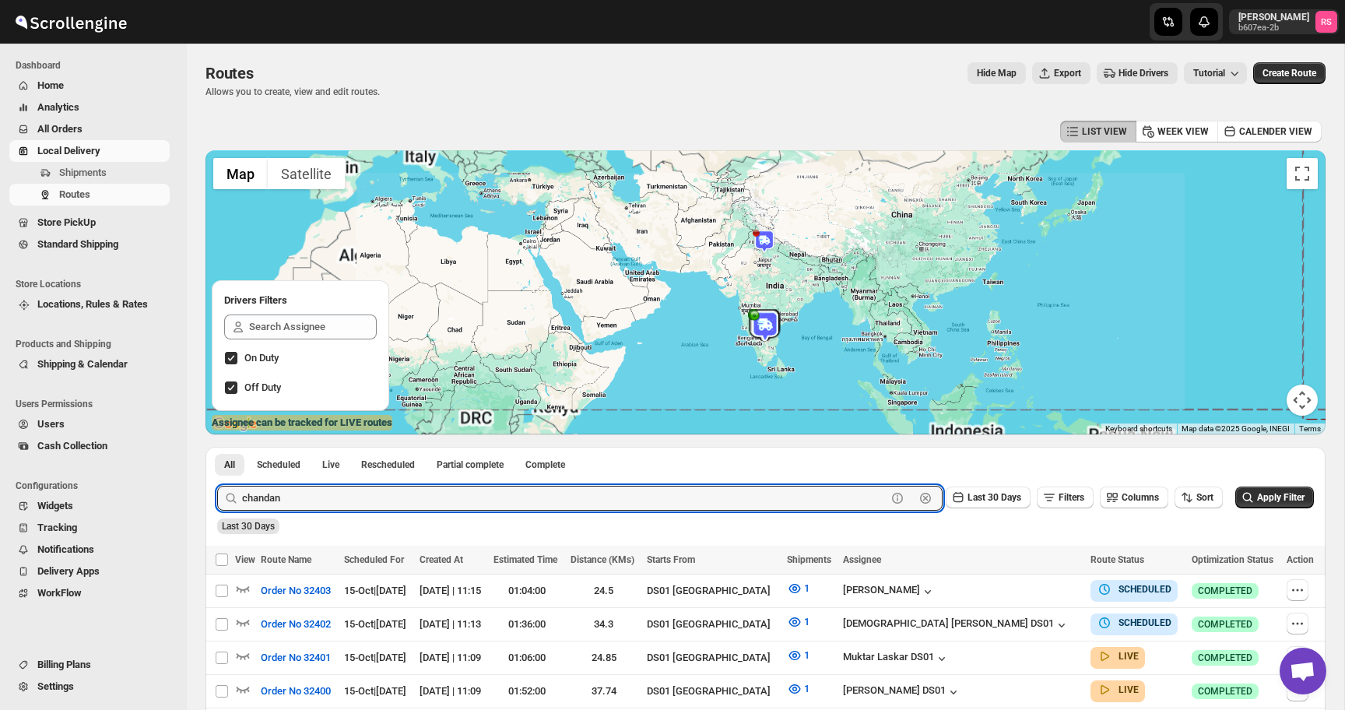
type input "chandan"
click at [217, 447] on button "Submit" at bounding box center [239, 455] width 44 height 16
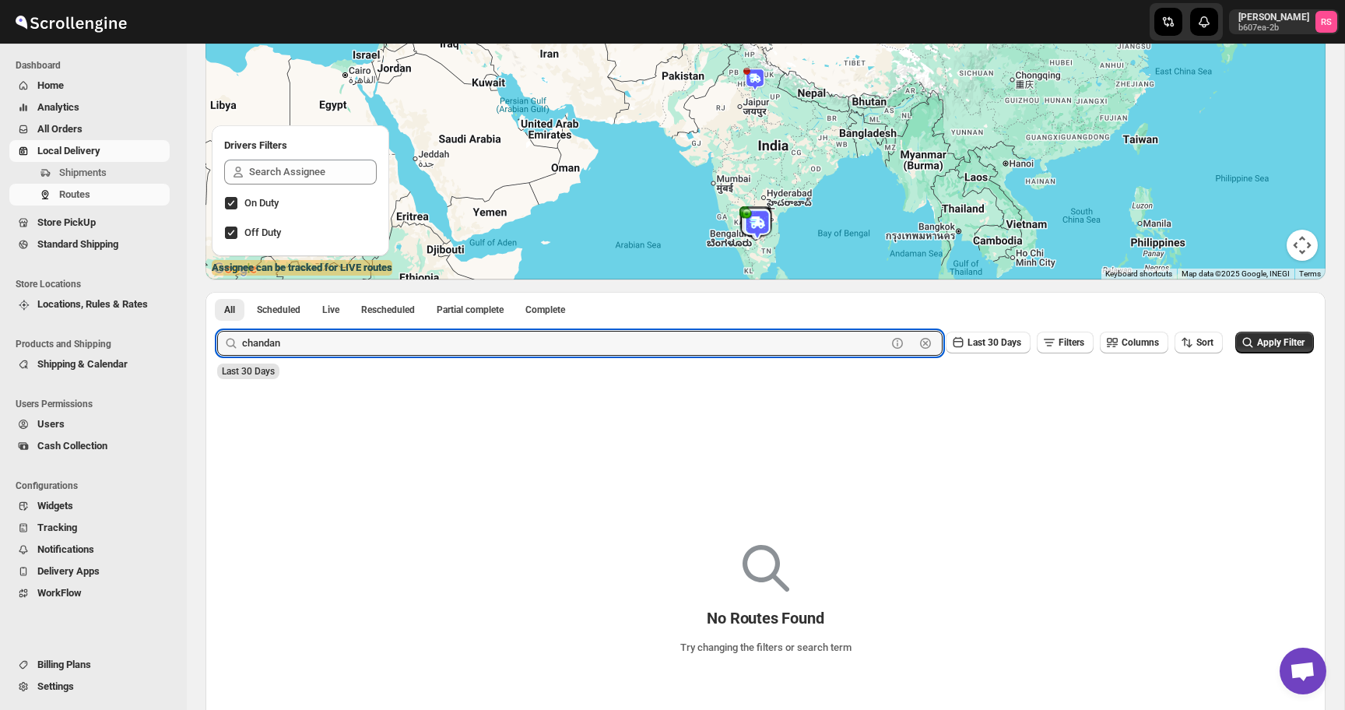
scroll to position [195, 0]
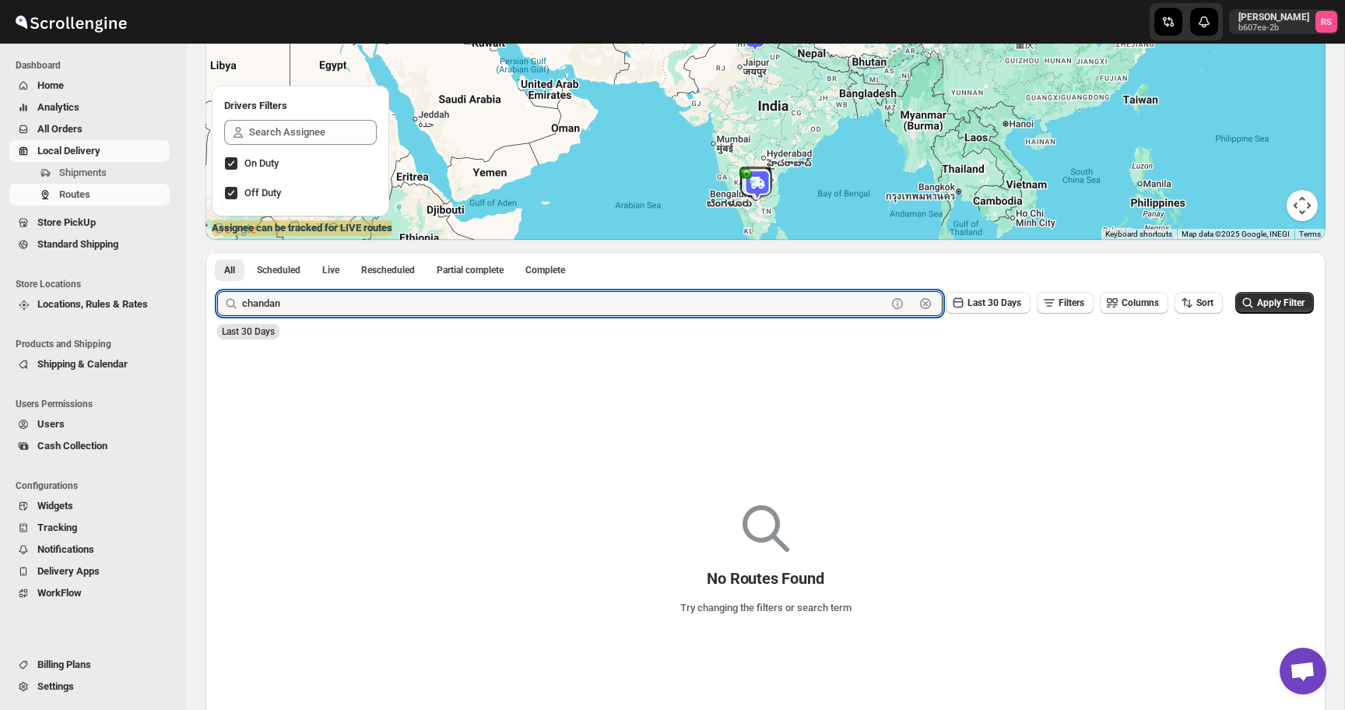
click at [920, 299] on icon "button" at bounding box center [925, 303] width 11 height 11
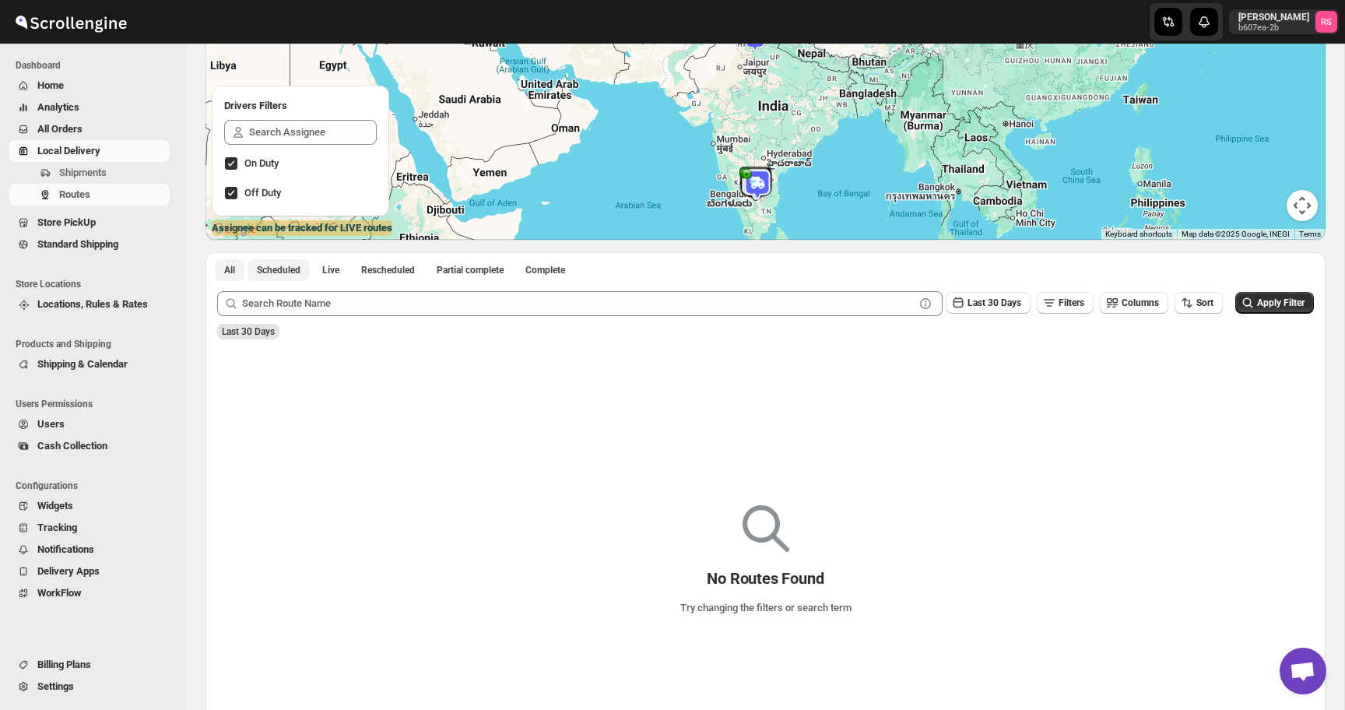
click at [288, 269] on span "Scheduled" at bounding box center [279, 270] width 44 height 12
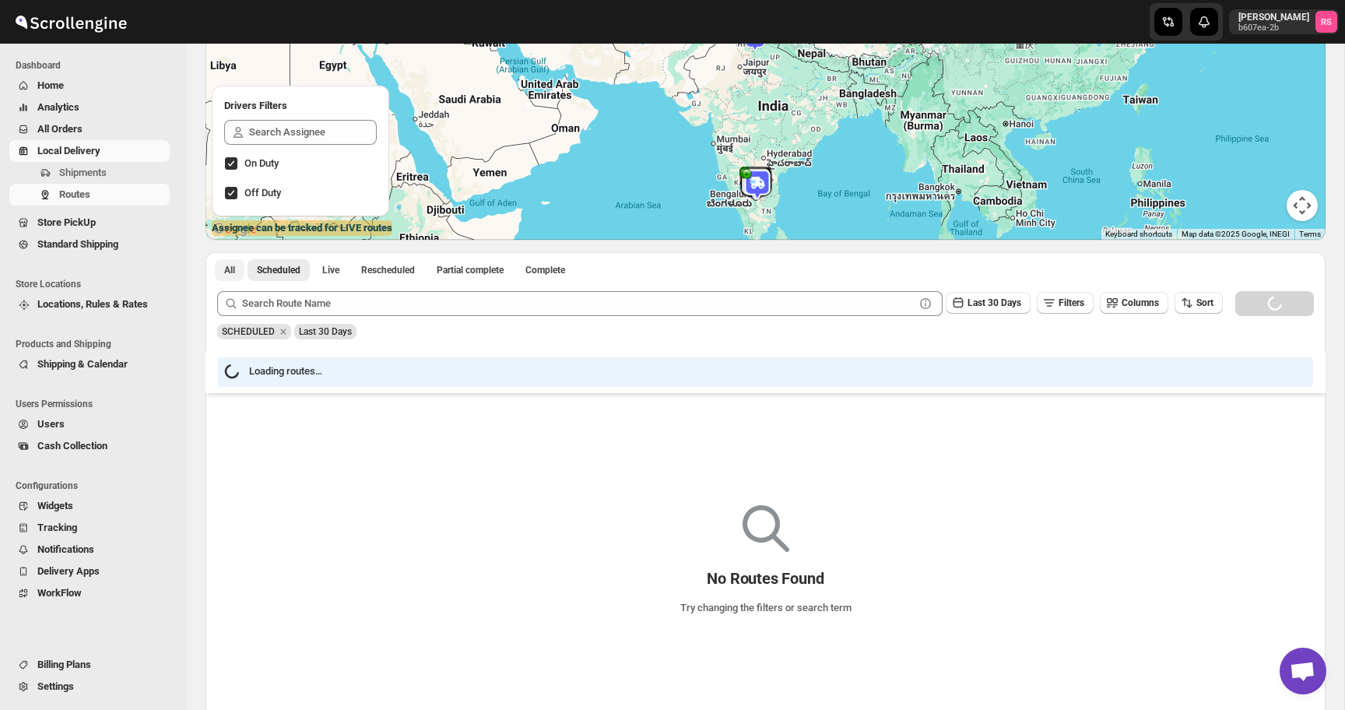
click at [234, 268] on span "All" at bounding box center [229, 270] width 11 height 12
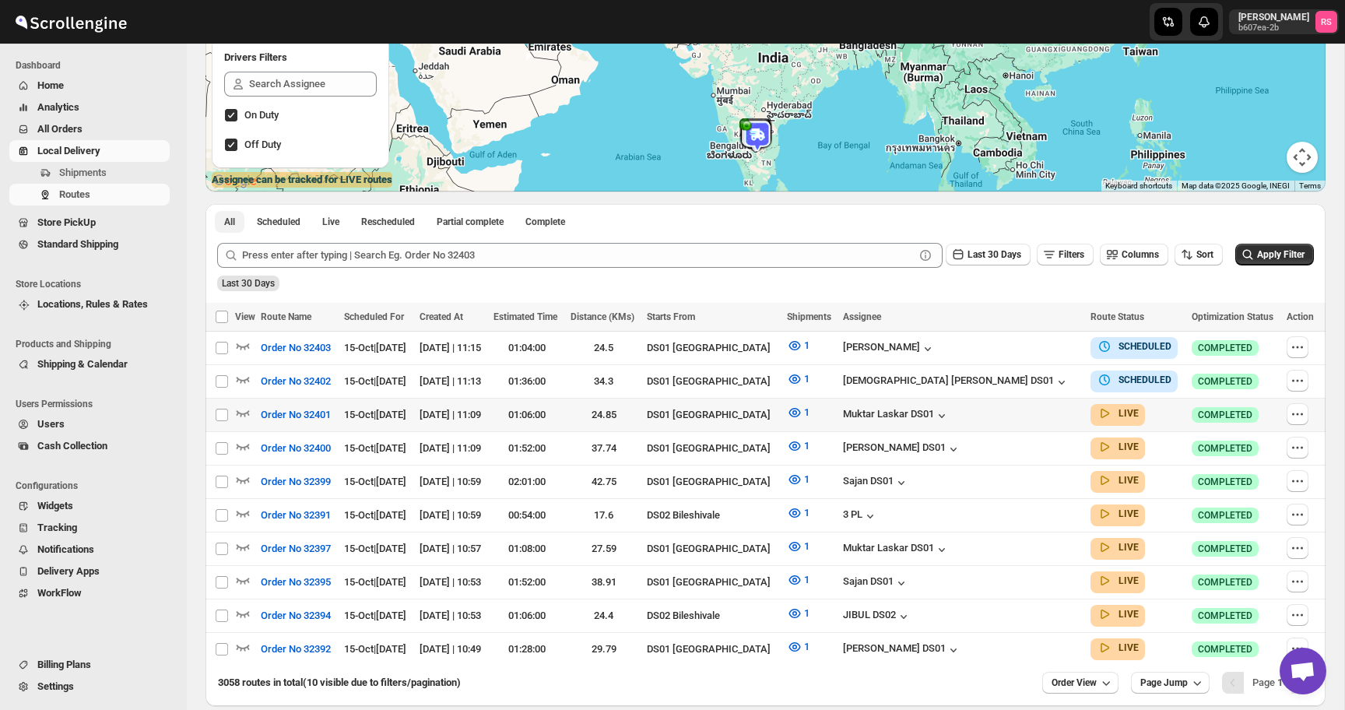
scroll to position [309, 0]
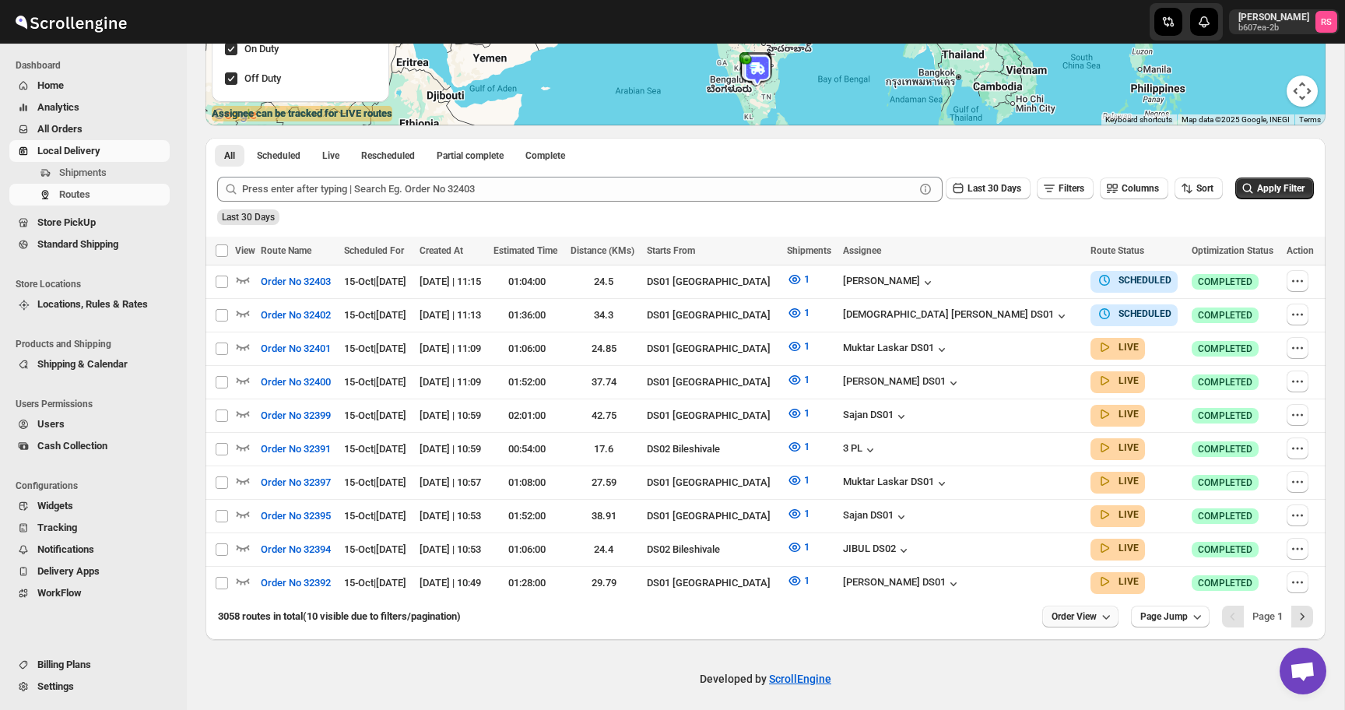
click at [1093, 610] on button "Order View" at bounding box center [1081, 617] width 76 height 22
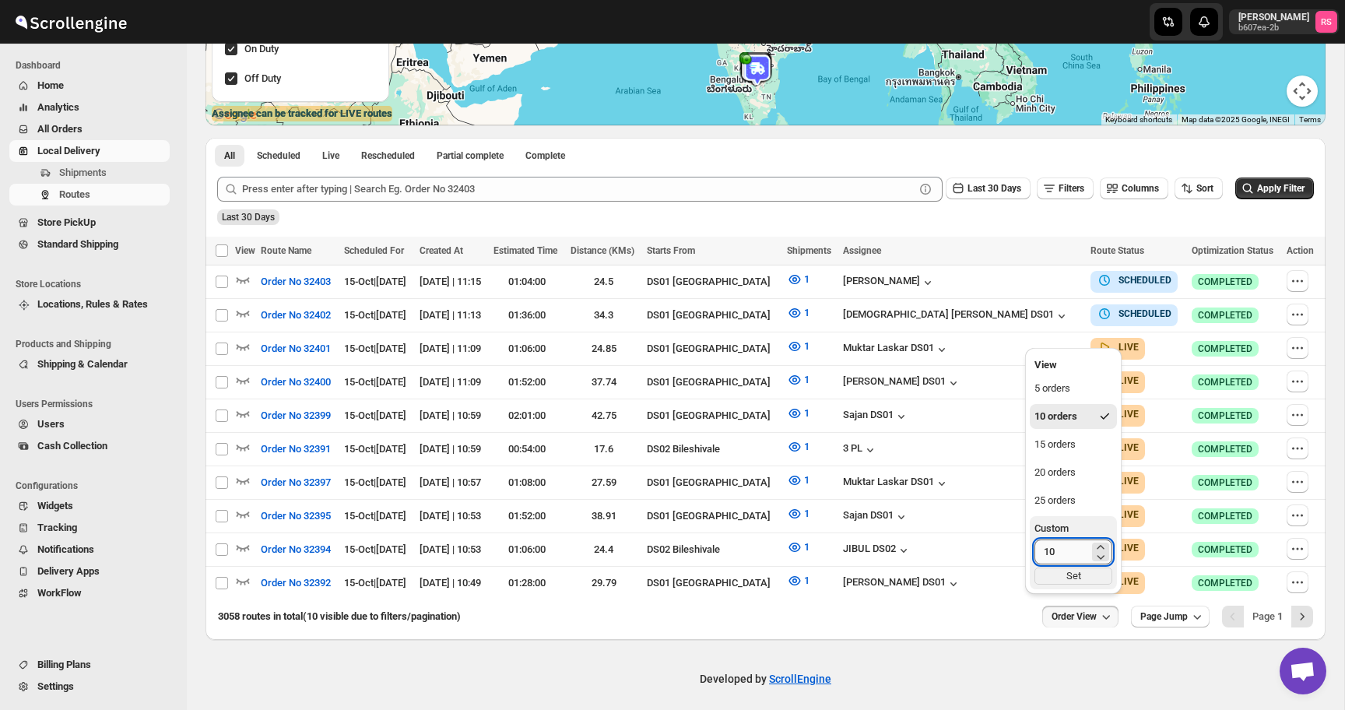
click at [1081, 549] on input "10" at bounding box center [1062, 552] width 55 height 25
click at [1062, 503] on div "25 orders" at bounding box center [1055, 501] width 41 height 16
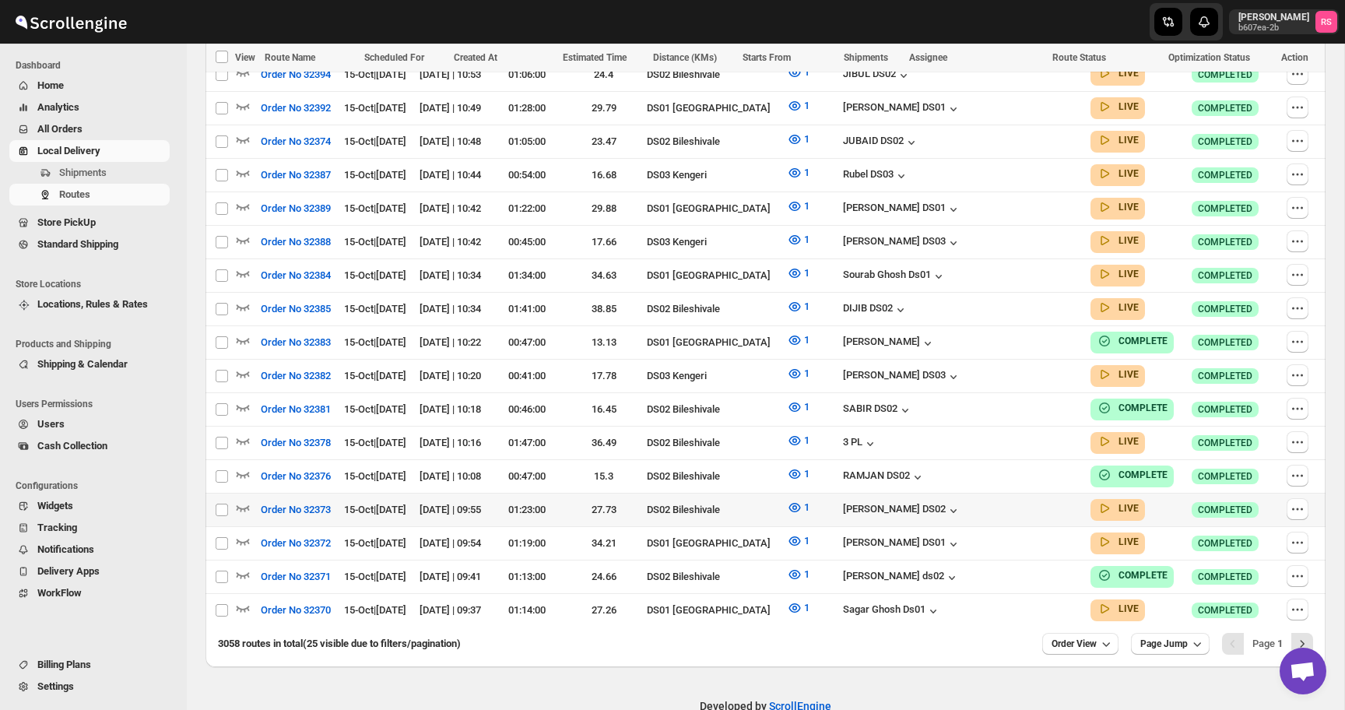
scroll to position [785, 0]
click at [1123, 620] on div "3058 routes in total (25 visible due to filters/pagination) Order View Page Jum…" at bounding box center [760, 637] width 1108 height 34
click at [1104, 635] on icon "button" at bounding box center [1107, 643] width 16 height 16
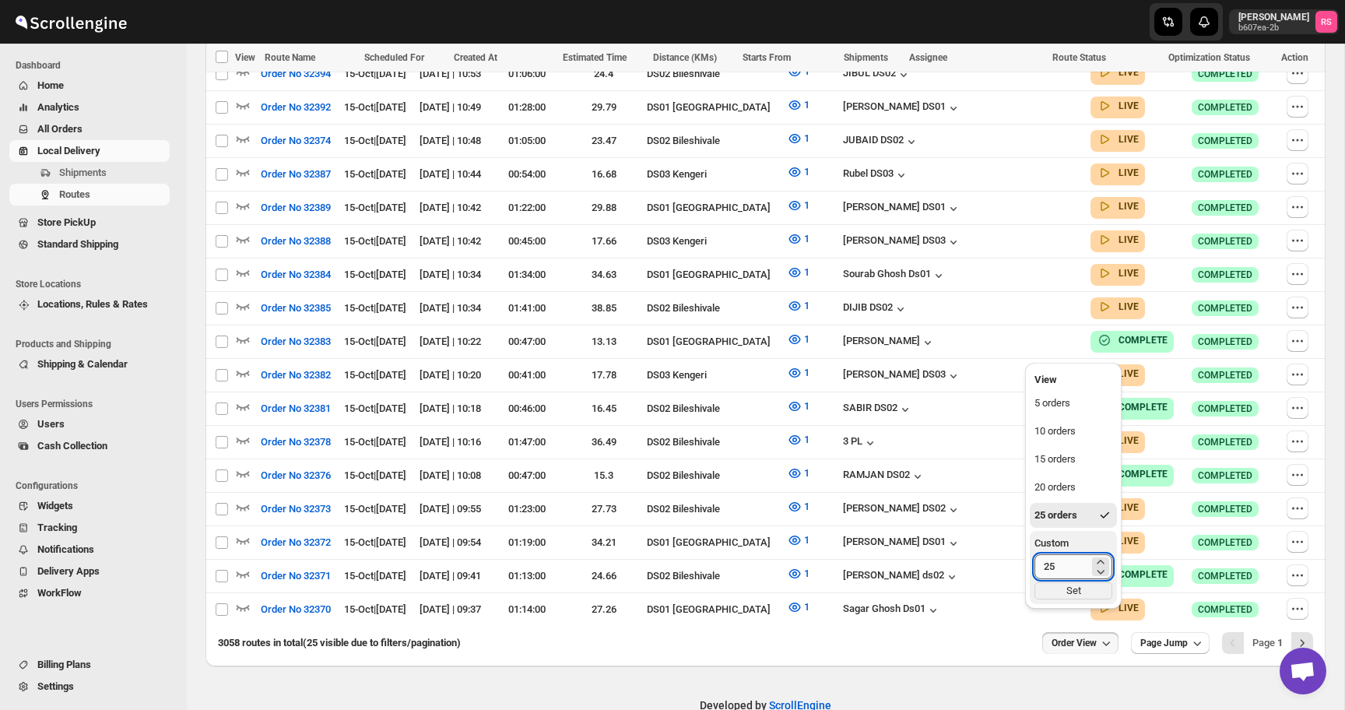
click at [1077, 573] on input "25" at bounding box center [1062, 566] width 55 height 25
type input "250"
click at [1110, 598] on div "Set" at bounding box center [1074, 590] width 78 height 17
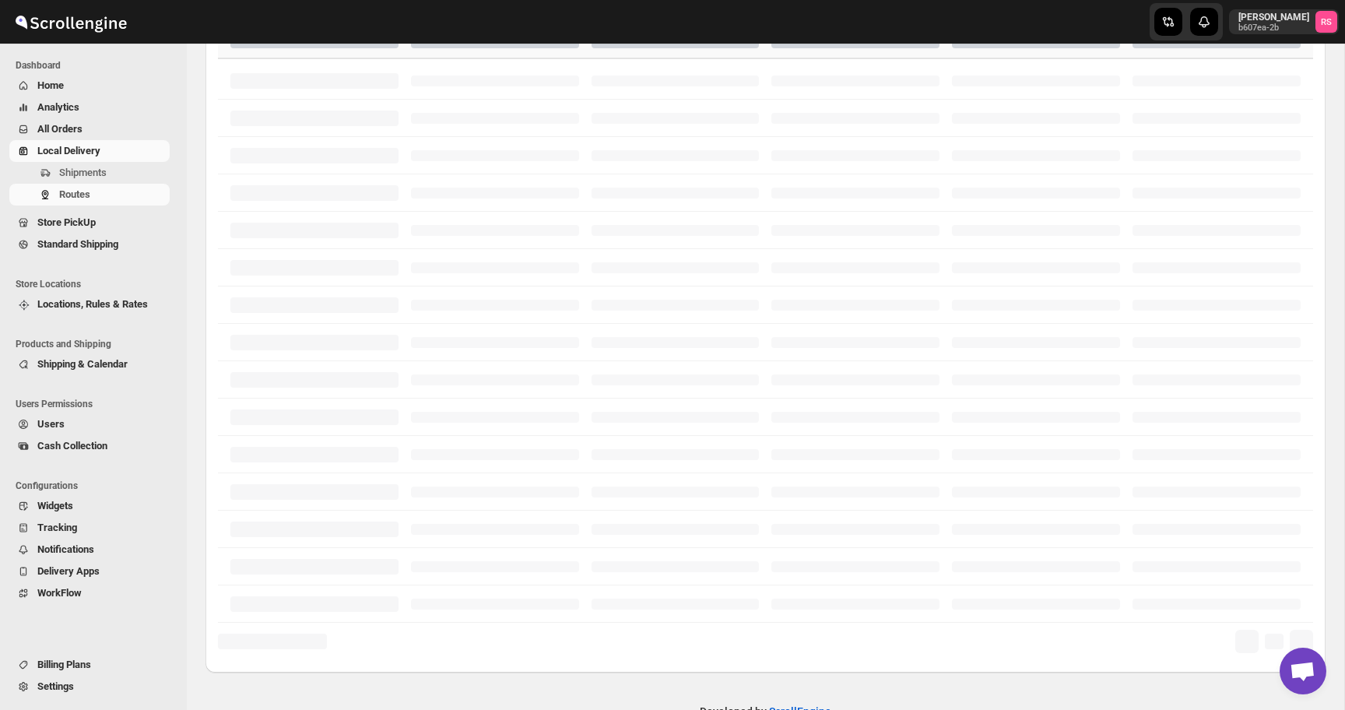
scroll to position [512, 0]
